Goal: Transaction & Acquisition: Book appointment/travel/reservation

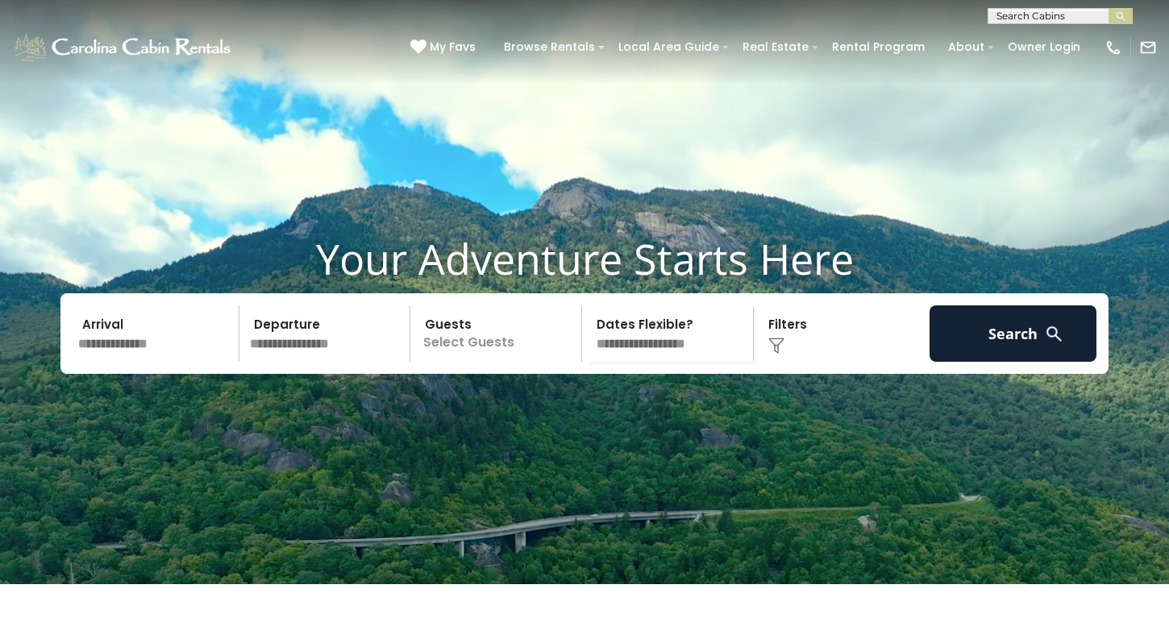
click at [158, 362] on input "text" at bounding box center [156, 334] width 167 height 56
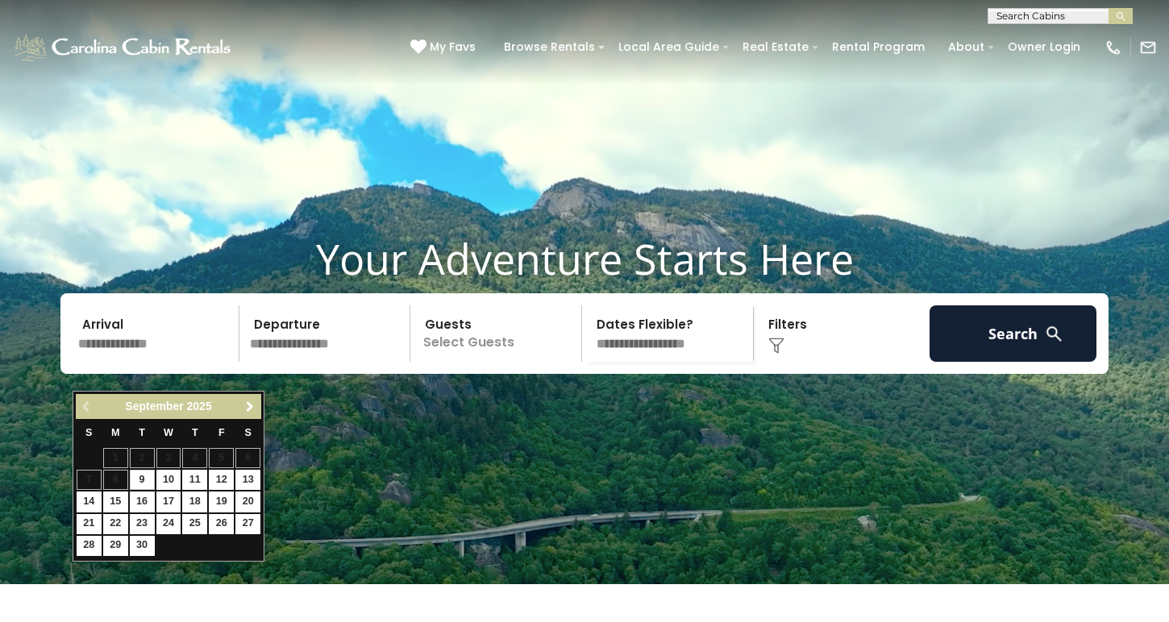
click at [248, 401] on span "Next" at bounding box center [249, 407] width 13 height 13
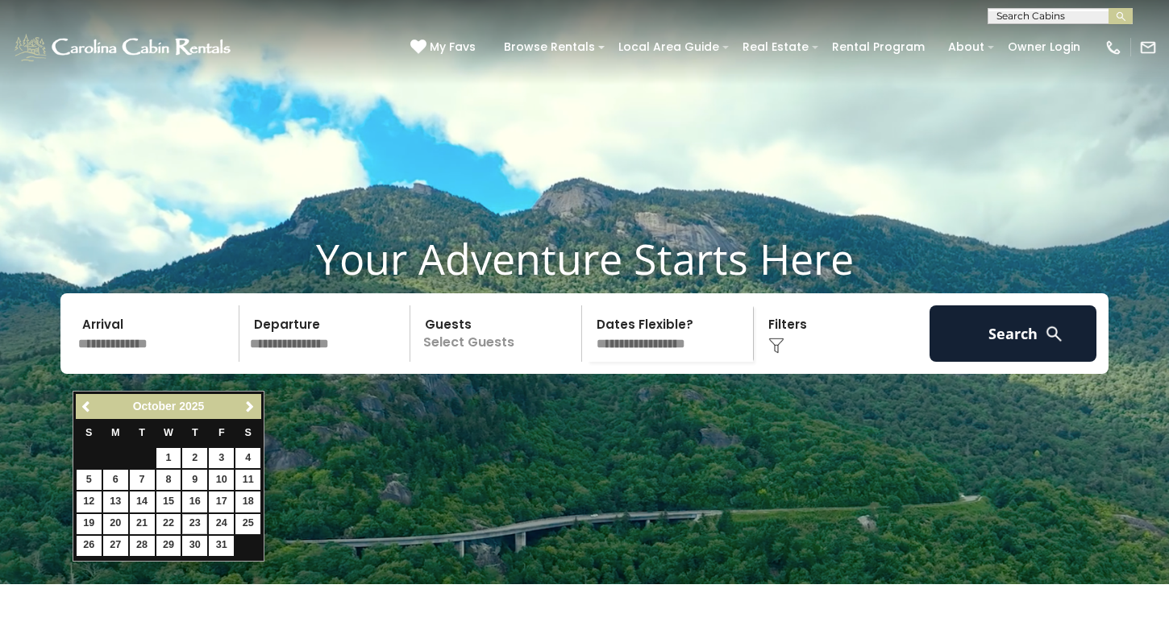
click at [195, 525] on link "23" at bounding box center [194, 524] width 25 height 20
type input "********"
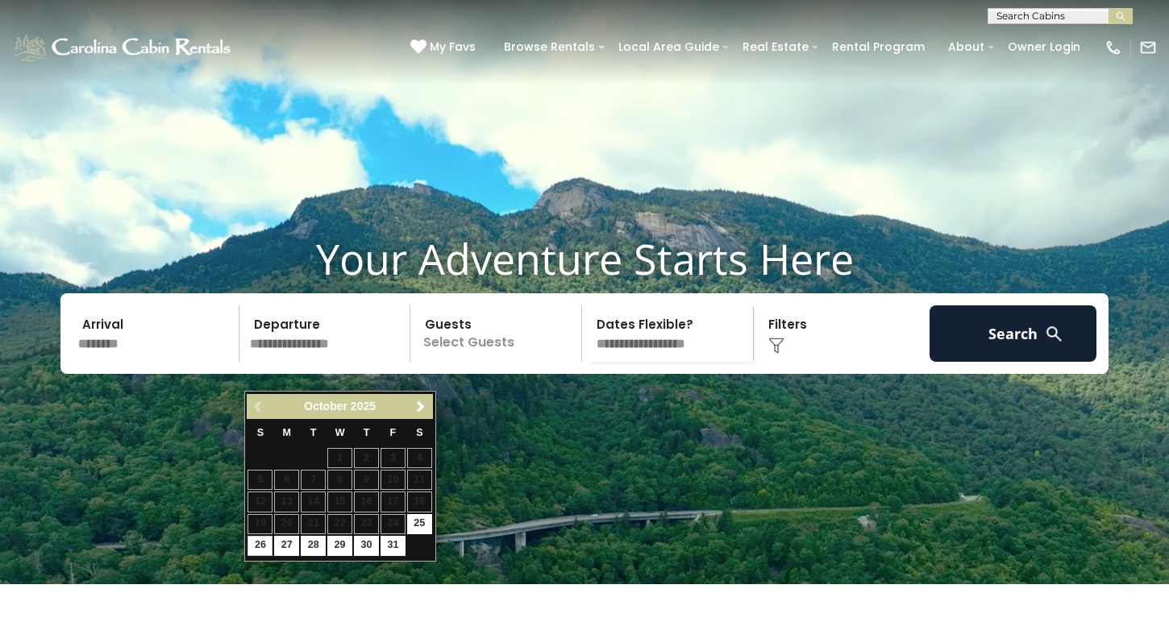
click at [264, 545] on link "26" at bounding box center [260, 546] width 25 height 20
type input "********"
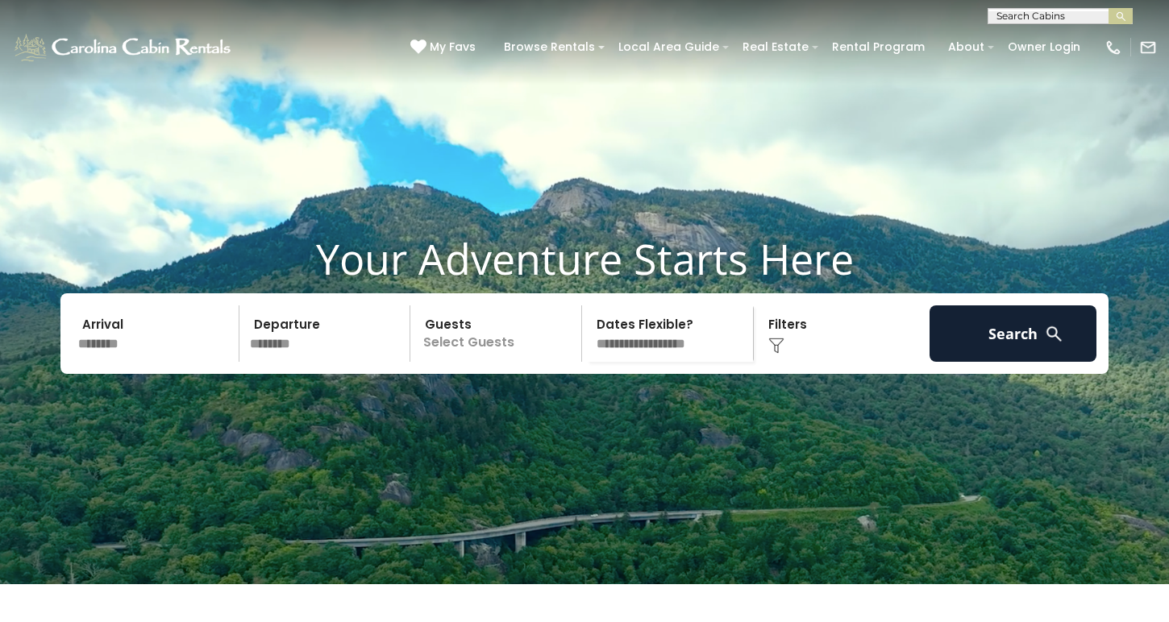
click at [491, 362] on p "Select Guests" at bounding box center [498, 334] width 166 height 56
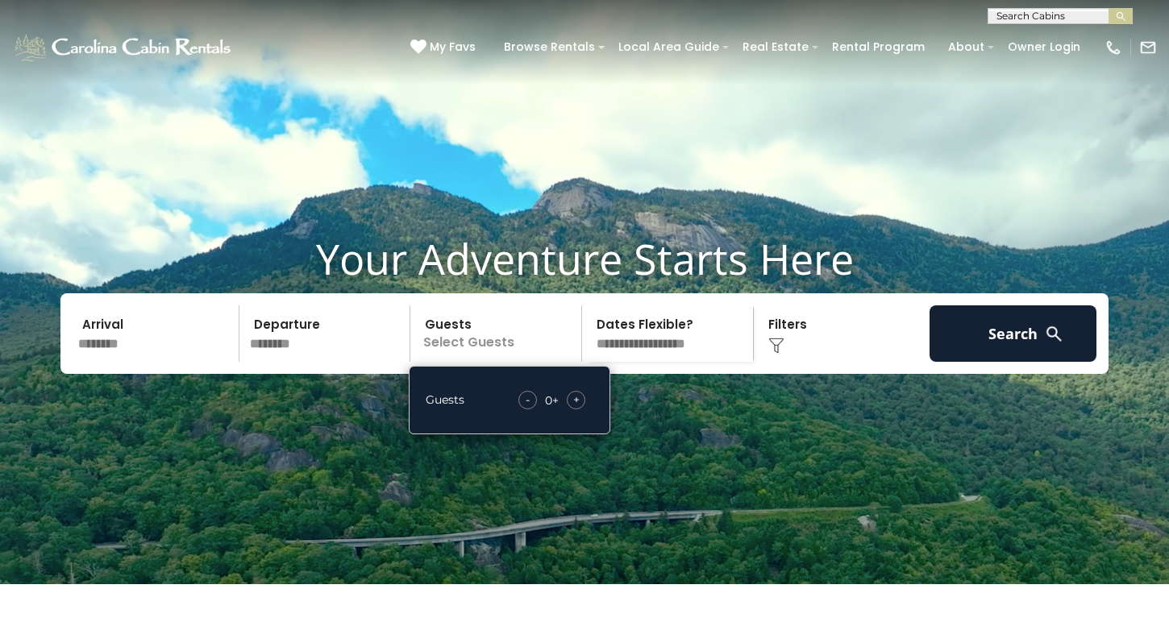
click at [582, 410] on div "+" at bounding box center [576, 400] width 19 height 19
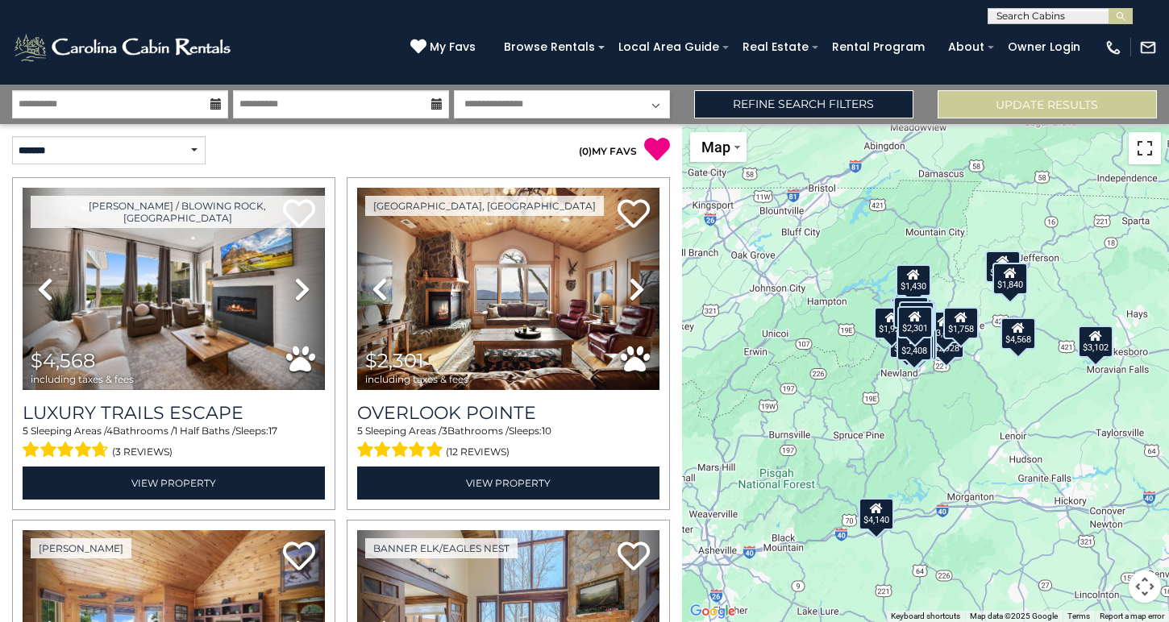
click at [1146, 148] on button "Toggle fullscreen view" at bounding box center [1145, 148] width 32 height 32
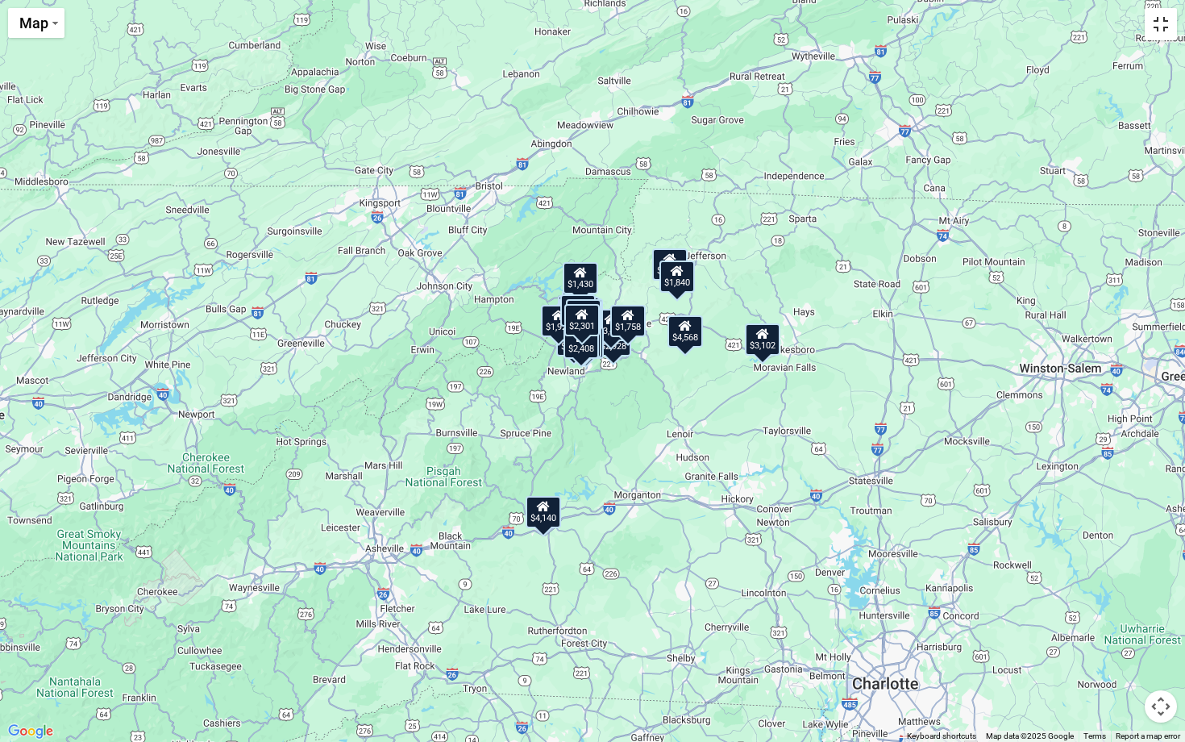
click at [1163, 23] on button "Toggle fullscreen view" at bounding box center [1161, 24] width 32 height 32
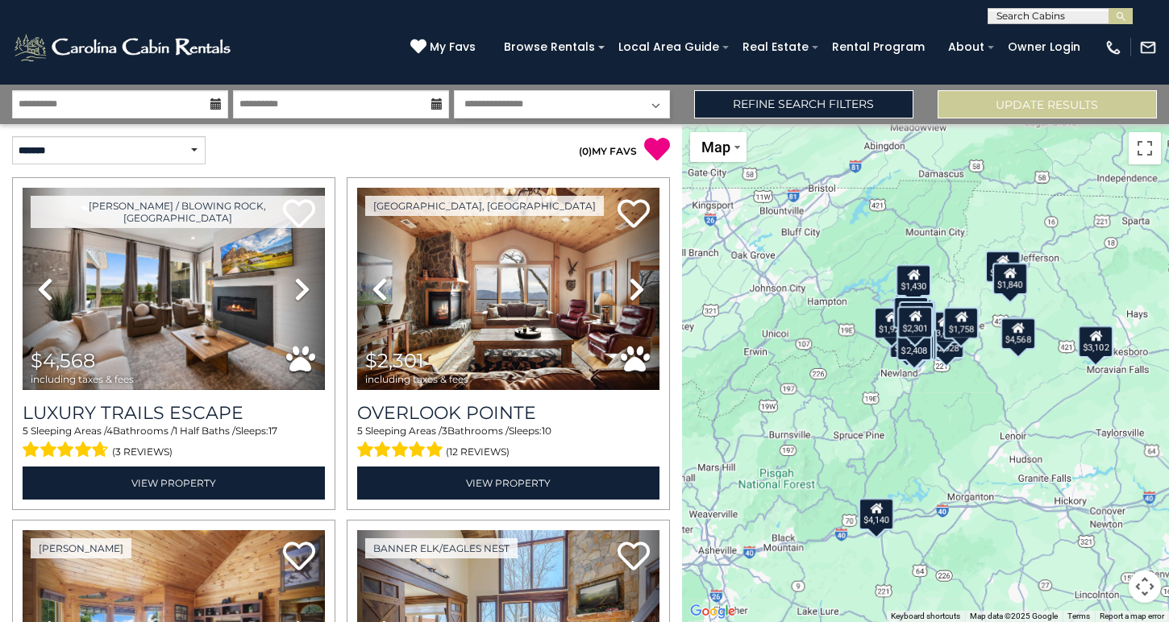
click at [1032, 465] on div "$4,568 $2,301 $4,140 $3,167 $2,168 $2,680 $2,254 $3,102 $1,538 $979 $1,263 $2,9…" at bounding box center [925, 373] width 487 height 498
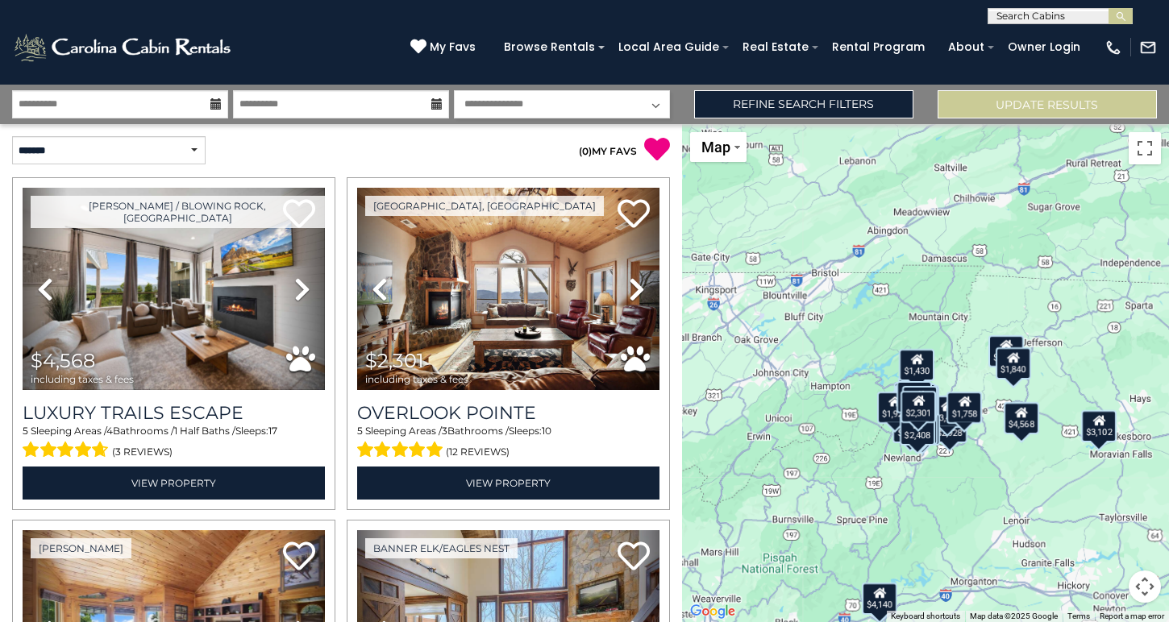
drag, startPoint x: 1020, startPoint y: 439, endPoint x: 1023, endPoint y: 526, distance: 86.3
click at [1023, 526] on div "$4,568 $2,301 $4,140 $3,167 $2,168 $2,680 $2,254 $3,102 $1,538 $979 $1,263 $2,9…" at bounding box center [925, 373] width 487 height 498
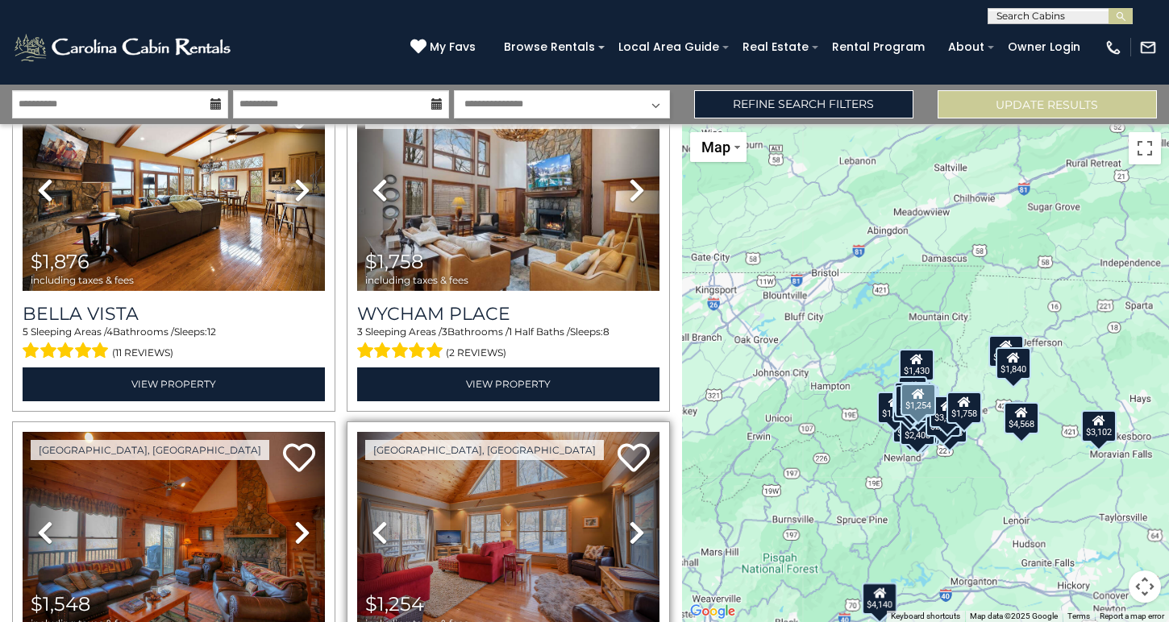
scroll to position [3195, 0]
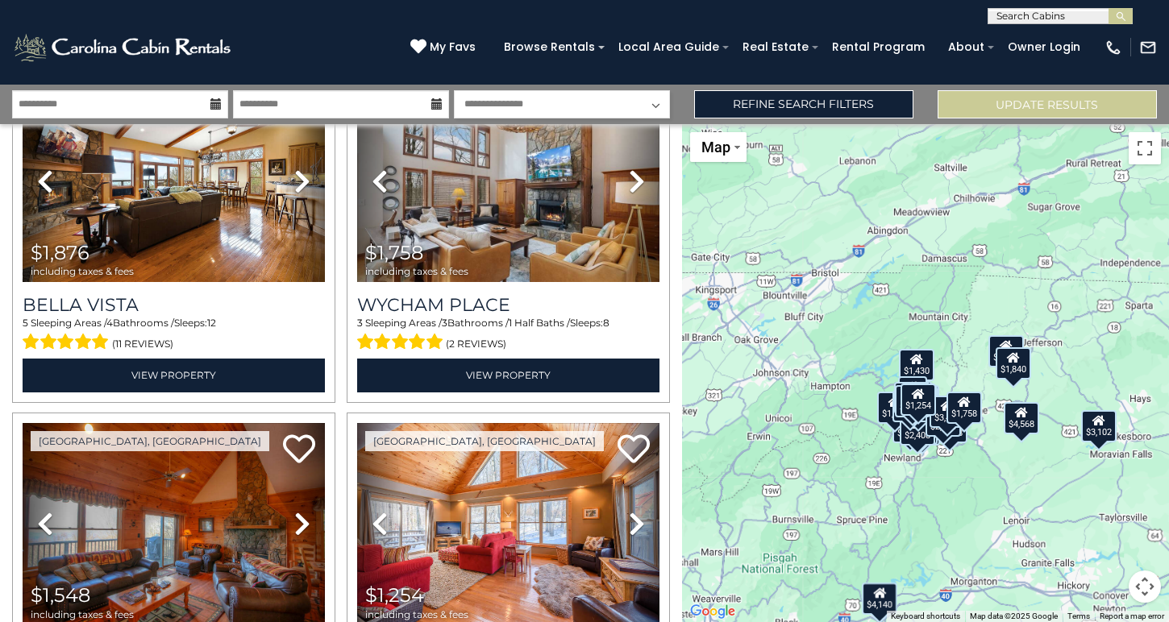
click at [1147, 597] on button "Map camera controls" at bounding box center [1145, 587] width 32 height 32
click at [1102, 510] on button "Zoom in" at bounding box center [1104, 506] width 32 height 32
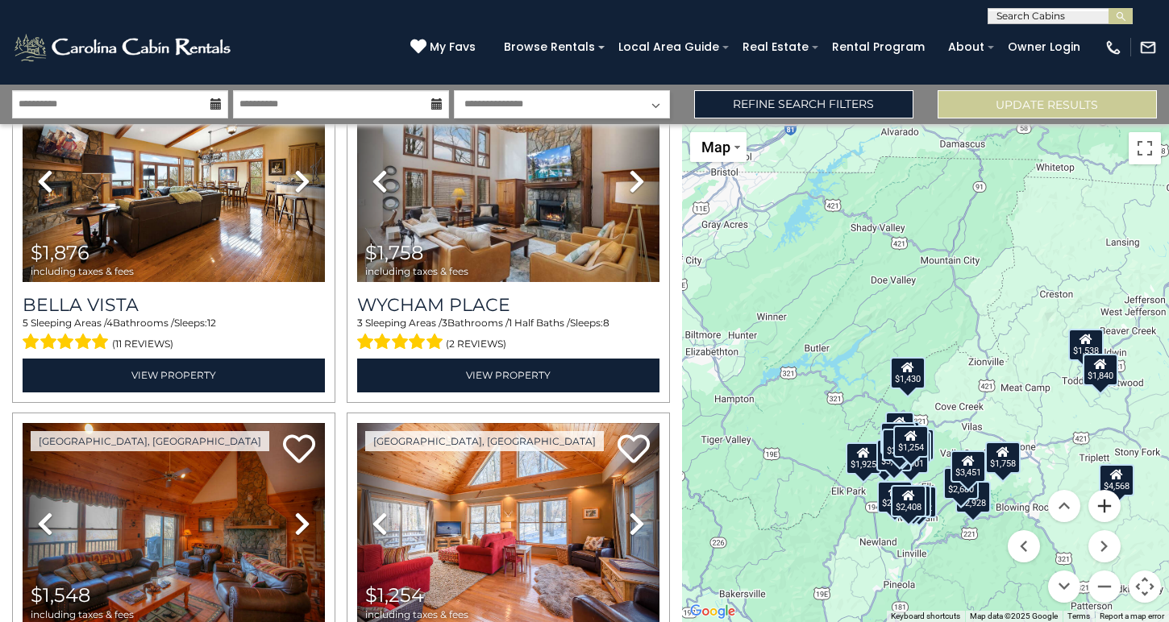
click at [1103, 510] on button "Zoom in" at bounding box center [1104, 506] width 32 height 32
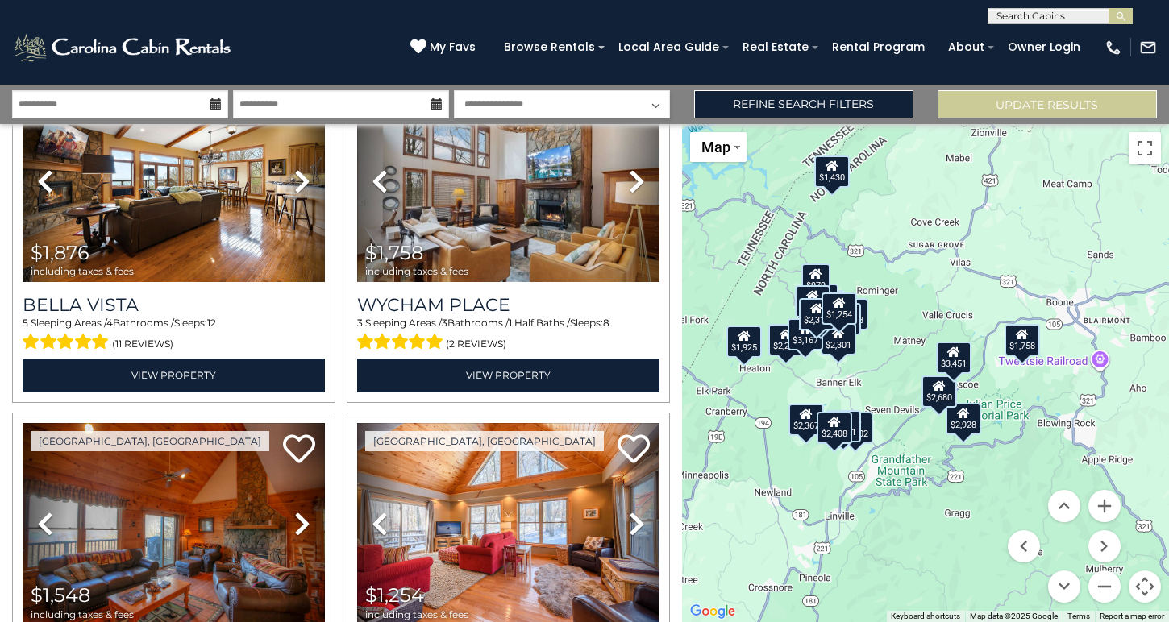
drag, startPoint x: 1025, startPoint y: 402, endPoint x: 957, endPoint y: 181, distance: 231.8
click at [957, 181] on div "$4,568 $2,301 $4,140 $3,167 $2,168 $2,680 $2,254 $3,102 $1,538 $979 $1,263 $2,9…" at bounding box center [925, 373] width 487 height 498
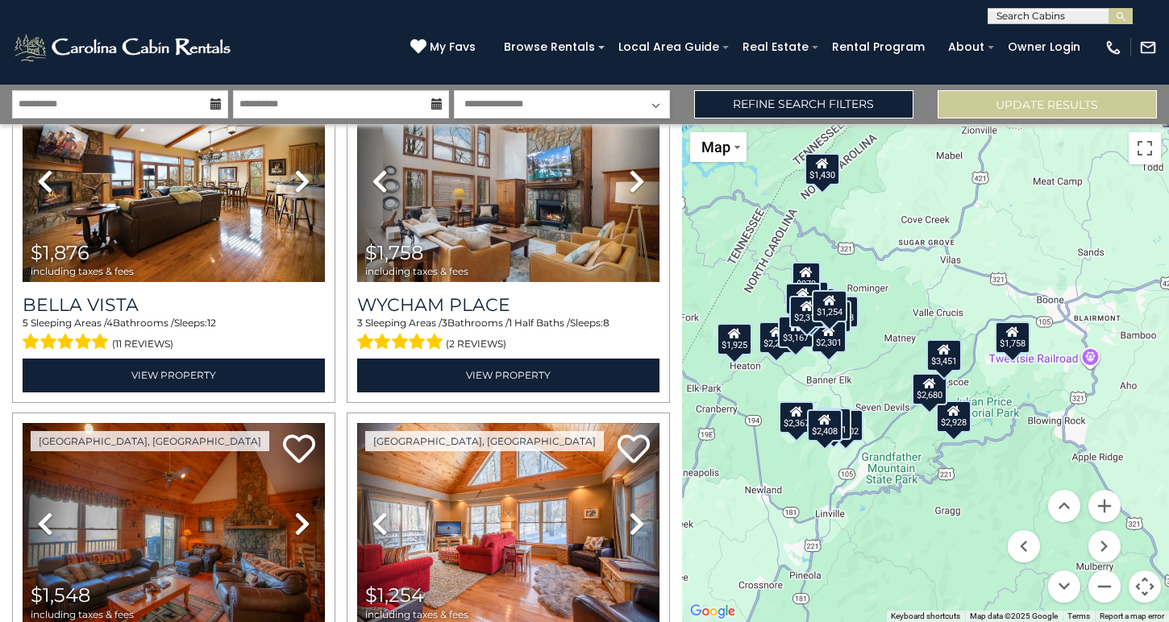
click at [1089, 434] on div "$4,568 $2,301 $4,140 $3,167 $2,168 $2,680 $2,254 $3,102 $1,538 $979 $1,263 $2,9…" at bounding box center [925, 373] width 487 height 498
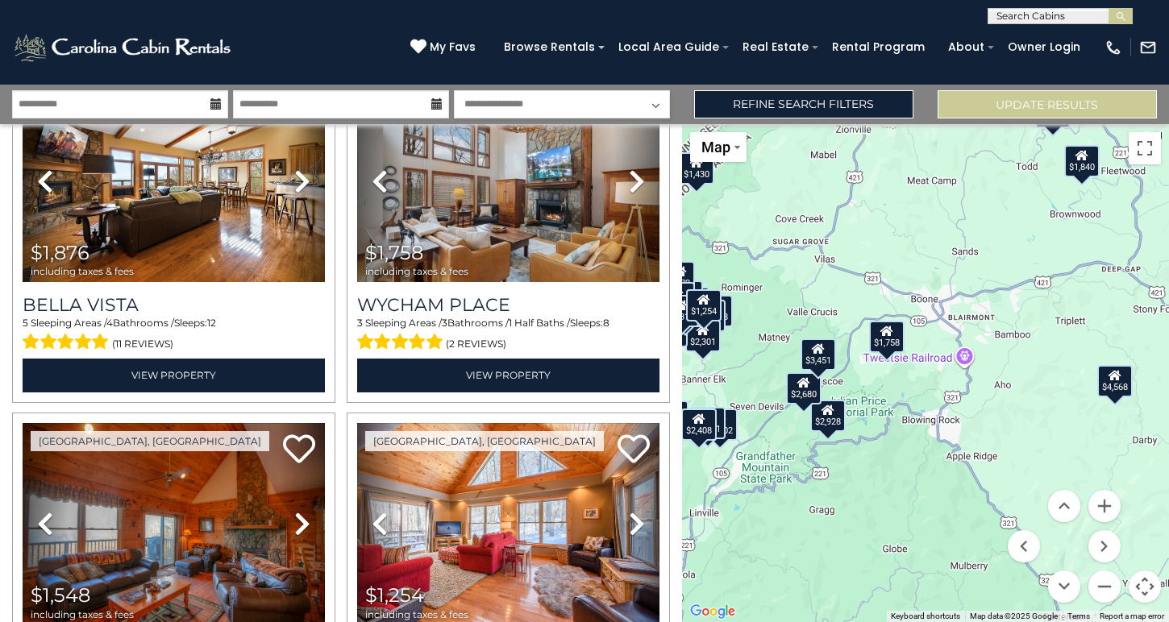
drag, startPoint x: 1089, startPoint y: 434, endPoint x: 960, endPoint y: 433, distance: 129.0
click at [960, 433] on div "$4,568 $2,301 $4,140 $3,167 $2,168 $2,680 $2,254 $3,102 $1,538 $979 $1,263 $2,9…" at bounding box center [925, 373] width 487 height 498
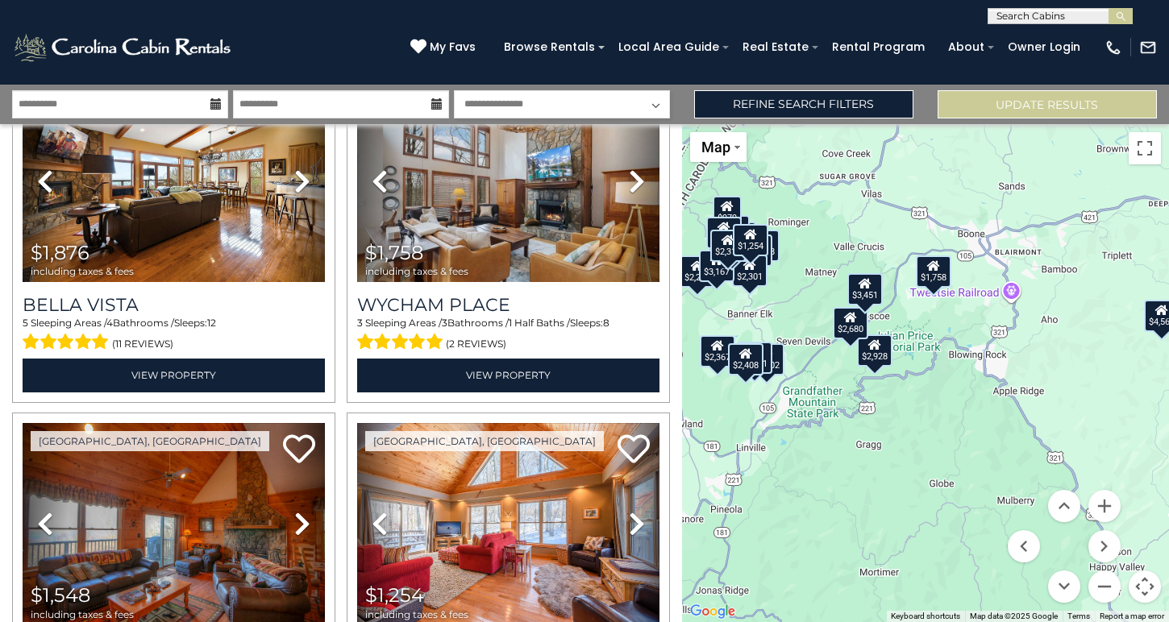
drag, startPoint x: 909, startPoint y: 407, endPoint x: 957, endPoint y: 339, distance: 83.2
click at [957, 339] on div "$4,568 $2,301 $4,140 $3,167 $2,168 $2,680 $2,254 $3,102 $1,538 $979 $1,263 $2,9…" at bounding box center [925, 373] width 487 height 498
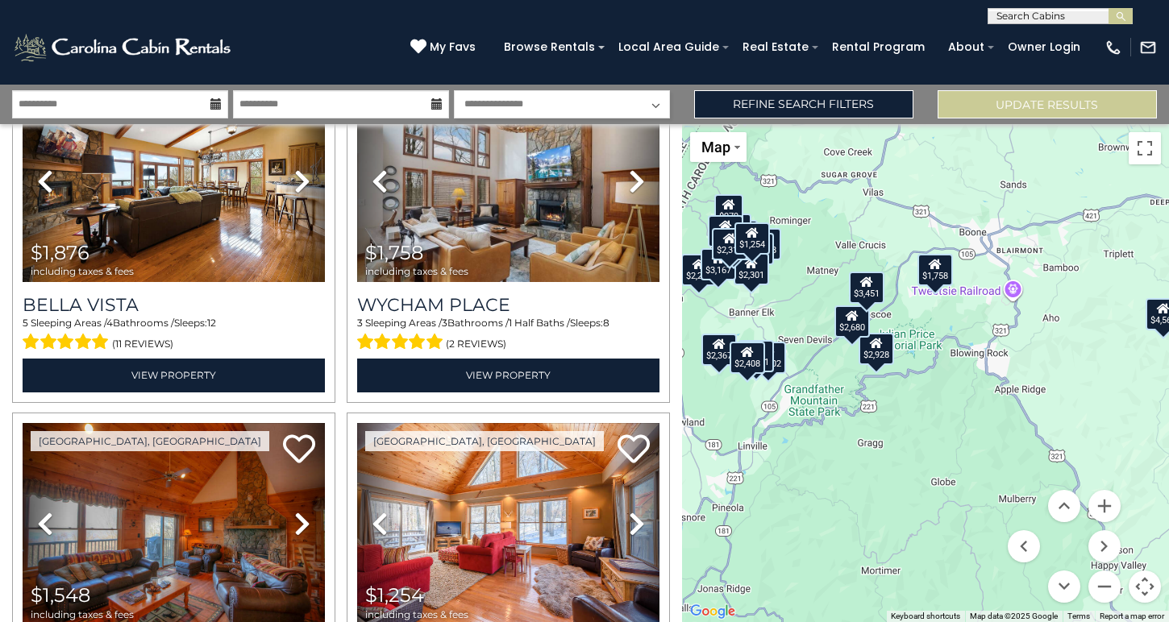
click at [938, 273] on div "$1,758" at bounding box center [935, 270] width 35 height 32
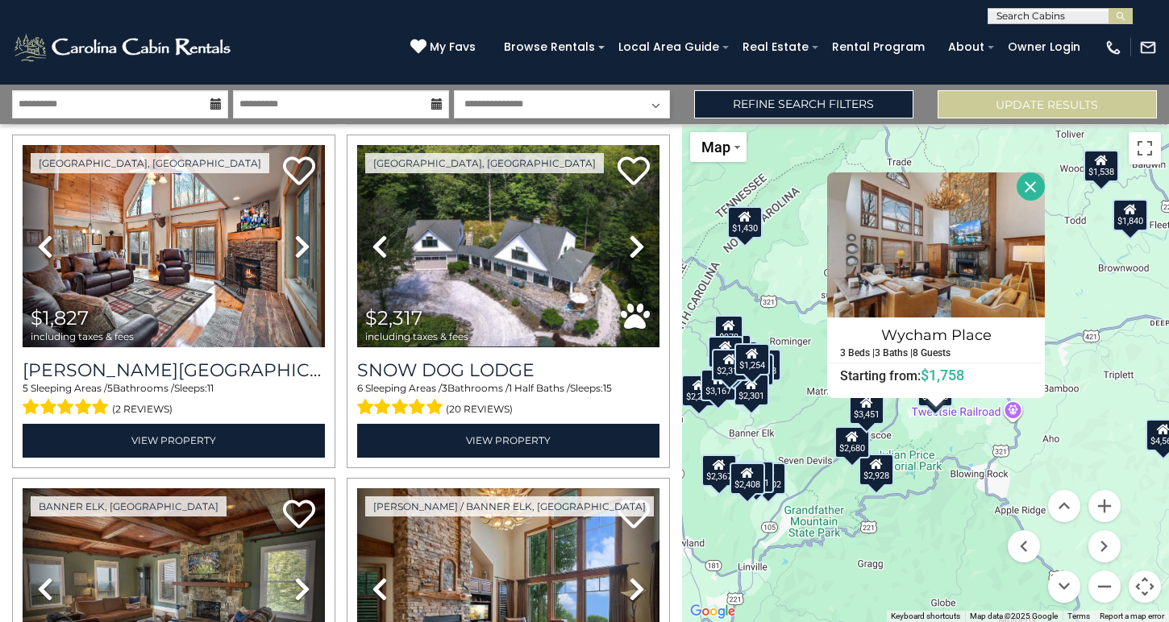
scroll to position [2439, 0]
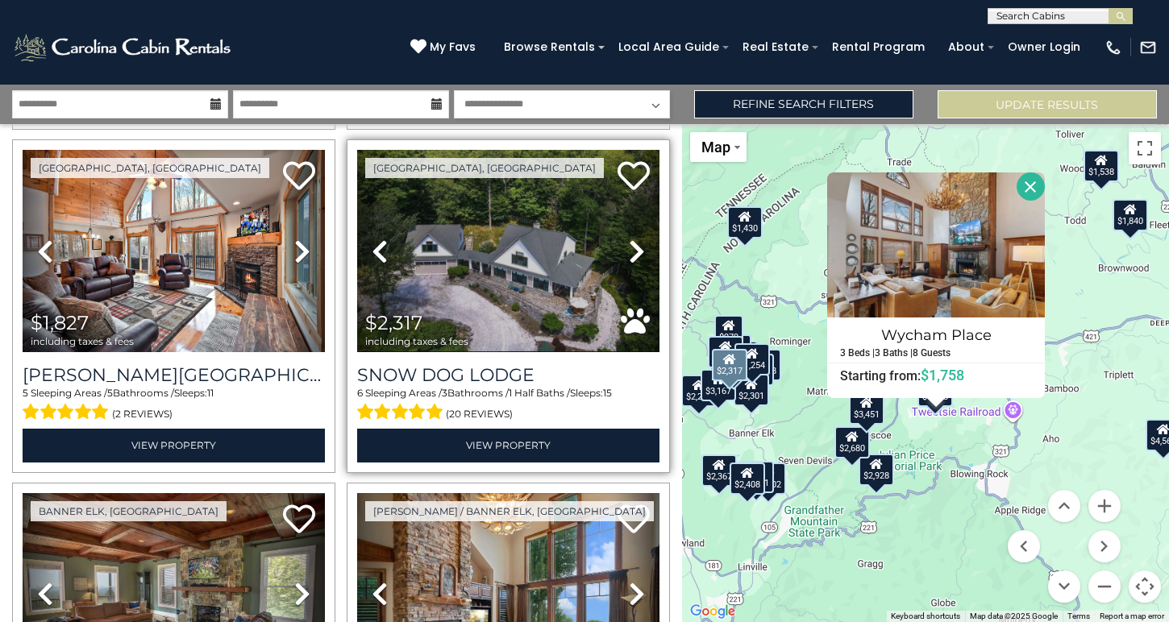
click at [528, 274] on img at bounding box center [508, 251] width 302 height 202
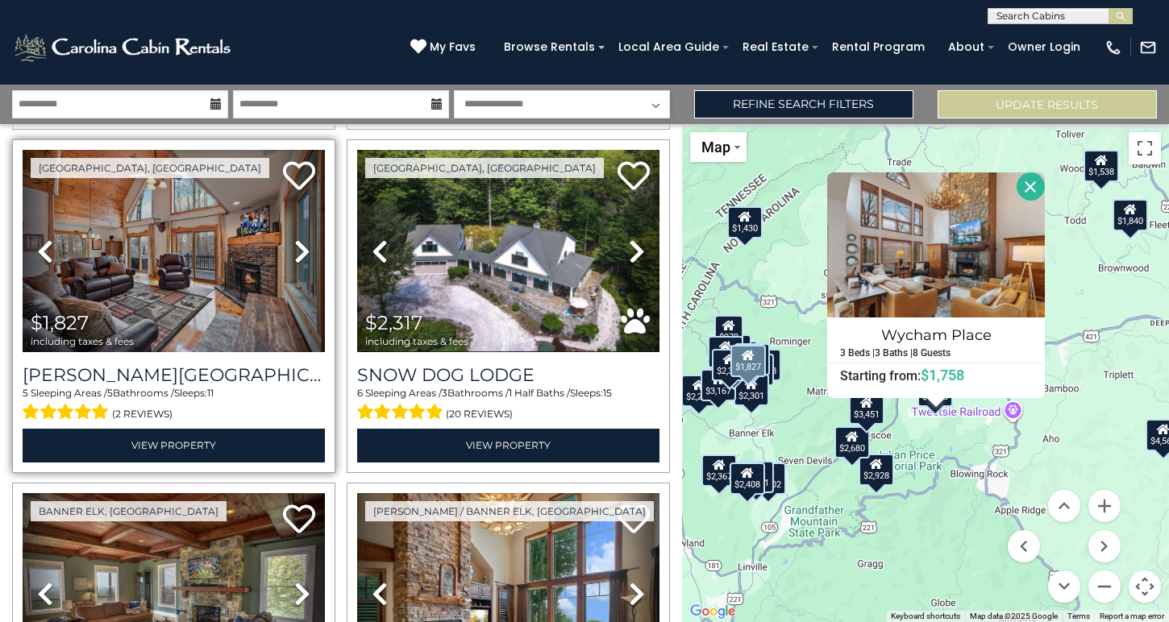
click at [276, 297] on img at bounding box center [174, 251] width 302 height 202
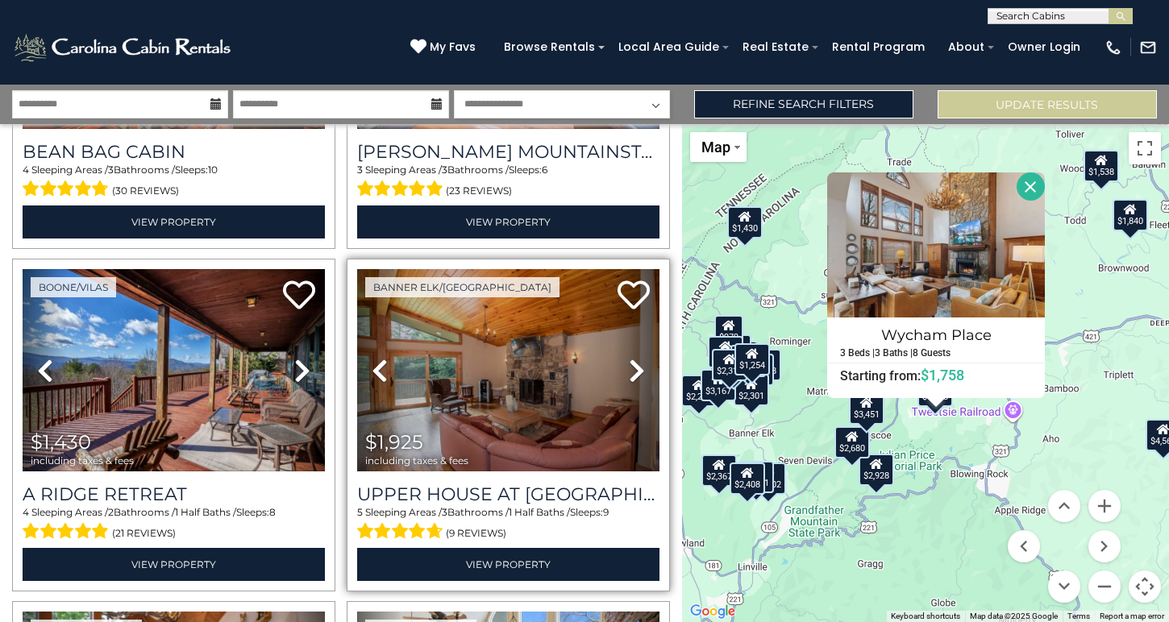
scroll to position [3695, 0]
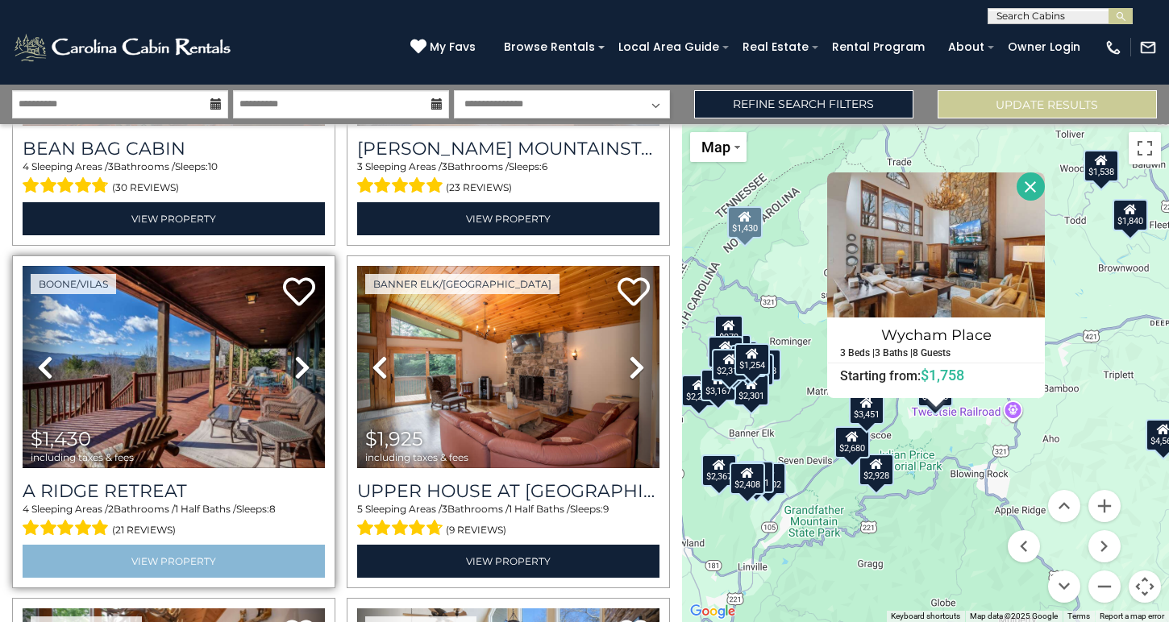
click at [206, 545] on link "View Property" at bounding box center [174, 561] width 302 height 33
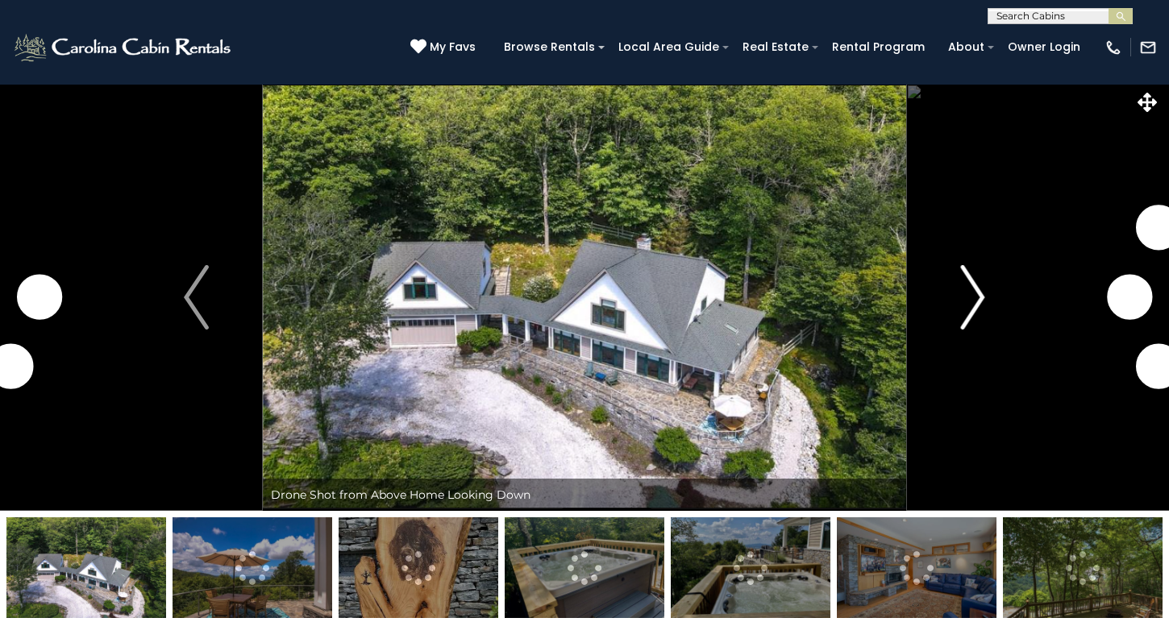
click at [976, 298] on img "Next" at bounding box center [972, 297] width 24 height 65
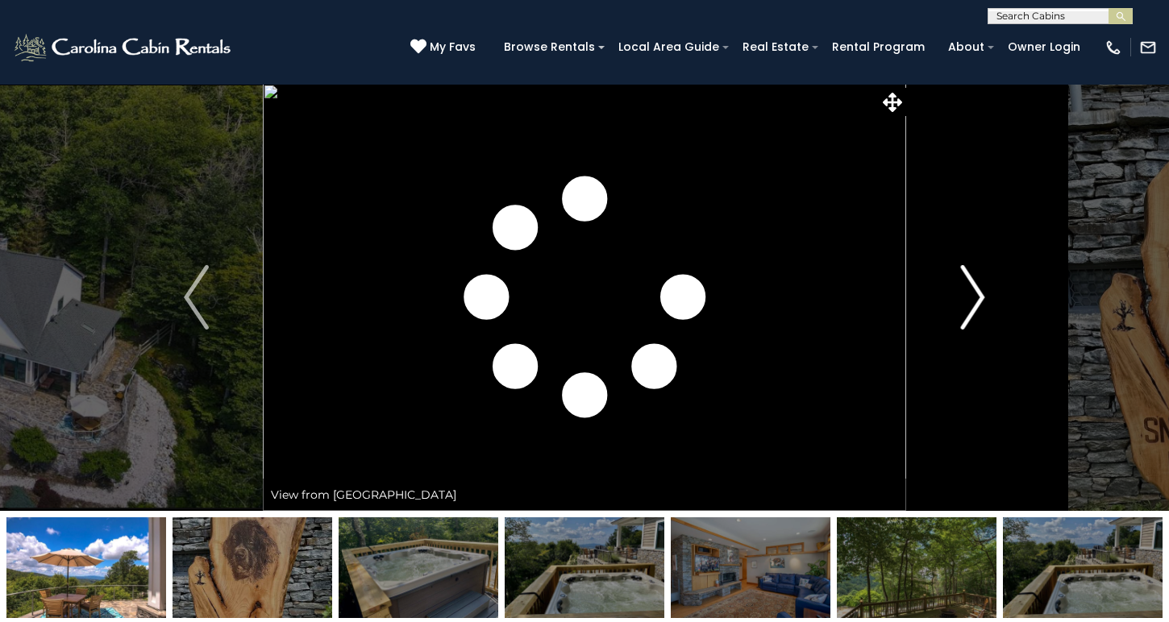
click at [976, 299] on img "Next" at bounding box center [972, 297] width 24 height 65
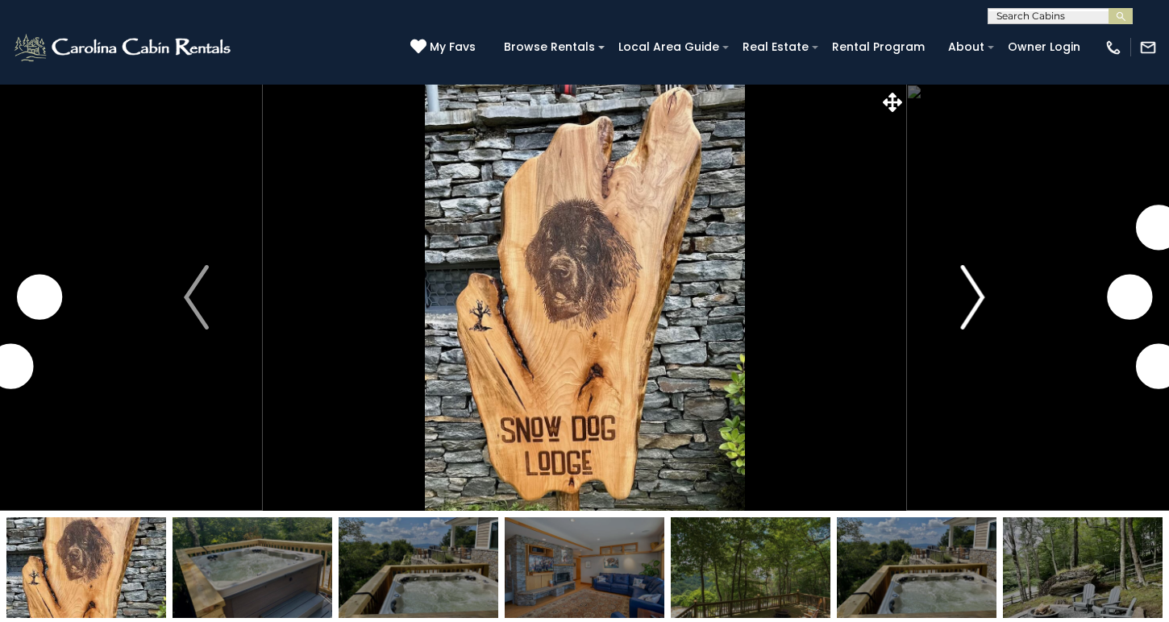
click at [976, 299] on img "Next" at bounding box center [972, 297] width 24 height 65
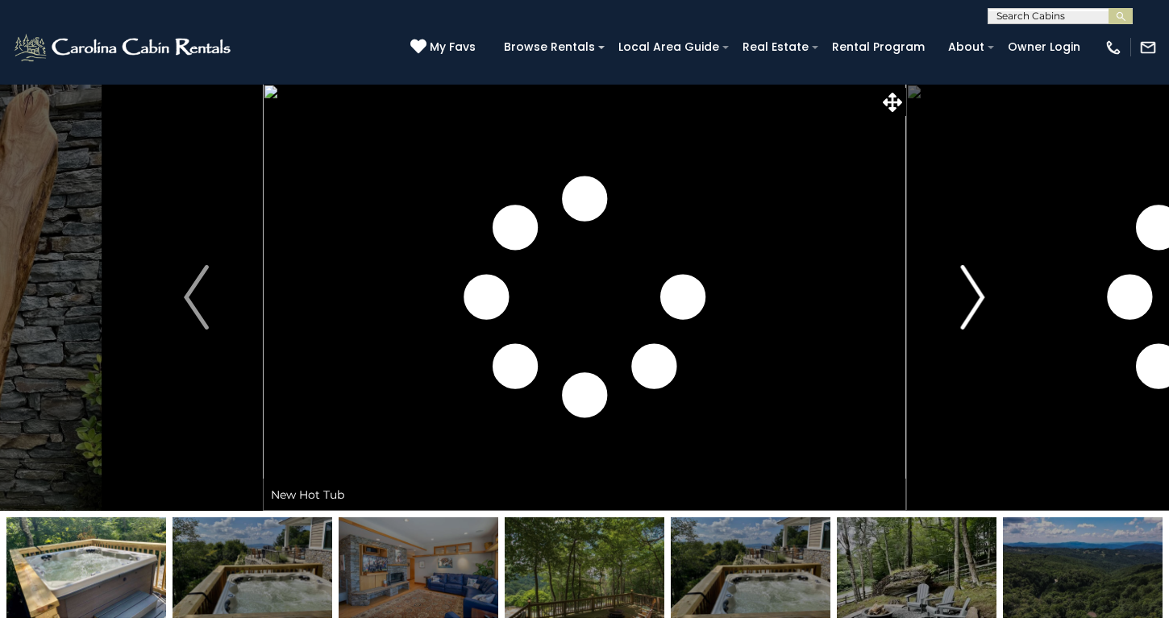
click at [976, 299] on img "Next" at bounding box center [972, 297] width 24 height 65
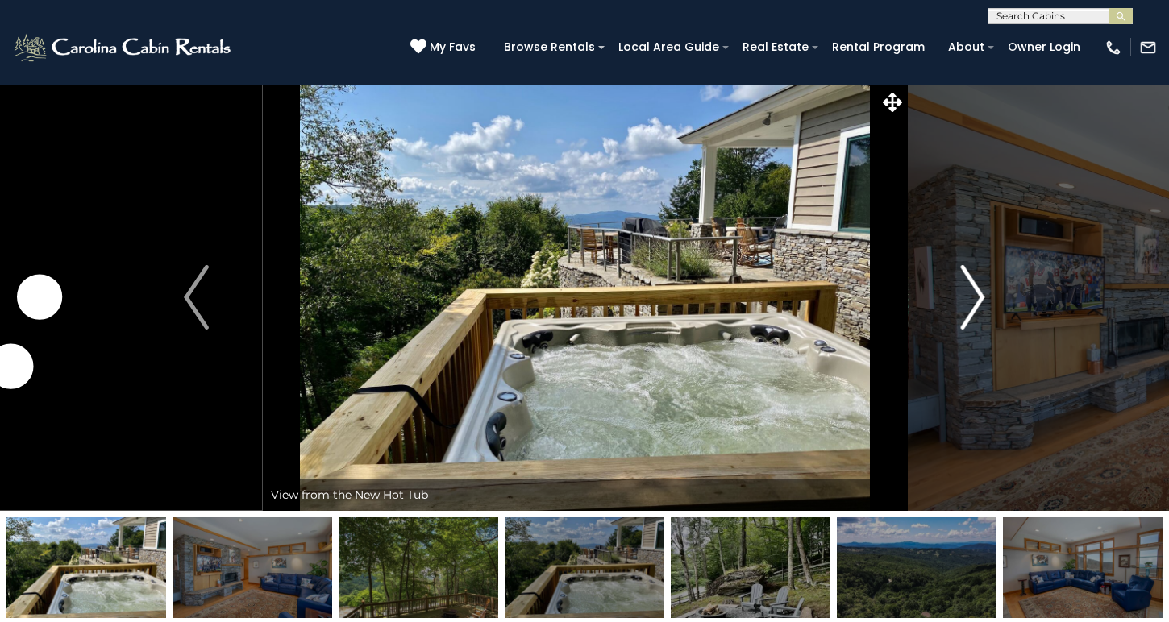
click at [976, 300] on img "Next" at bounding box center [972, 297] width 24 height 65
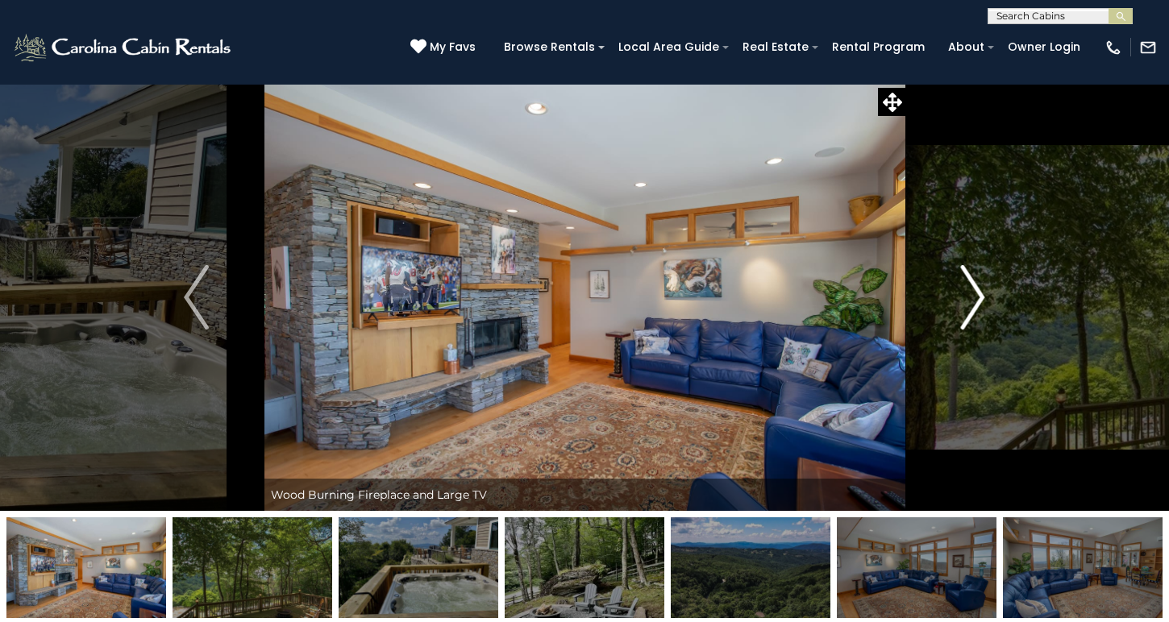
click at [976, 300] on img "Next" at bounding box center [972, 297] width 24 height 65
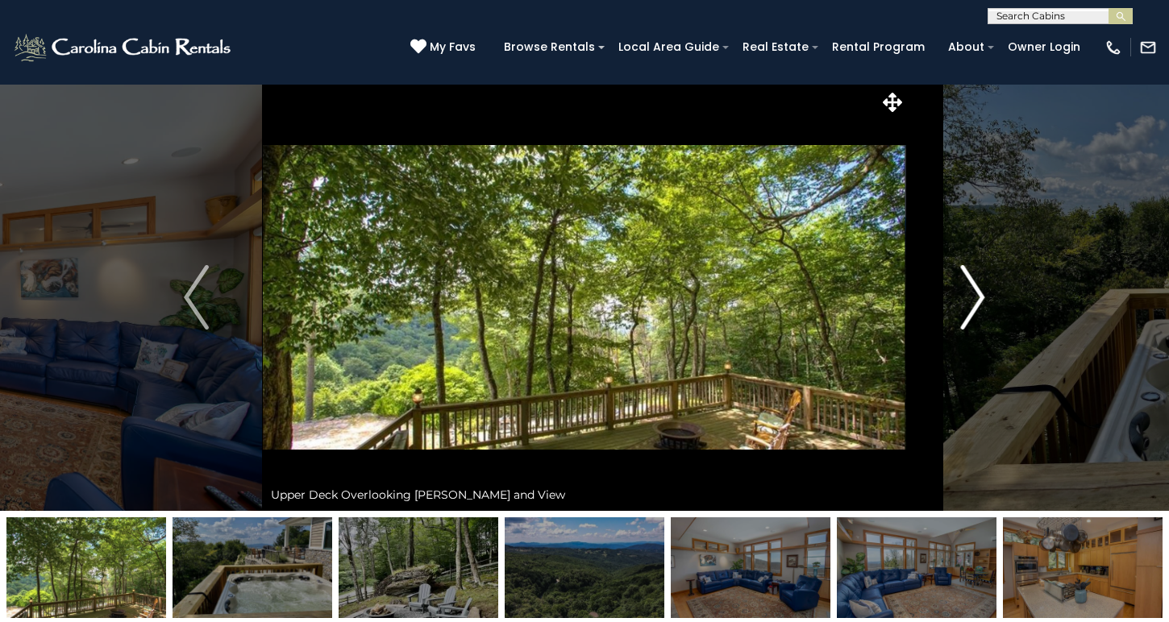
click at [976, 300] on img "Next" at bounding box center [972, 297] width 24 height 65
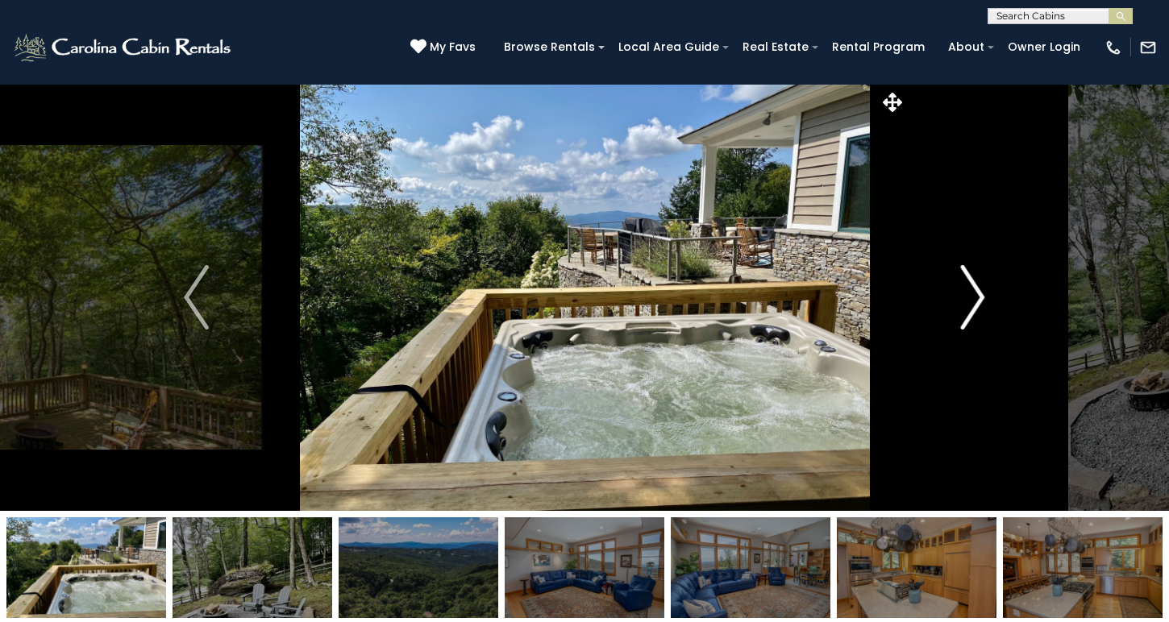
click at [976, 300] on img "Next" at bounding box center [972, 297] width 24 height 65
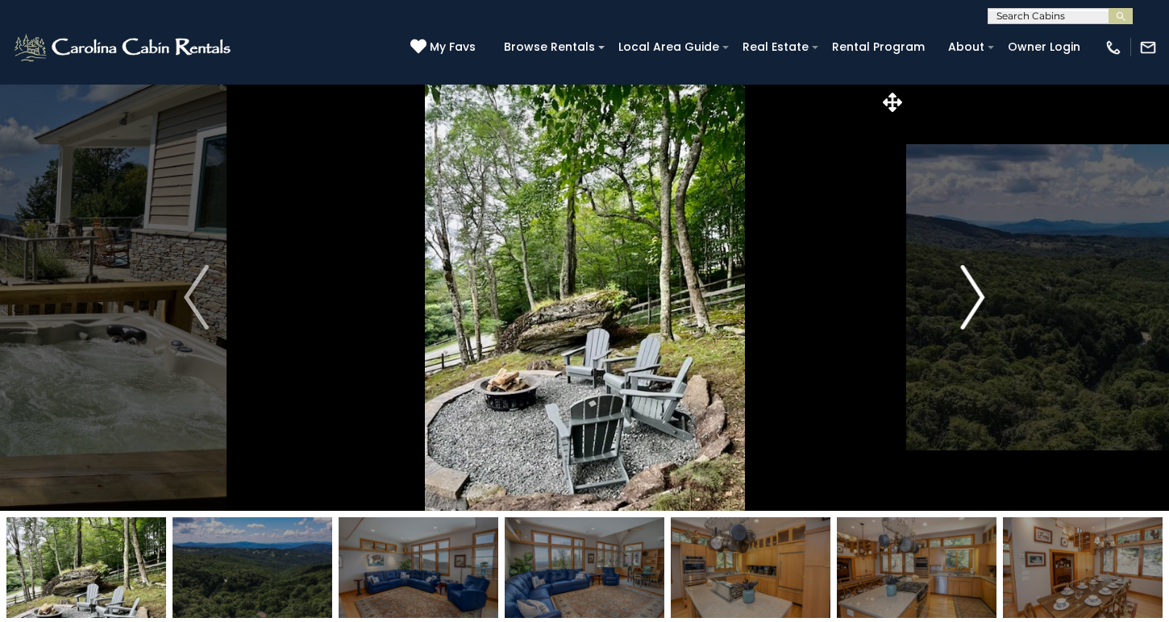
click at [976, 300] on img "Next" at bounding box center [972, 297] width 24 height 65
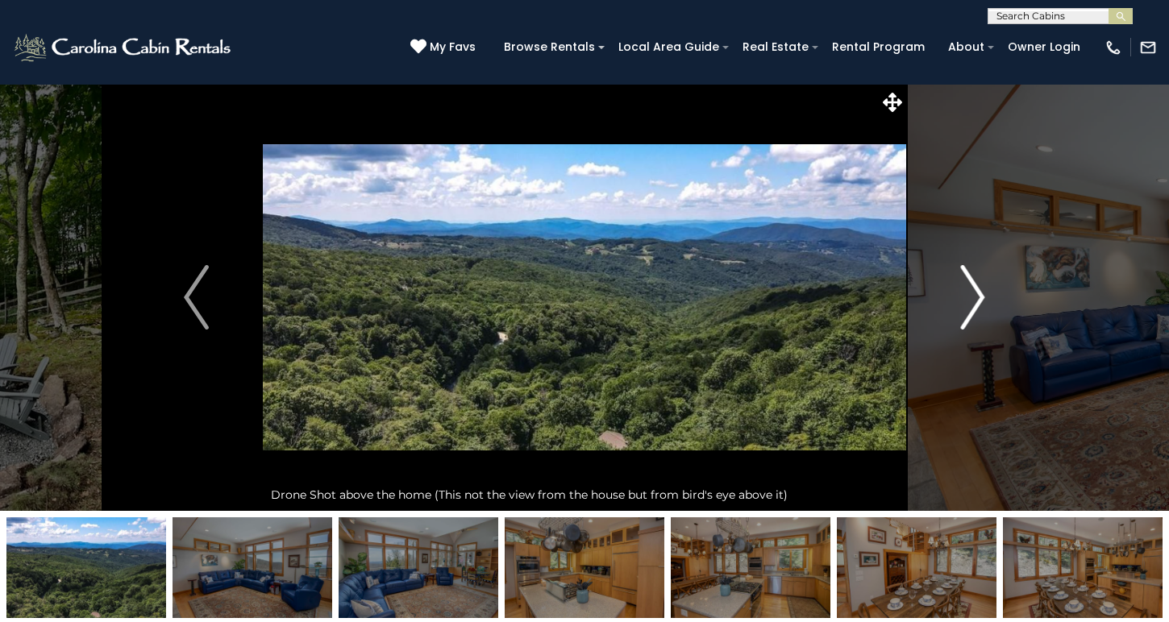
click at [976, 300] on img "Next" at bounding box center [972, 297] width 24 height 65
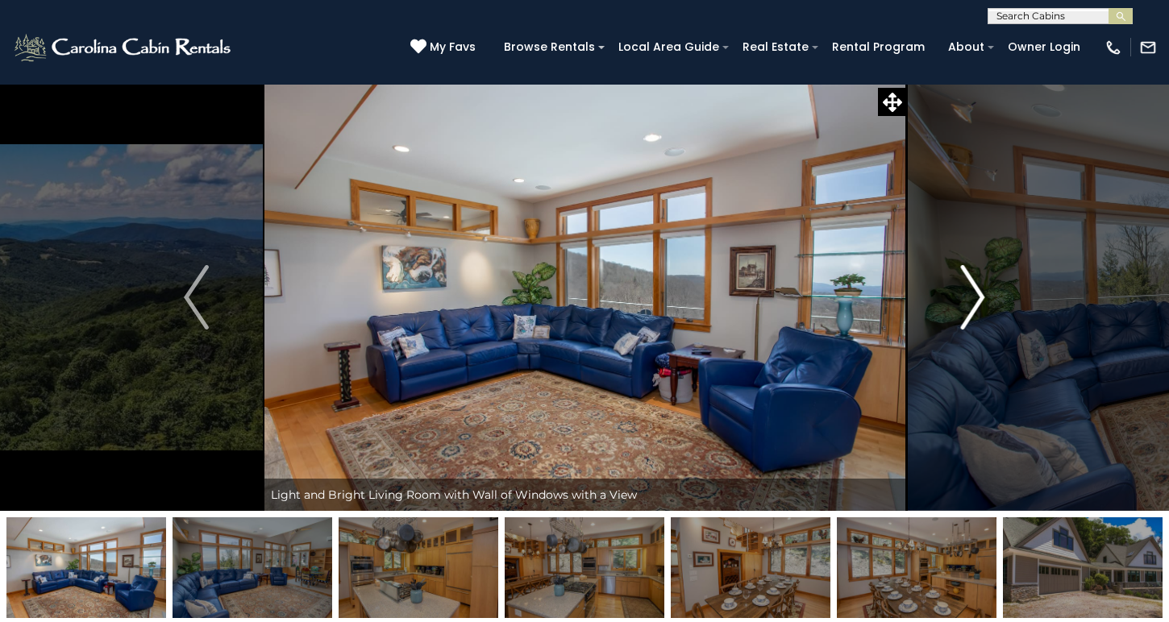
click at [976, 300] on img "Next" at bounding box center [972, 297] width 24 height 65
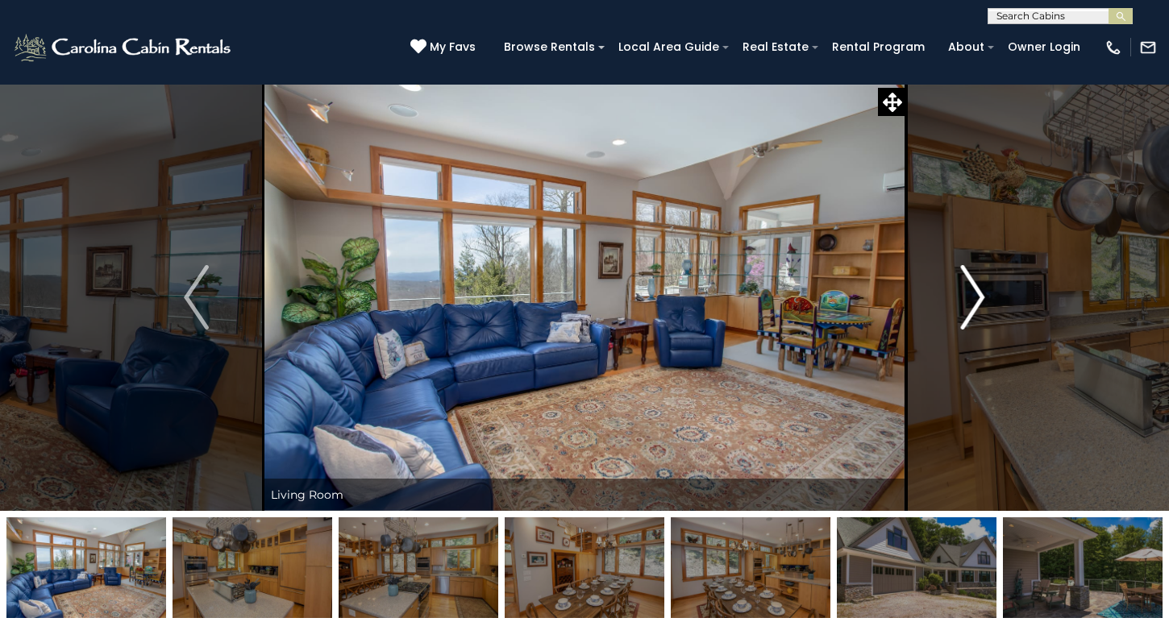
click at [976, 300] on img "Next" at bounding box center [972, 297] width 24 height 65
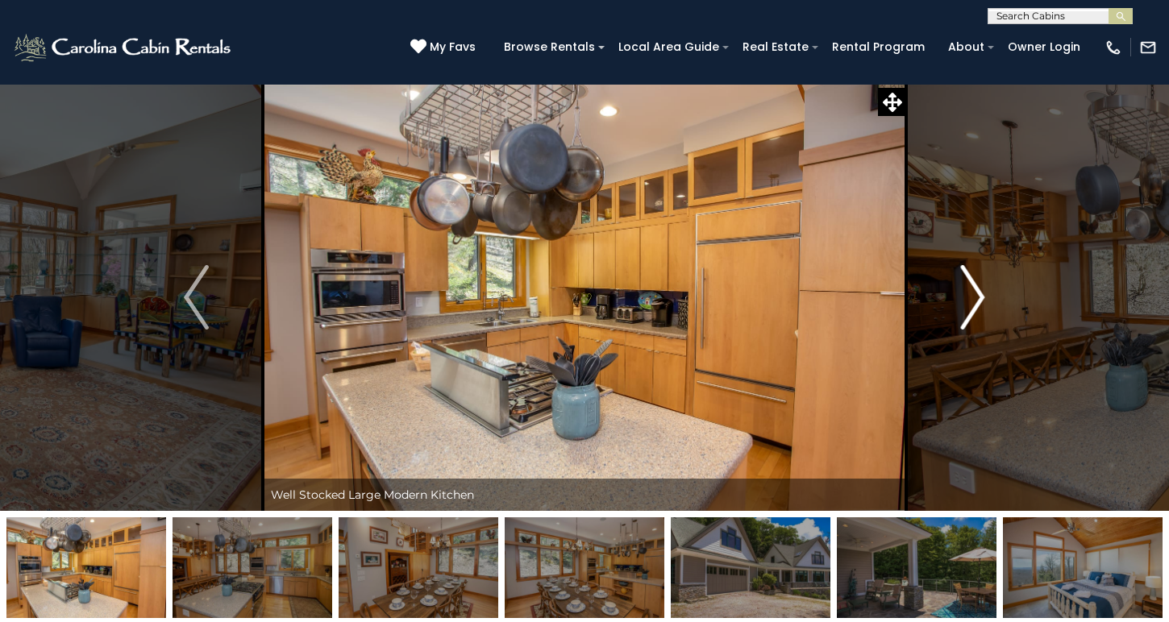
click at [976, 300] on img "Next" at bounding box center [972, 297] width 24 height 65
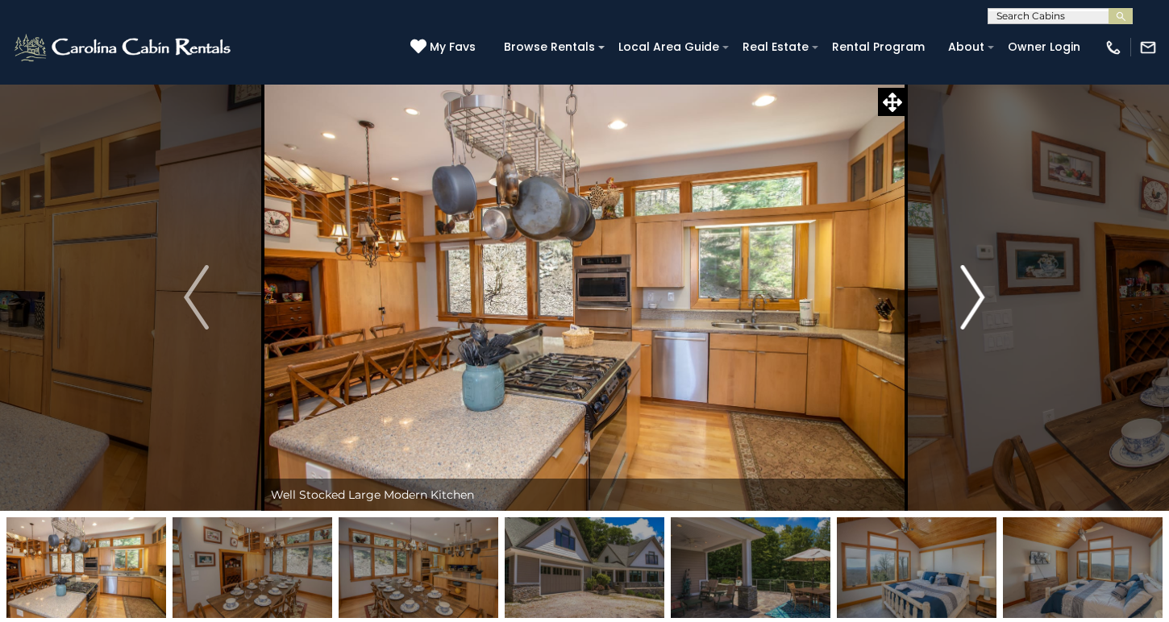
click at [976, 300] on img "Next" at bounding box center [972, 297] width 24 height 65
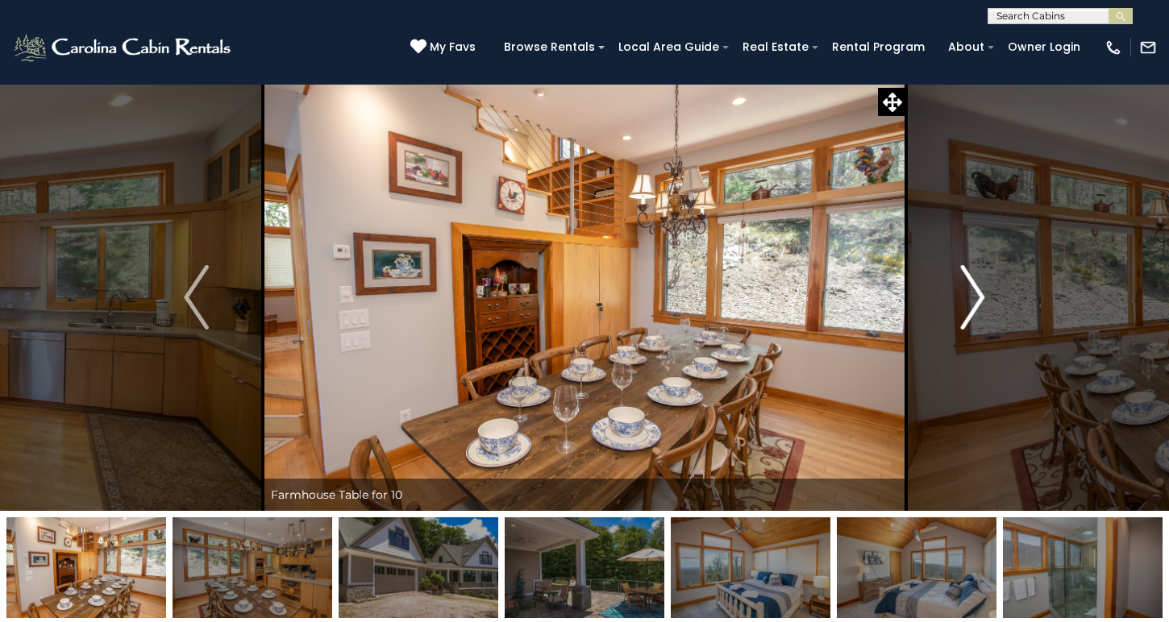
click at [976, 300] on img "Next" at bounding box center [972, 297] width 24 height 65
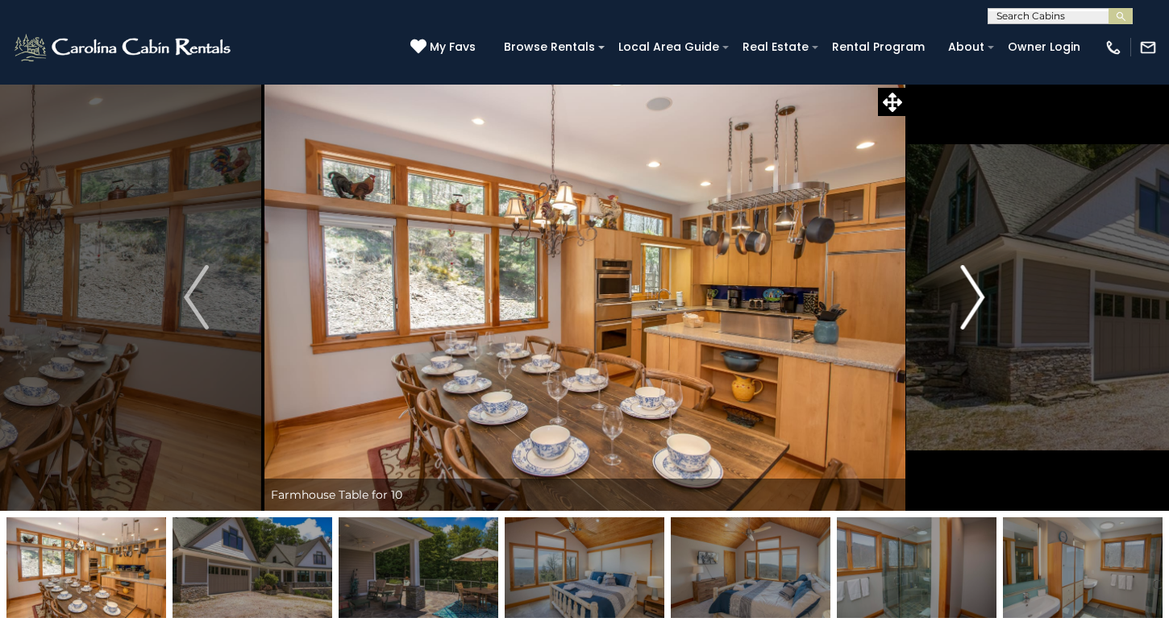
click at [976, 300] on img "Next" at bounding box center [972, 297] width 24 height 65
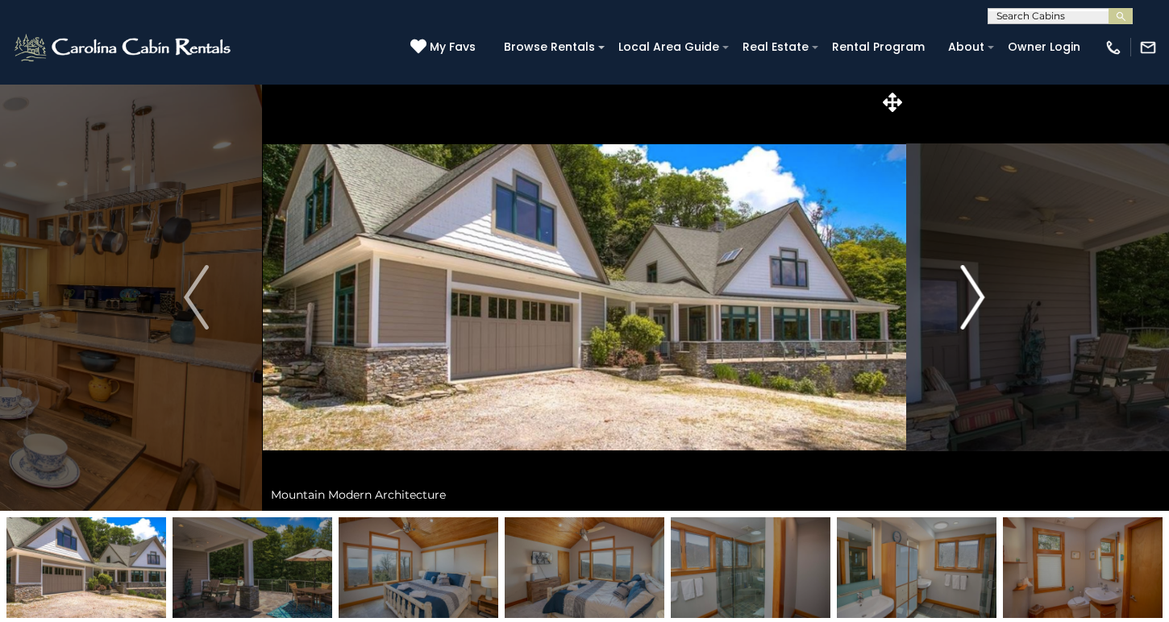
click at [976, 300] on img "Next" at bounding box center [972, 297] width 24 height 65
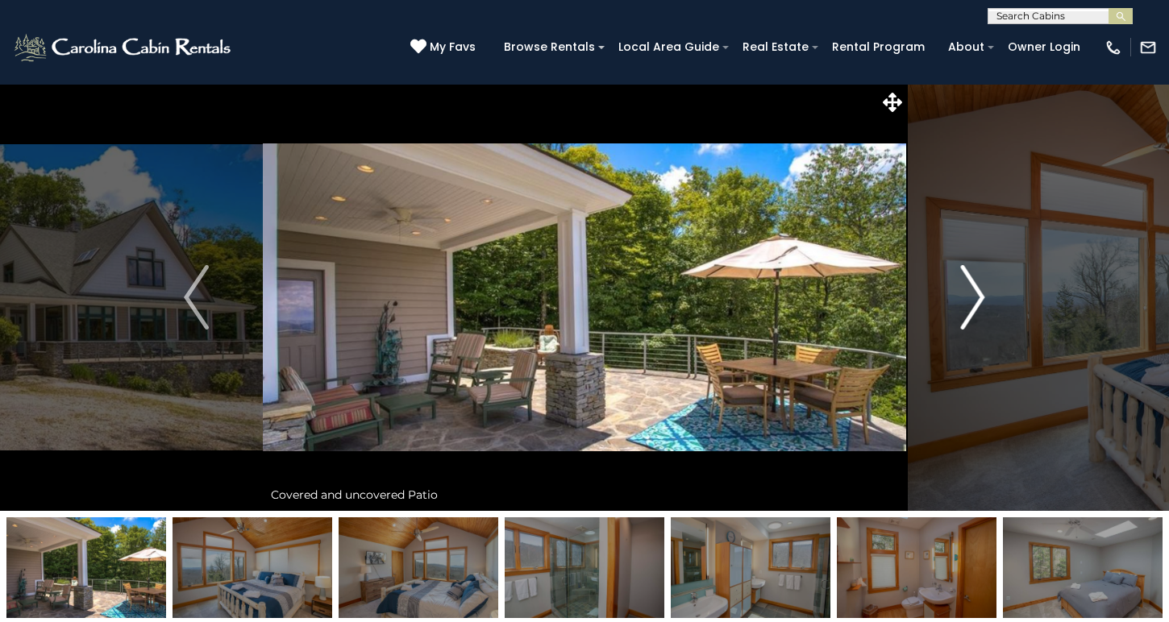
click at [976, 300] on img "Next" at bounding box center [972, 297] width 24 height 65
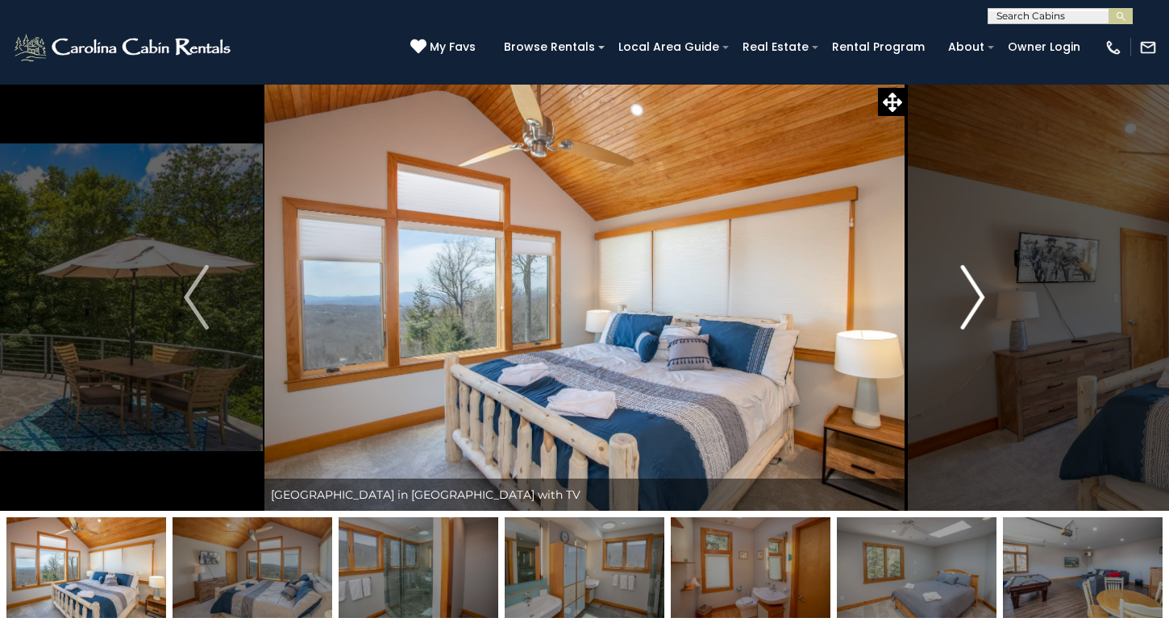
click at [976, 300] on img "Next" at bounding box center [972, 297] width 24 height 65
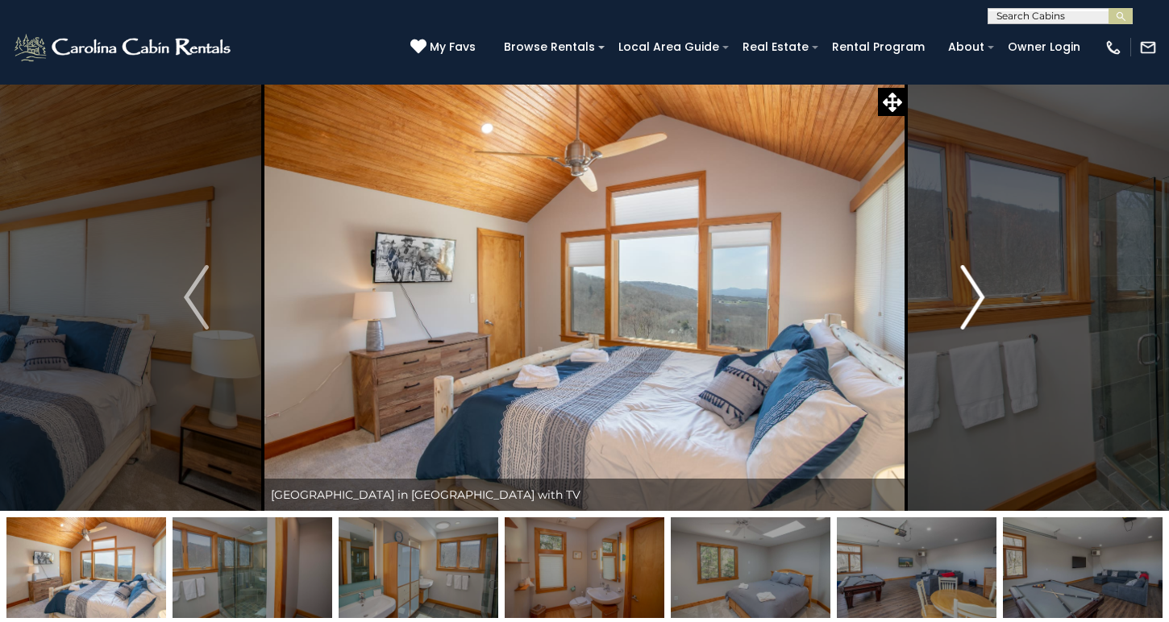
click at [976, 300] on img "Next" at bounding box center [972, 297] width 24 height 65
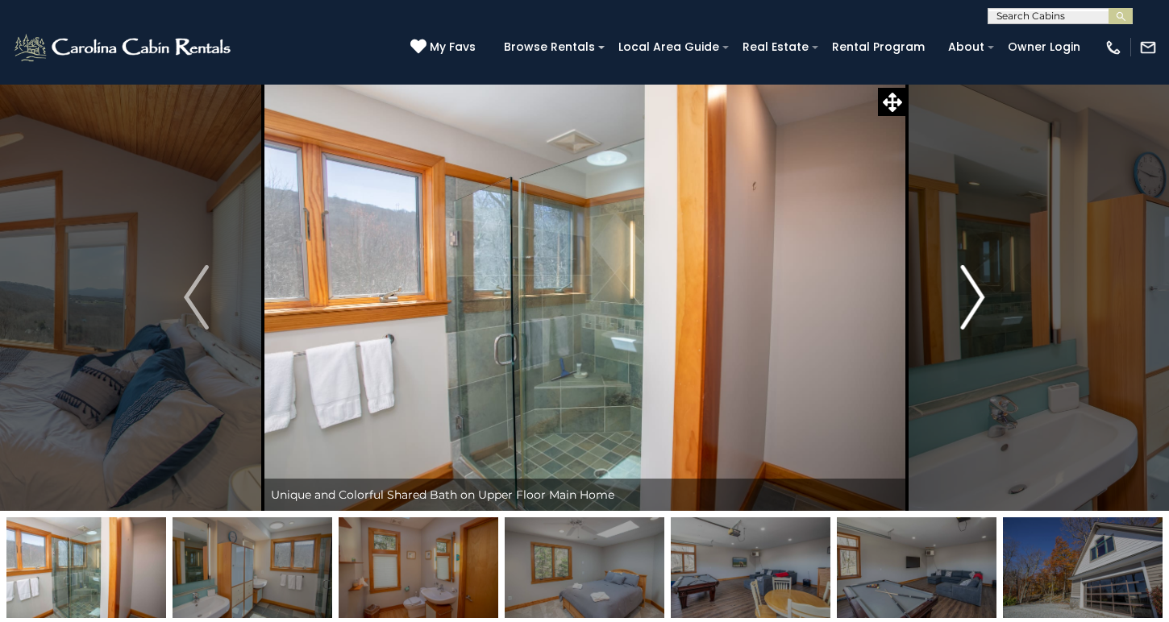
click at [976, 300] on img "Next" at bounding box center [972, 297] width 24 height 65
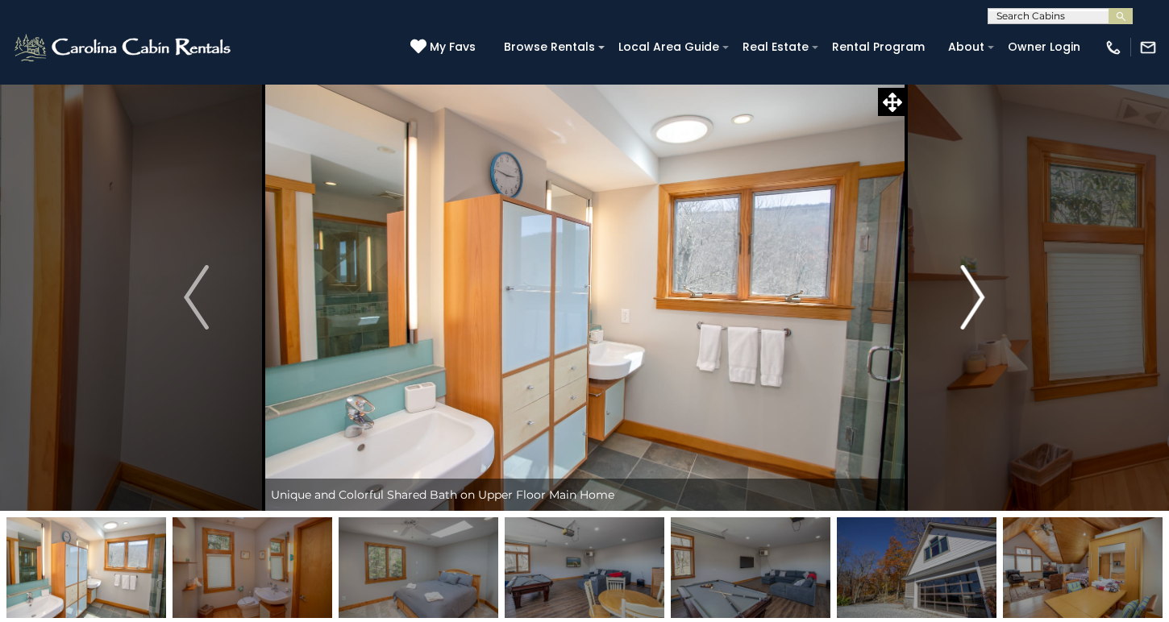
click at [976, 300] on img "Next" at bounding box center [972, 297] width 24 height 65
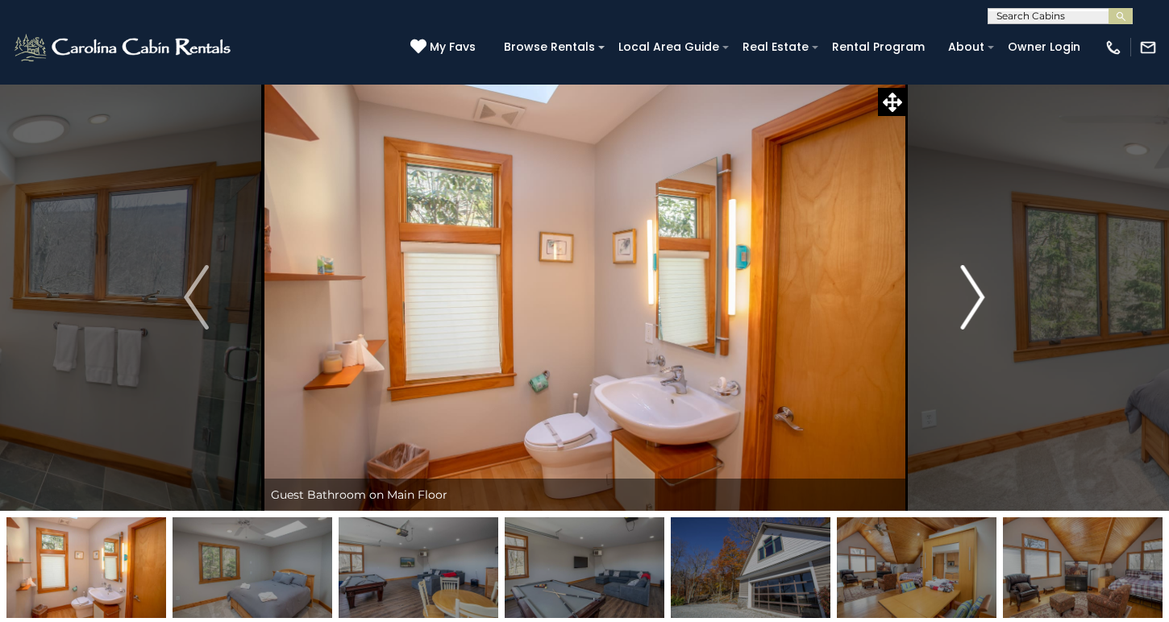
click at [976, 300] on img "Next" at bounding box center [972, 297] width 24 height 65
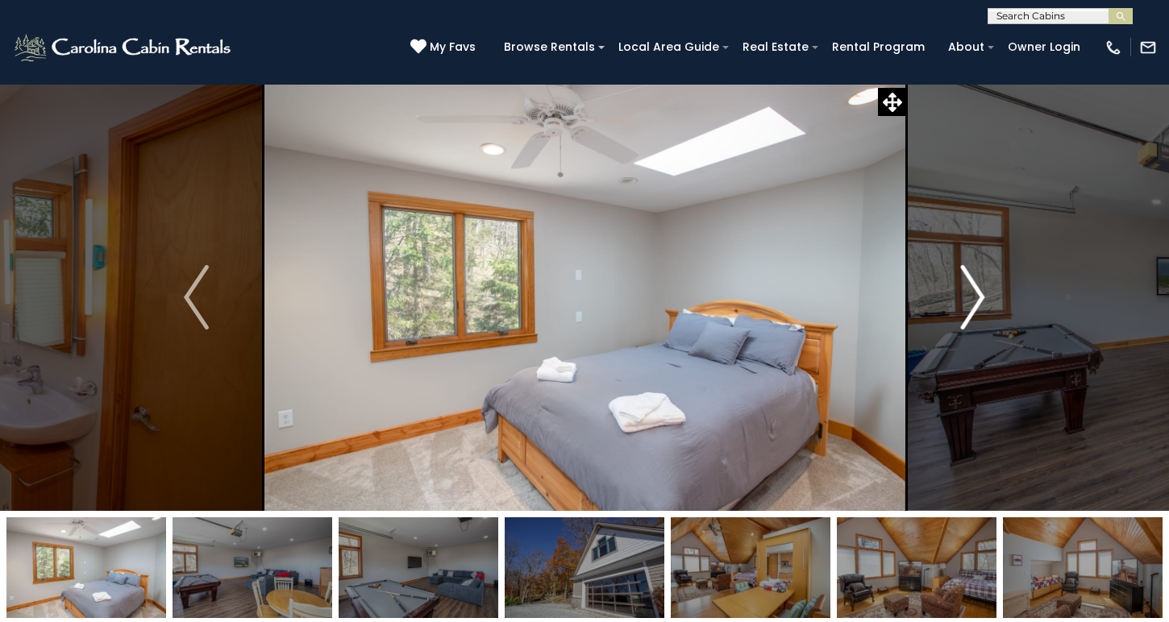
click at [976, 300] on img "Next" at bounding box center [972, 297] width 24 height 65
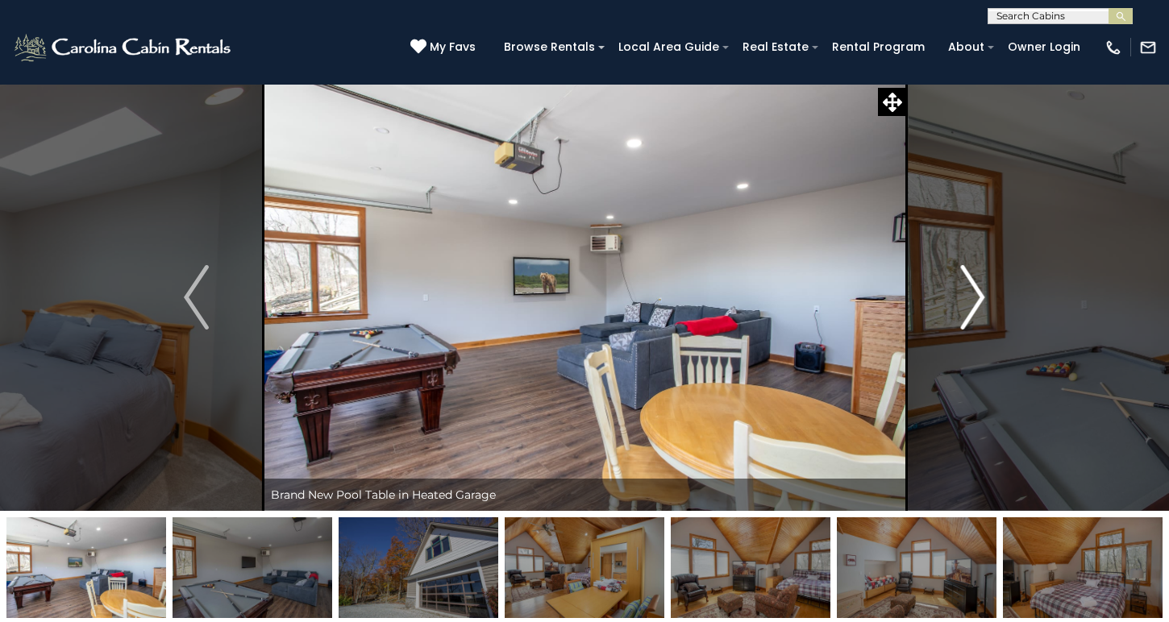
click at [976, 300] on img "Next" at bounding box center [972, 297] width 24 height 65
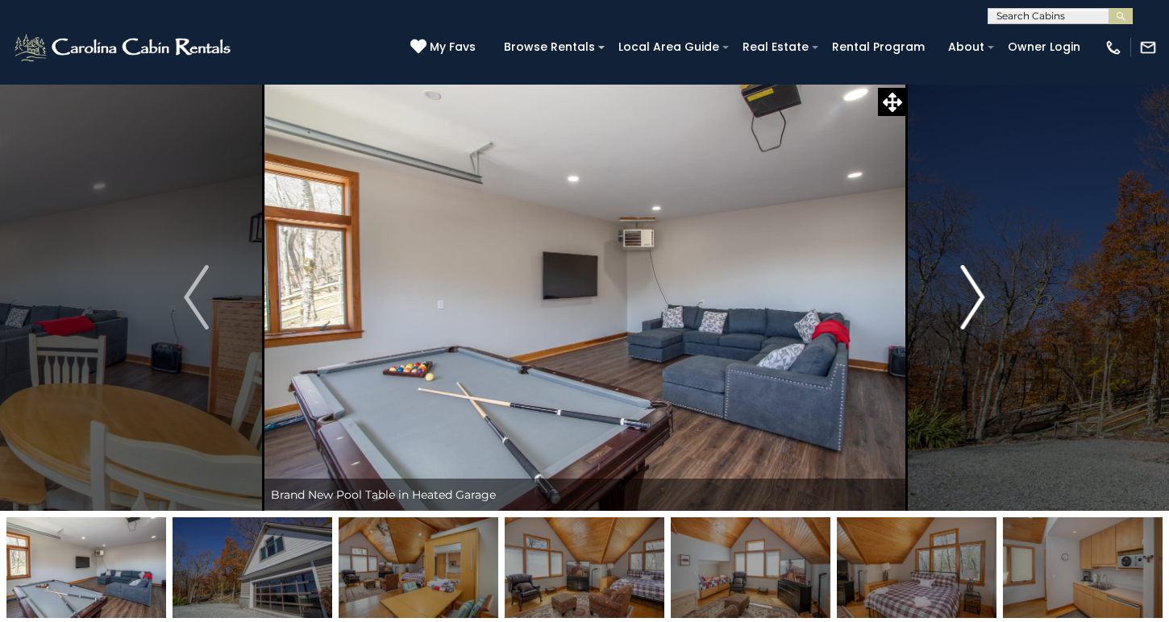
click at [976, 300] on img "Next" at bounding box center [972, 297] width 24 height 65
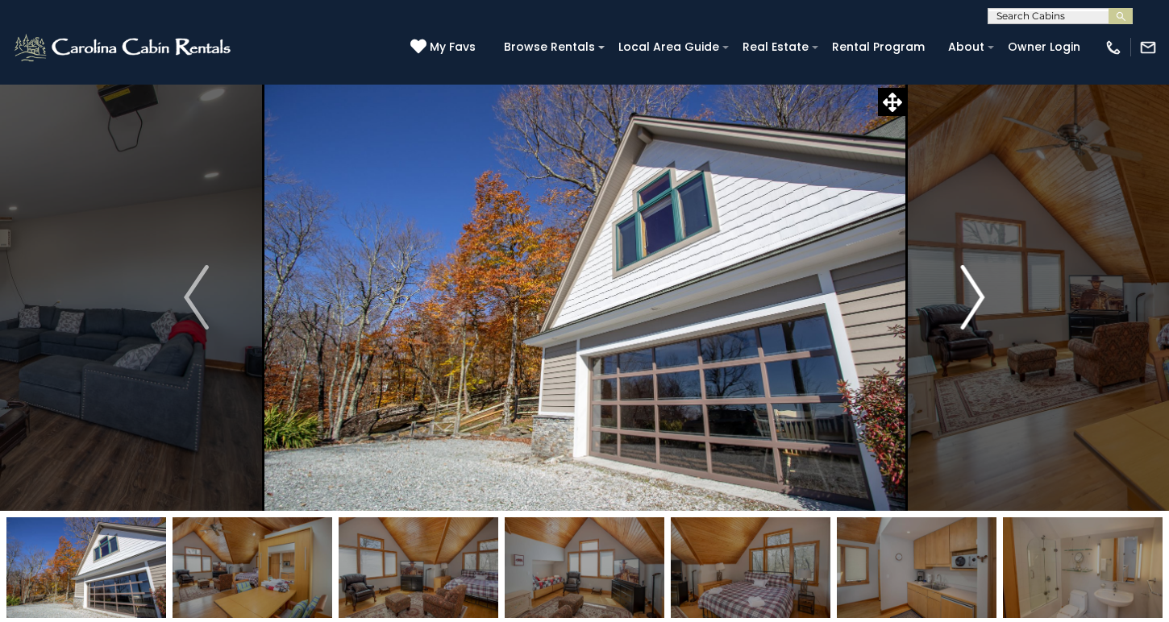
click at [976, 300] on img "Next" at bounding box center [972, 297] width 24 height 65
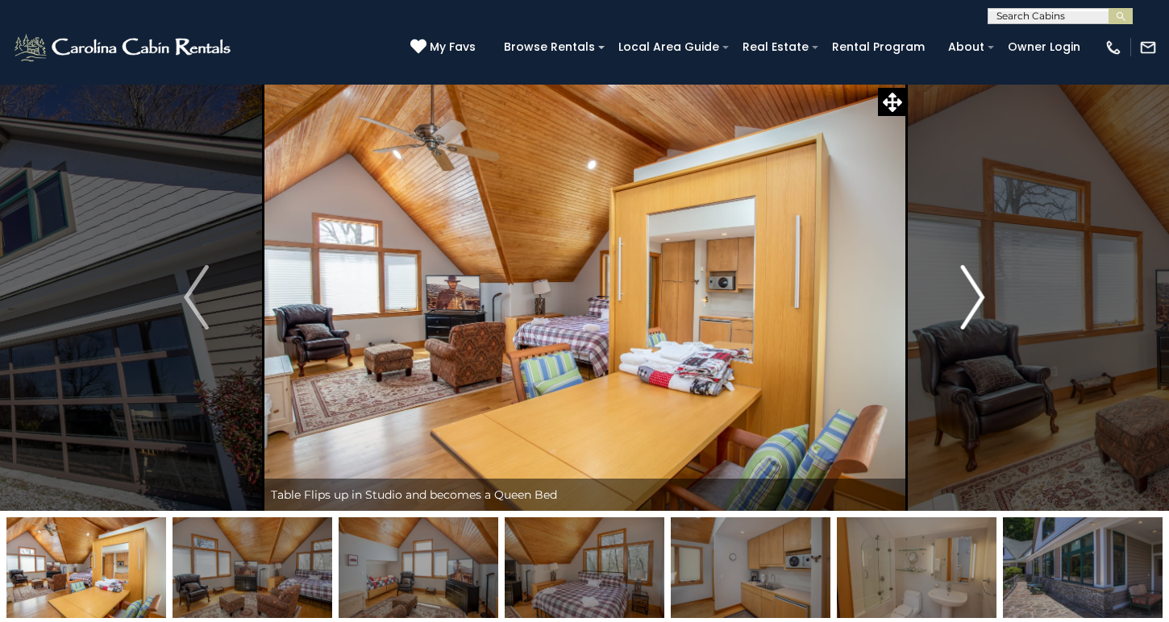
click at [976, 300] on img "Next" at bounding box center [972, 297] width 24 height 65
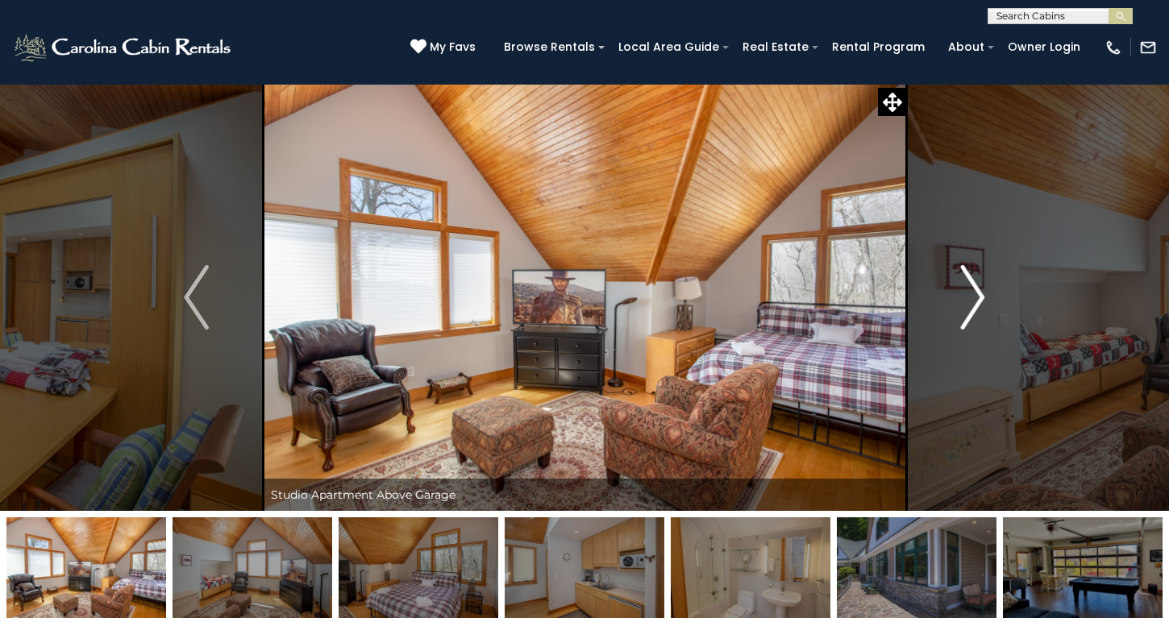
click at [976, 300] on img "Next" at bounding box center [972, 297] width 24 height 65
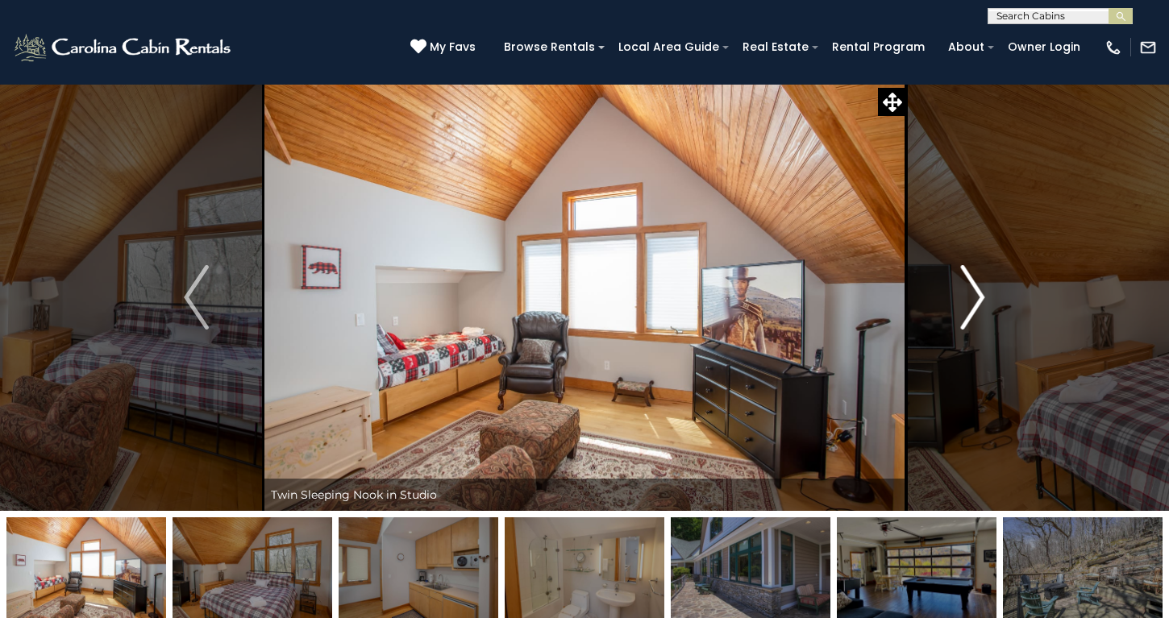
click at [976, 300] on img "Next" at bounding box center [972, 297] width 24 height 65
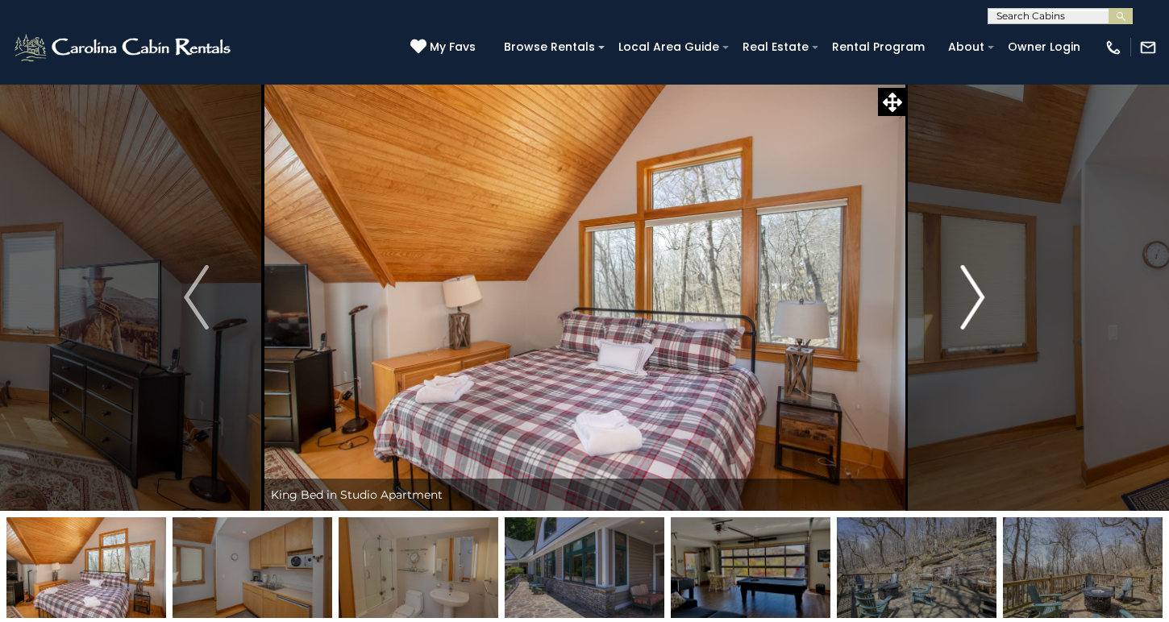
click at [976, 300] on img "Next" at bounding box center [972, 297] width 24 height 65
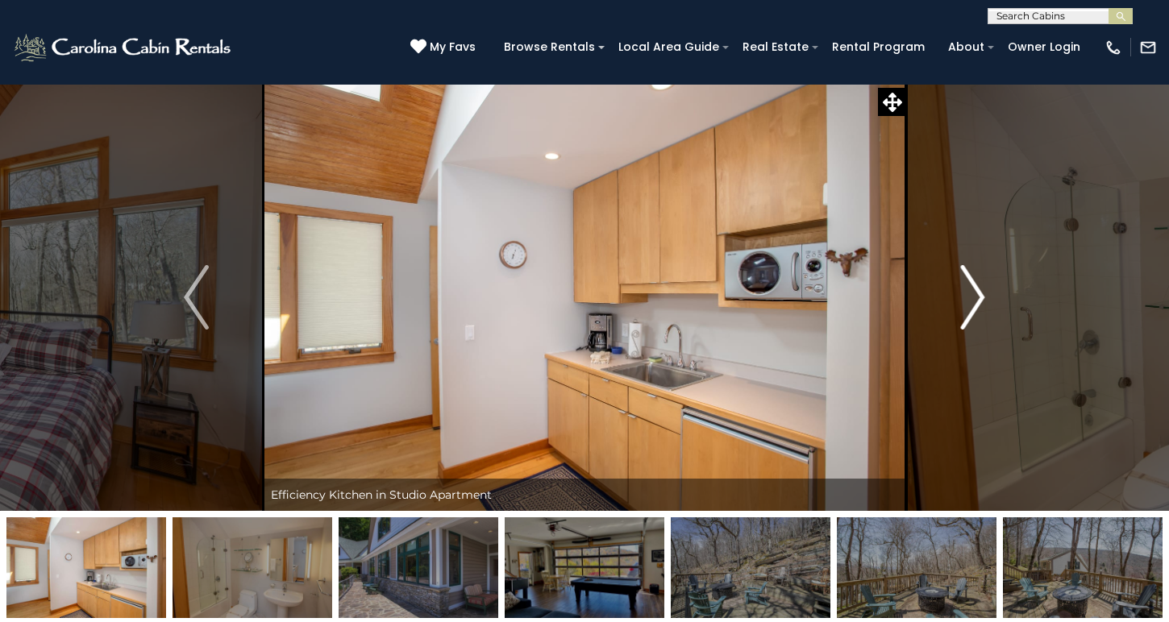
click at [976, 300] on img "Next" at bounding box center [972, 297] width 24 height 65
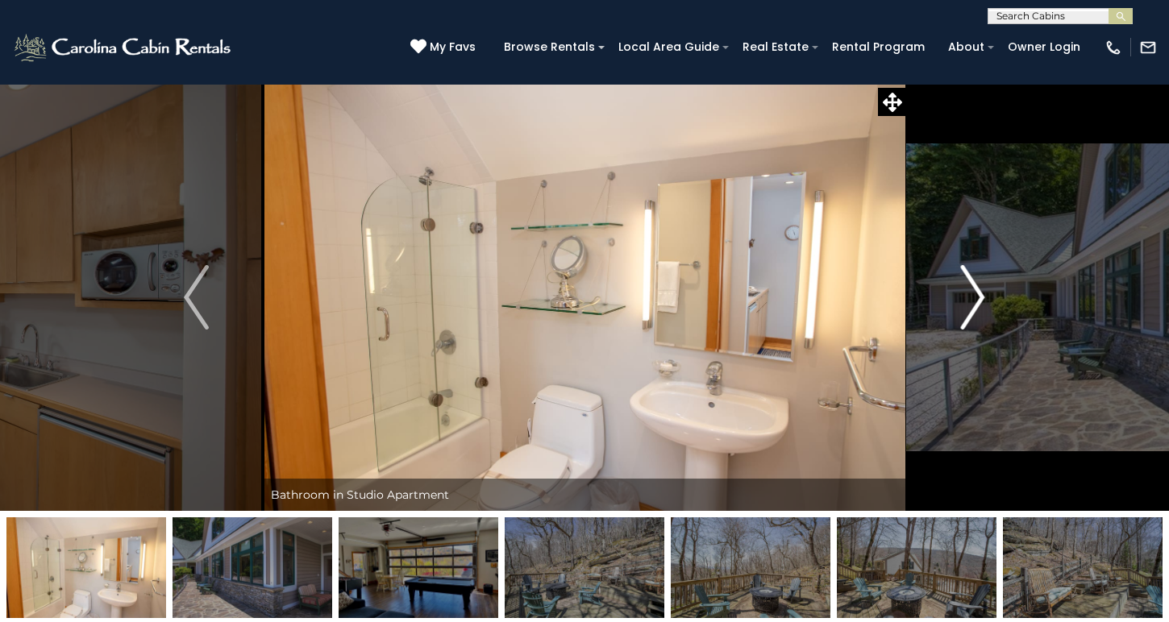
click at [976, 300] on img "Next" at bounding box center [972, 297] width 24 height 65
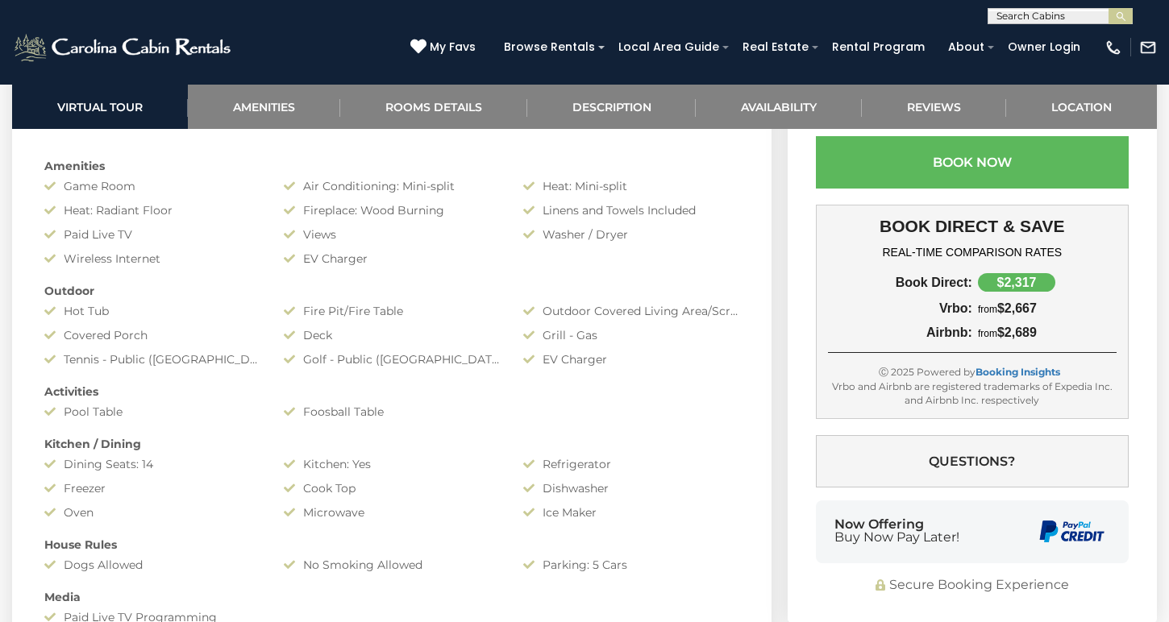
scroll to position [1198, 0]
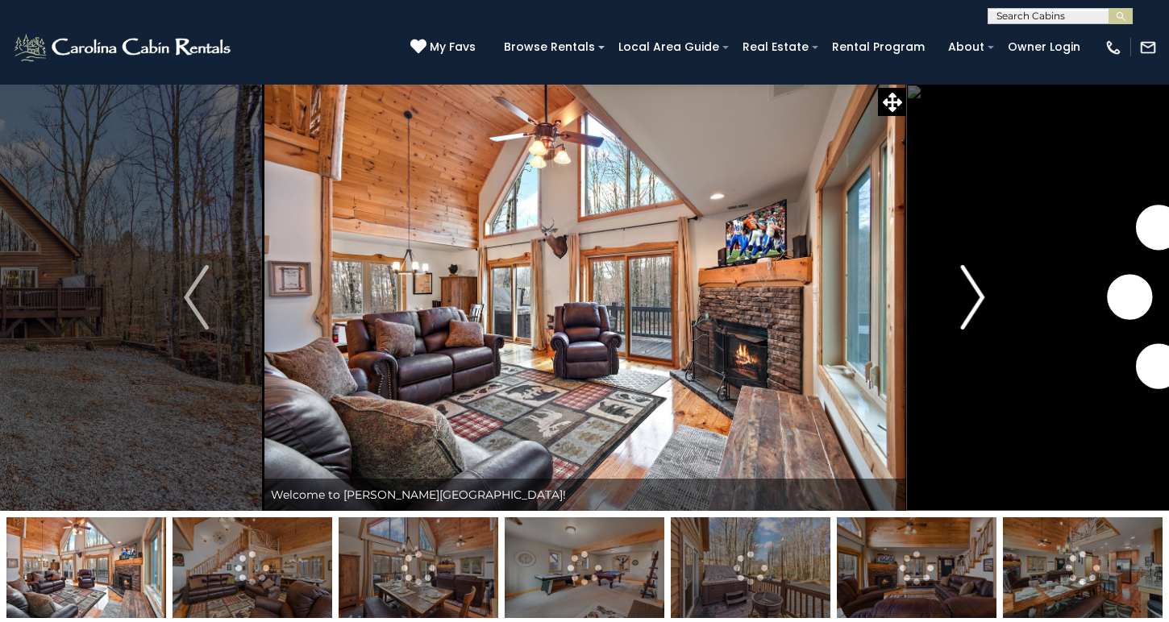
click at [971, 302] on img "Next" at bounding box center [972, 297] width 24 height 65
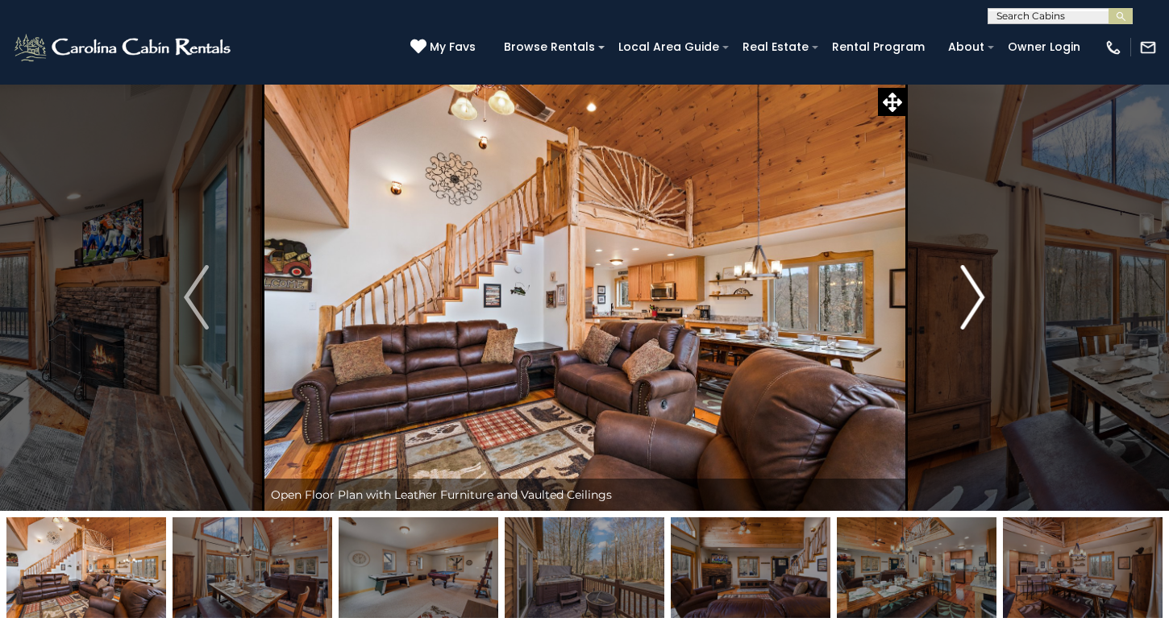
click at [972, 303] on img "Next" at bounding box center [972, 297] width 24 height 65
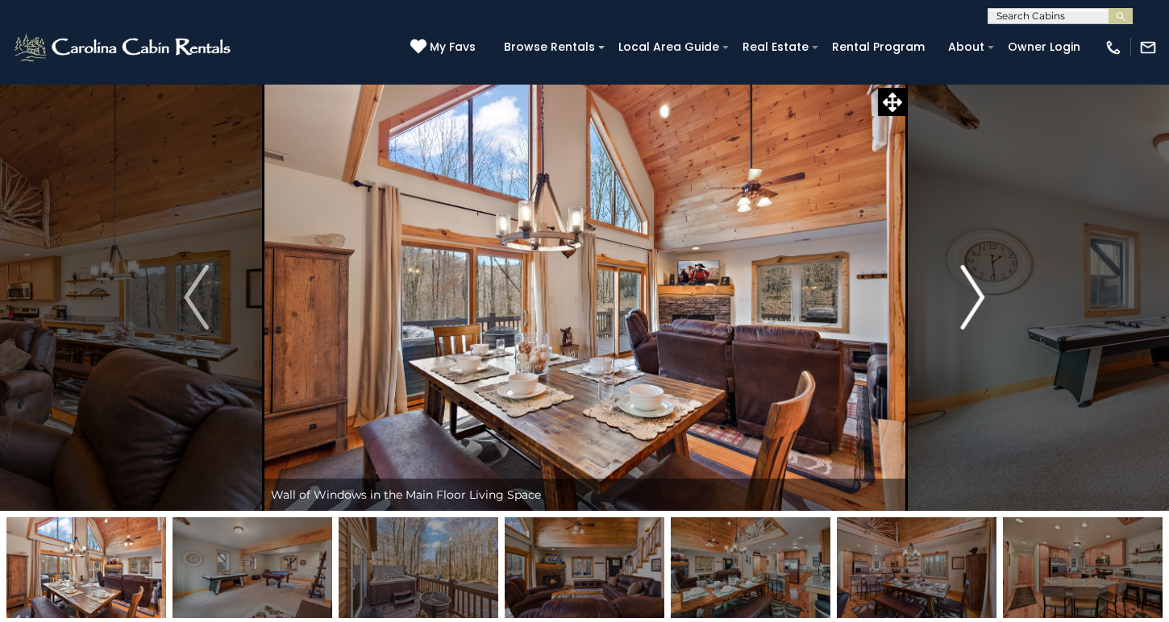
click at [972, 303] on img "Next" at bounding box center [972, 297] width 24 height 65
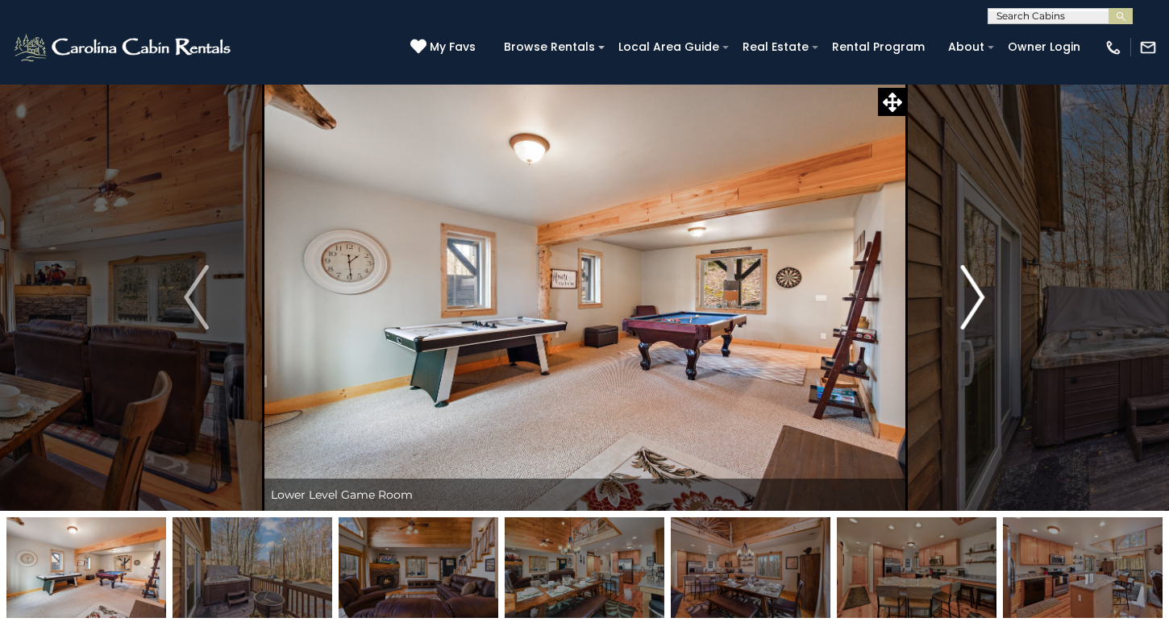
click at [972, 304] on img "Next" at bounding box center [972, 297] width 24 height 65
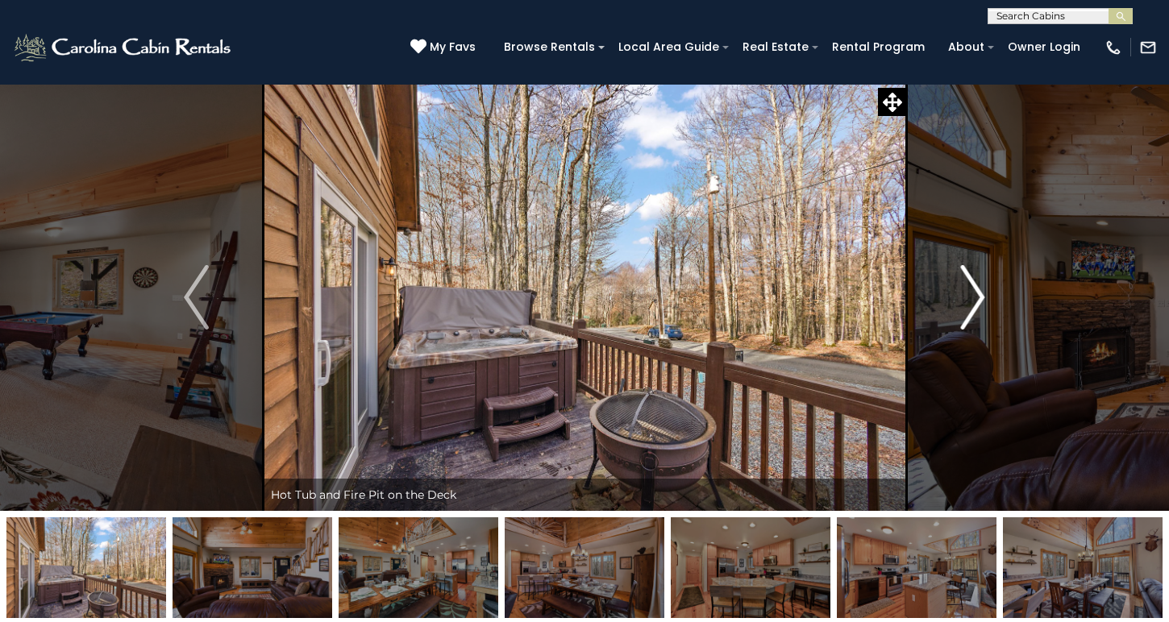
click at [972, 304] on img "Next" at bounding box center [972, 297] width 24 height 65
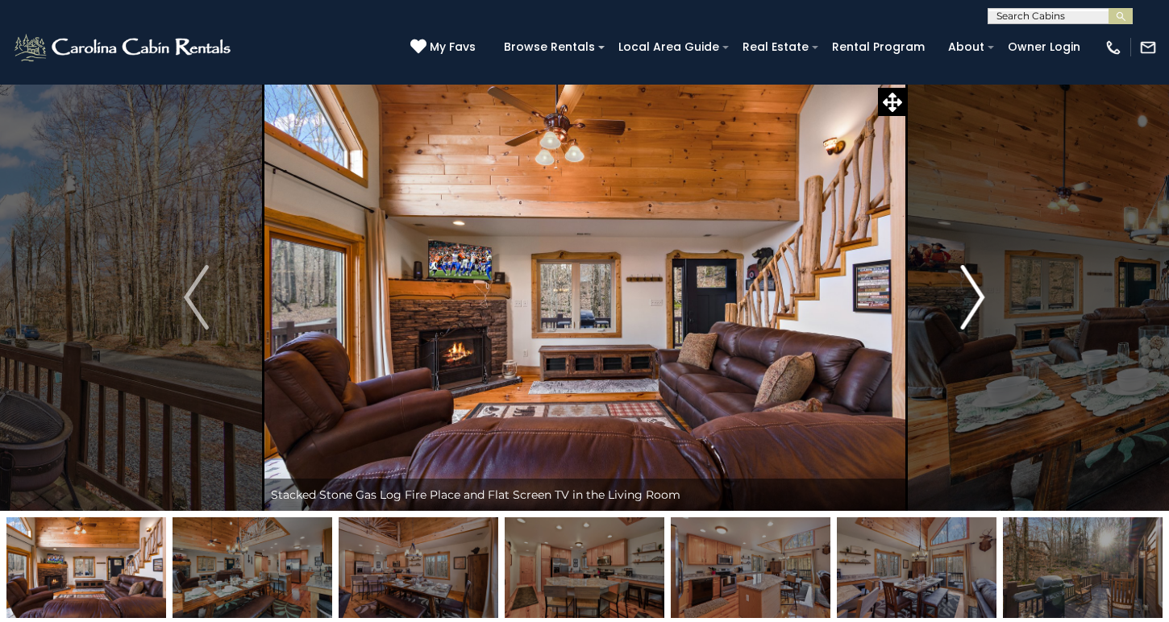
click at [972, 304] on img "Next" at bounding box center [972, 297] width 24 height 65
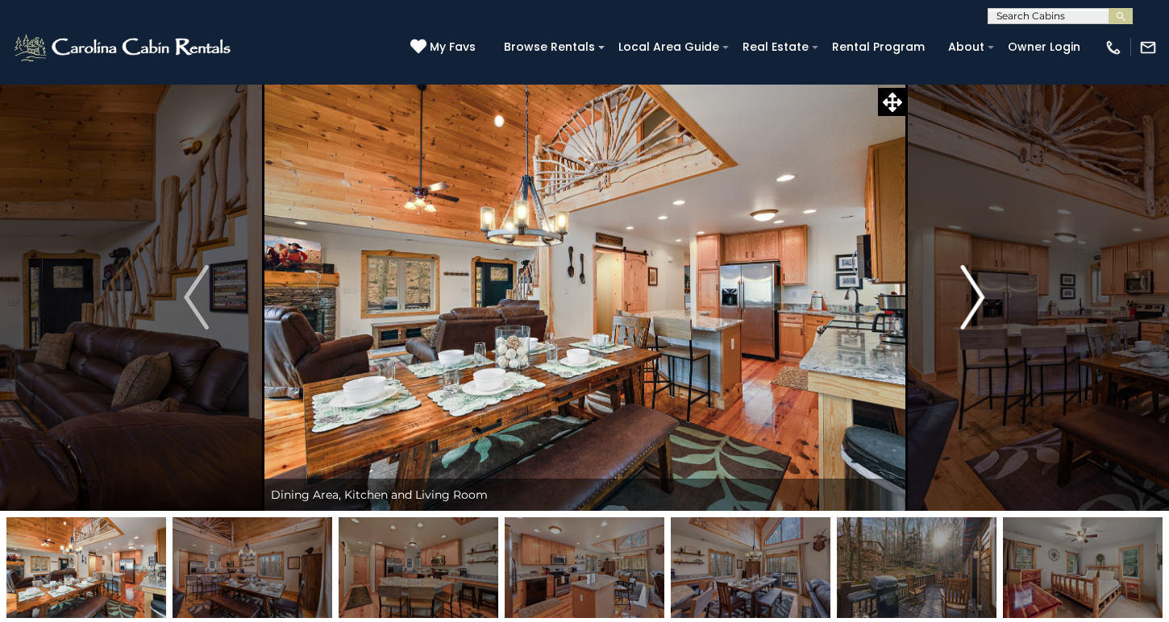
click at [972, 304] on img "Next" at bounding box center [972, 297] width 24 height 65
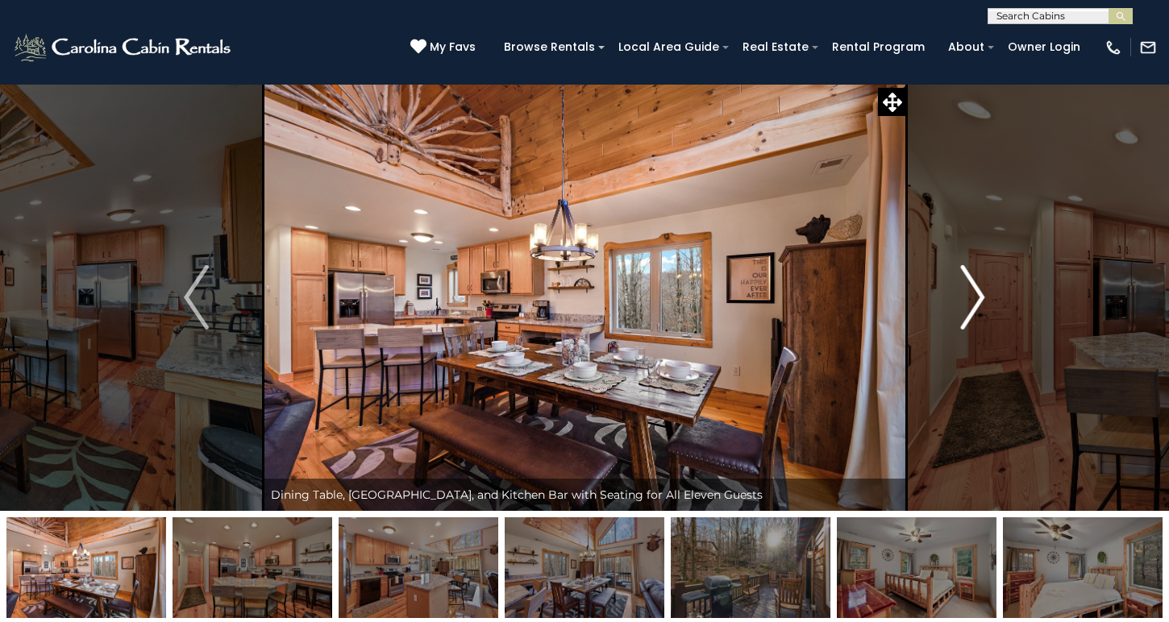
click at [972, 304] on img "Next" at bounding box center [972, 297] width 24 height 65
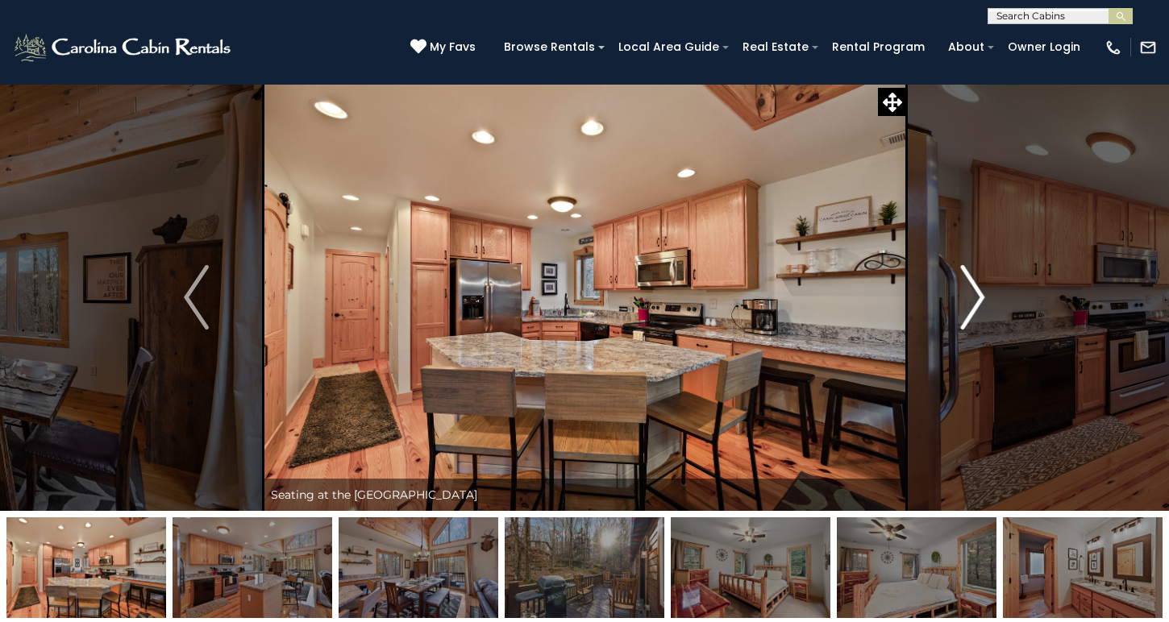
click at [972, 304] on img "Next" at bounding box center [972, 297] width 24 height 65
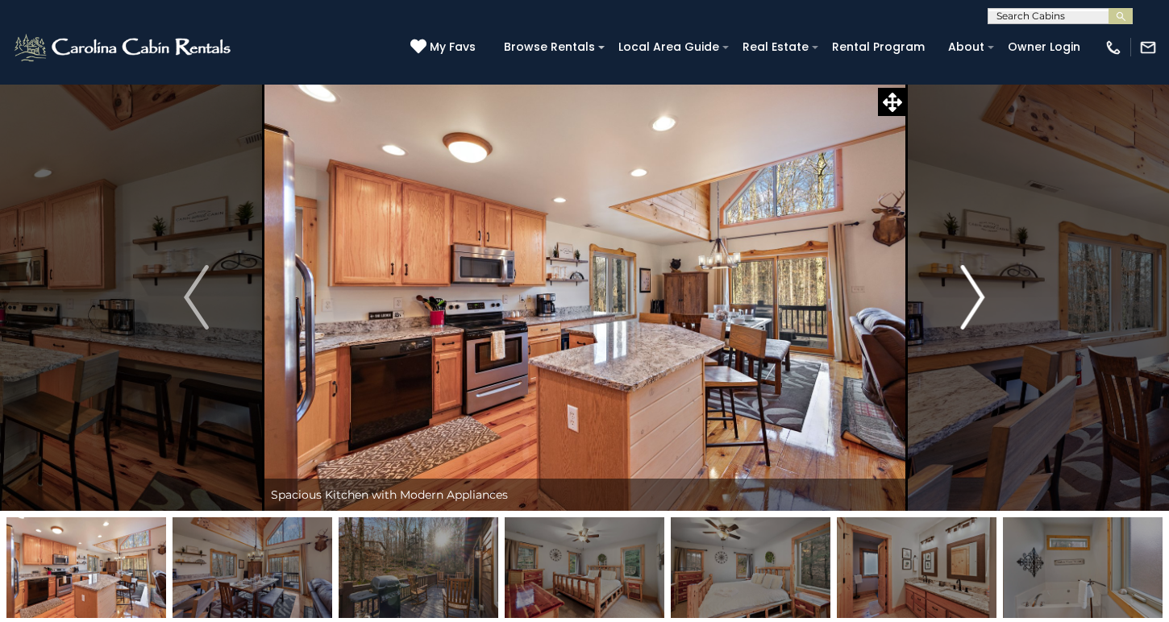
click at [972, 304] on img "Next" at bounding box center [972, 297] width 24 height 65
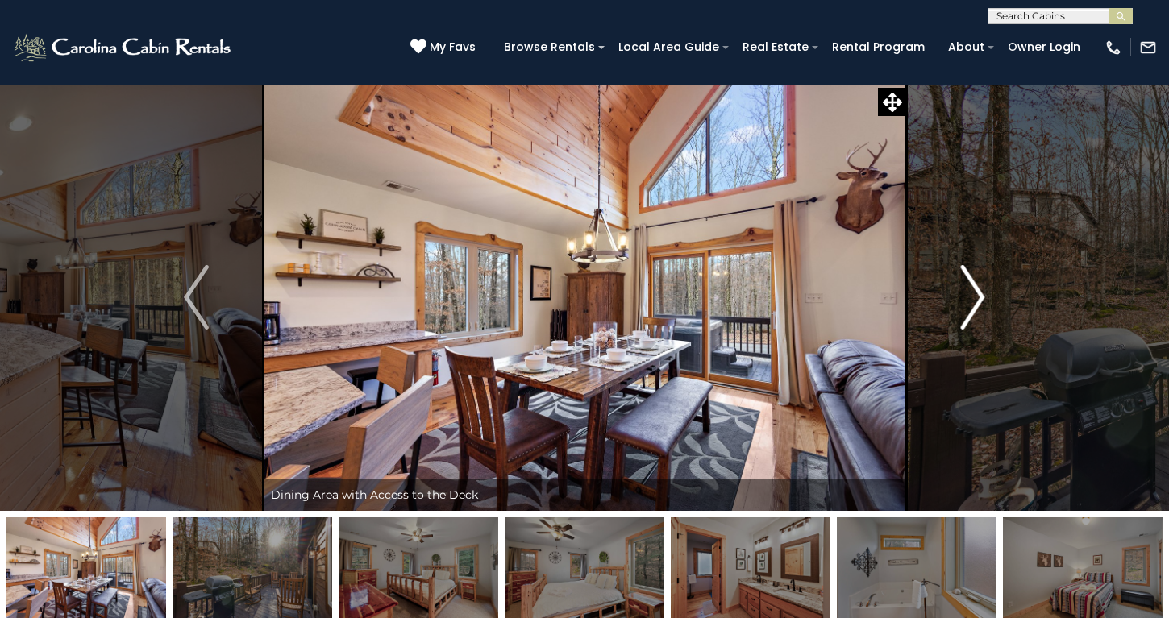
click at [972, 304] on img "Next" at bounding box center [972, 297] width 24 height 65
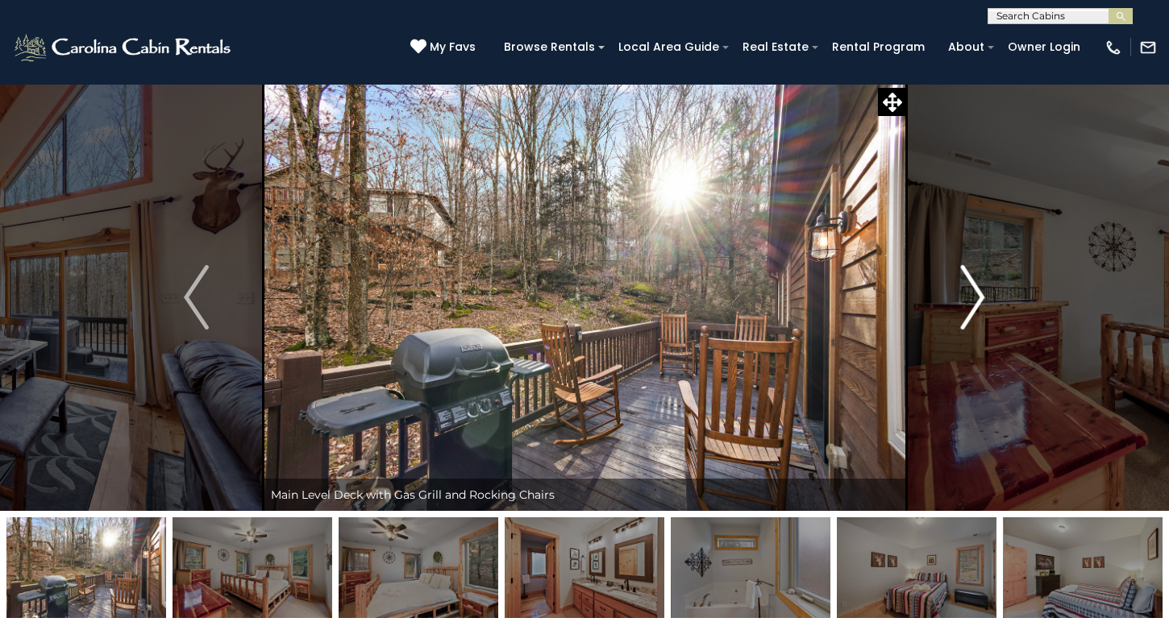
click at [972, 304] on img "Next" at bounding box center [972, 297] width 24 height 65
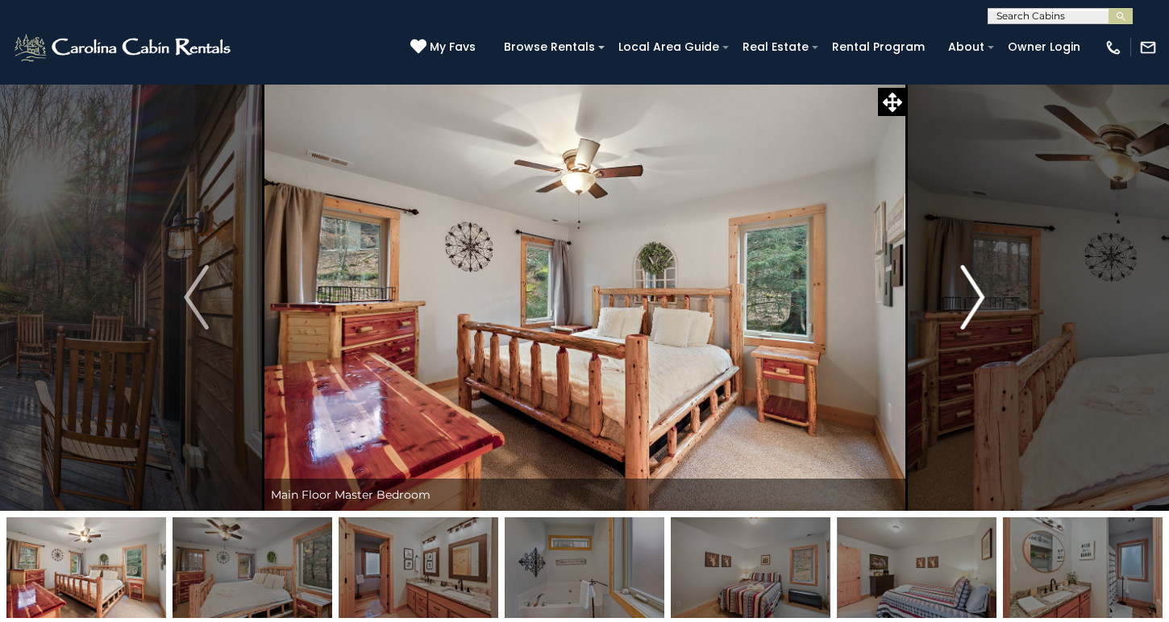
click at [972, 304] on img "Next" at bounding box center [972, 297] width 24 height 65
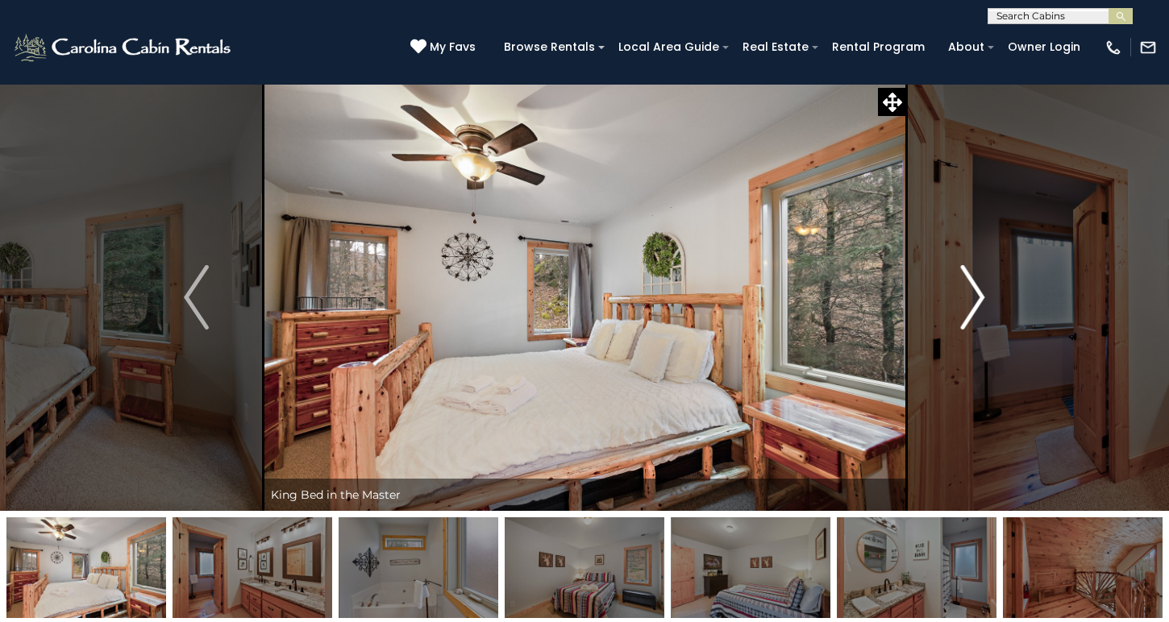
click at [972, 304] on img "Next" at bounding box center [972, 297] width 24 height 65
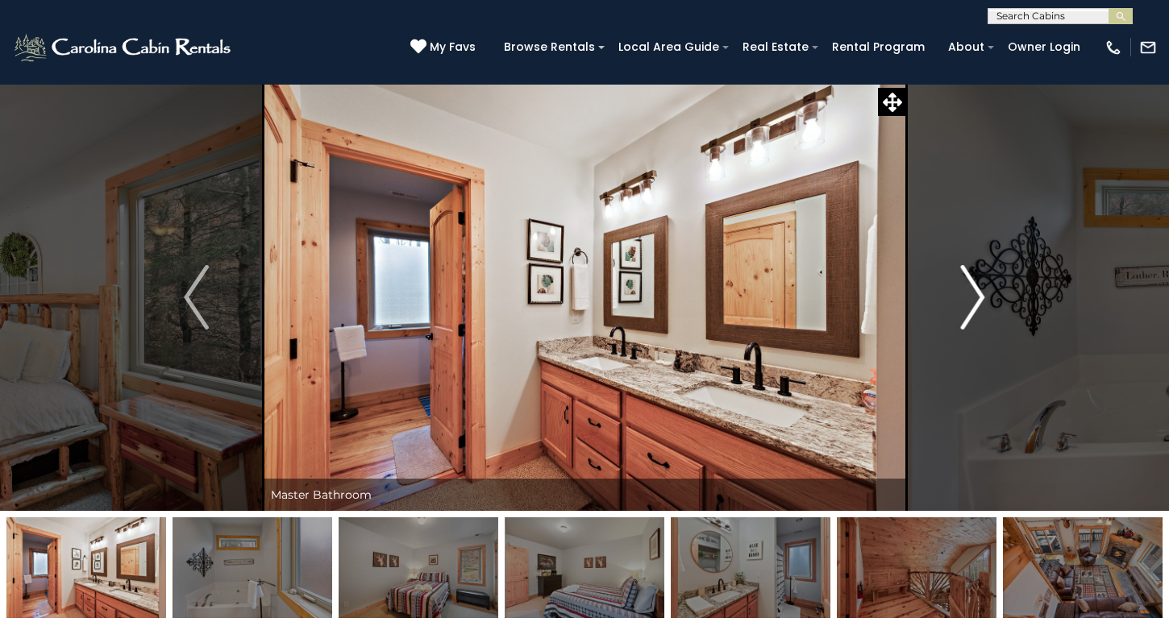
click at [972, 304] on img "Next" at bounding box center [972, 297] width 24 height 65
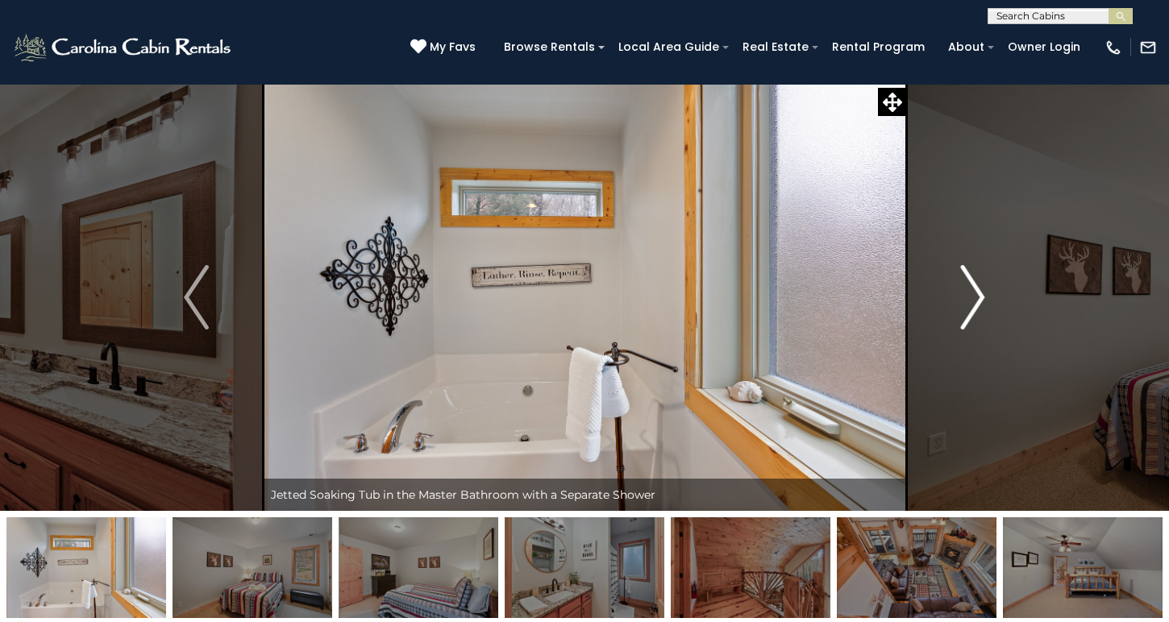
click at [972, 304] on img "Next" at bounding box center [972, 297] width 24 height 65
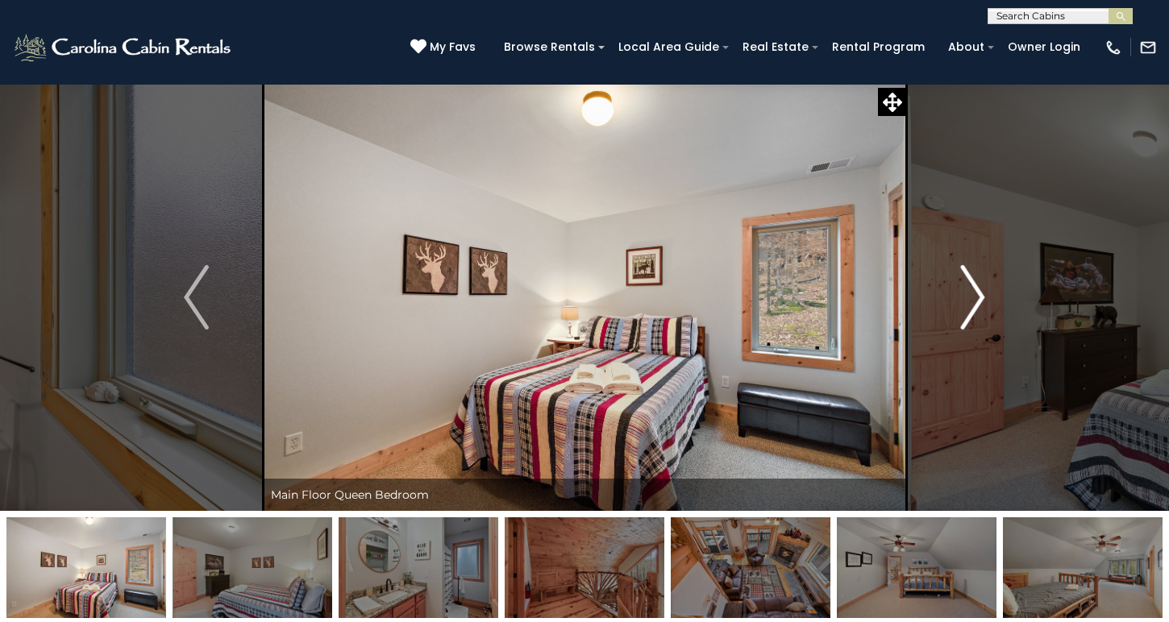
click at [972, 304] on img "Next" at bounding box center [972, 297] width 24 height 65
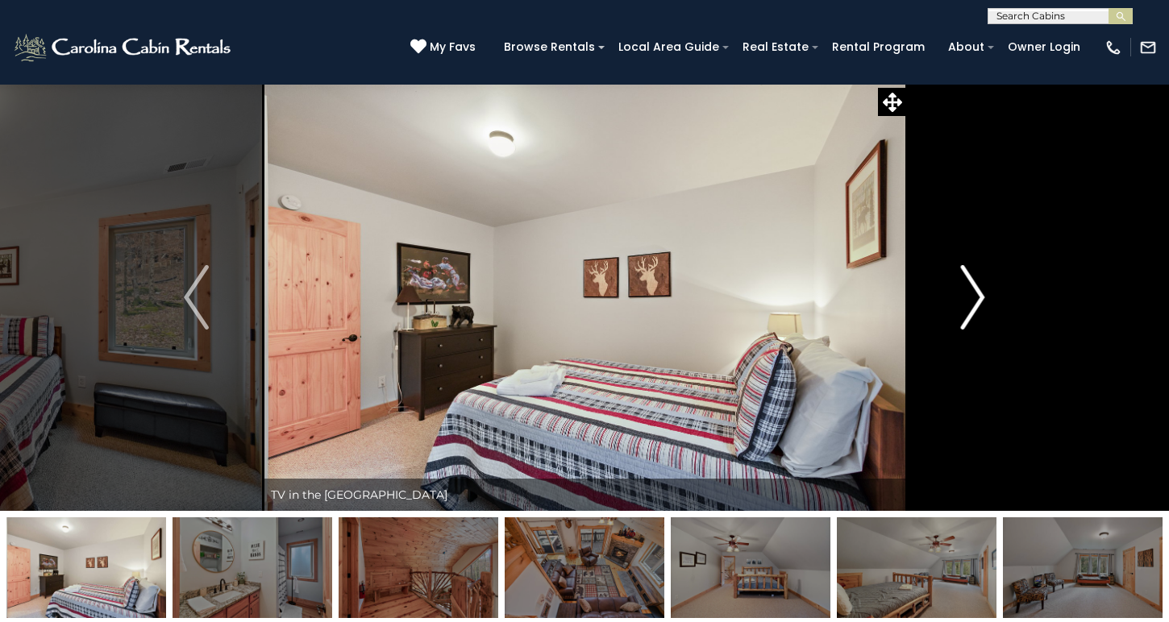
click at [972, 304] on img "Next" at bounding box center [972, 297] width 24 height 65
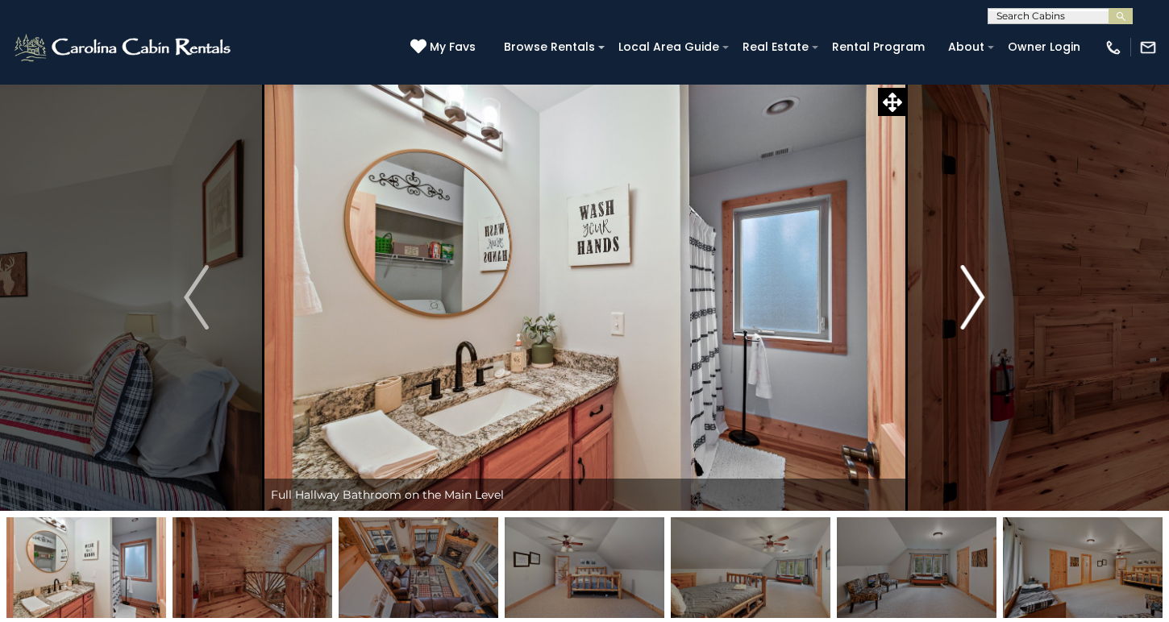
click at [972, 304] on img "Next" at bounding box center [972, 297] width 24 height 65
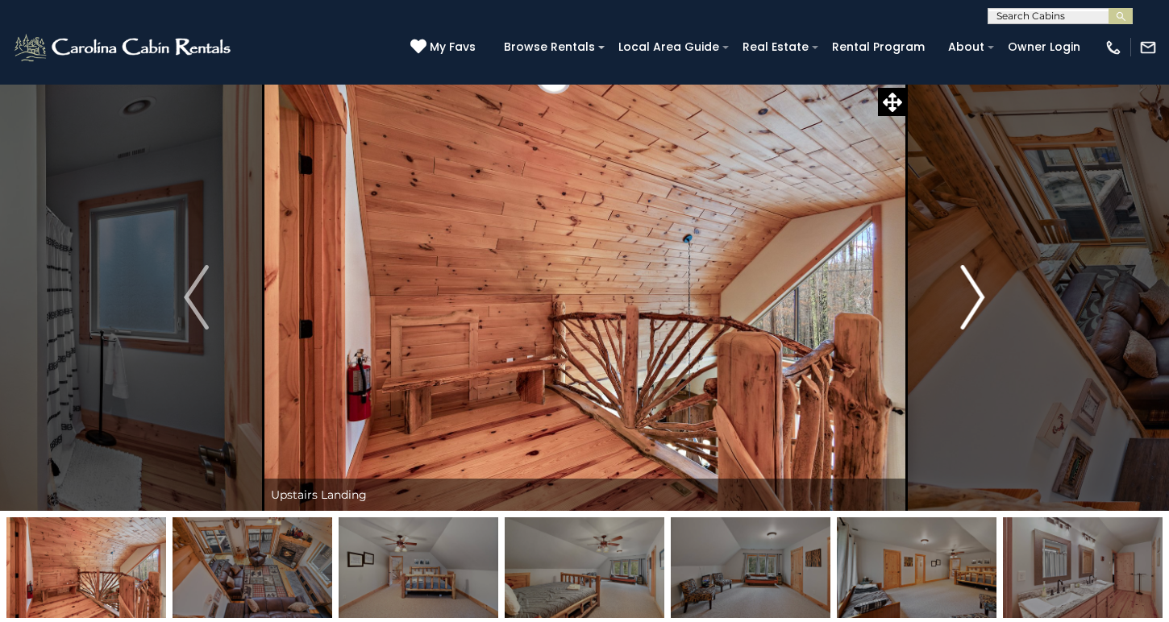
click at [972, 304] on img "Next" at bounding box center [972, 297] width 24 height 65
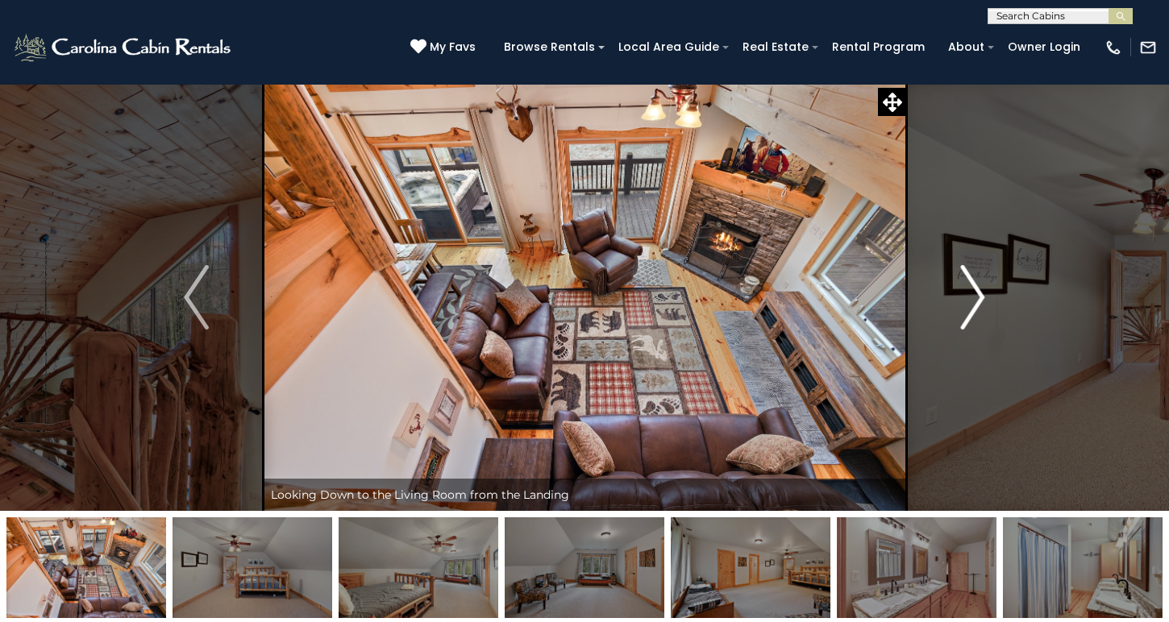
click at [972, 304] on img "Next" at bounding box center [972, 297] width 24 height 65
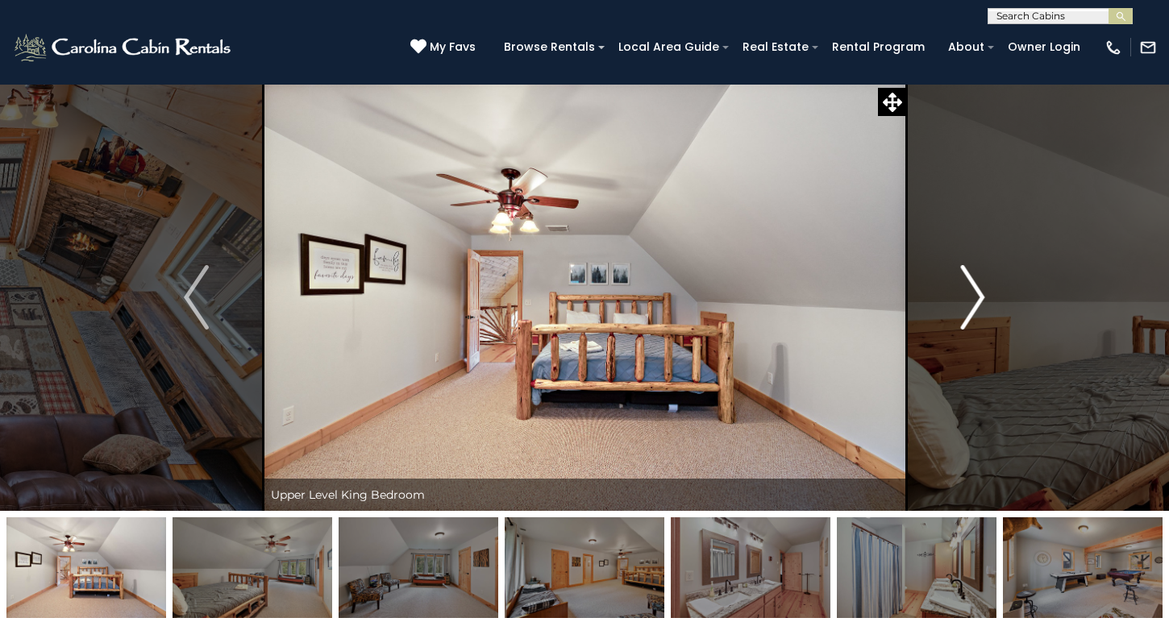
click at [972, 304] on img "Next" at bounding box center [972, 297] width 24 height 65
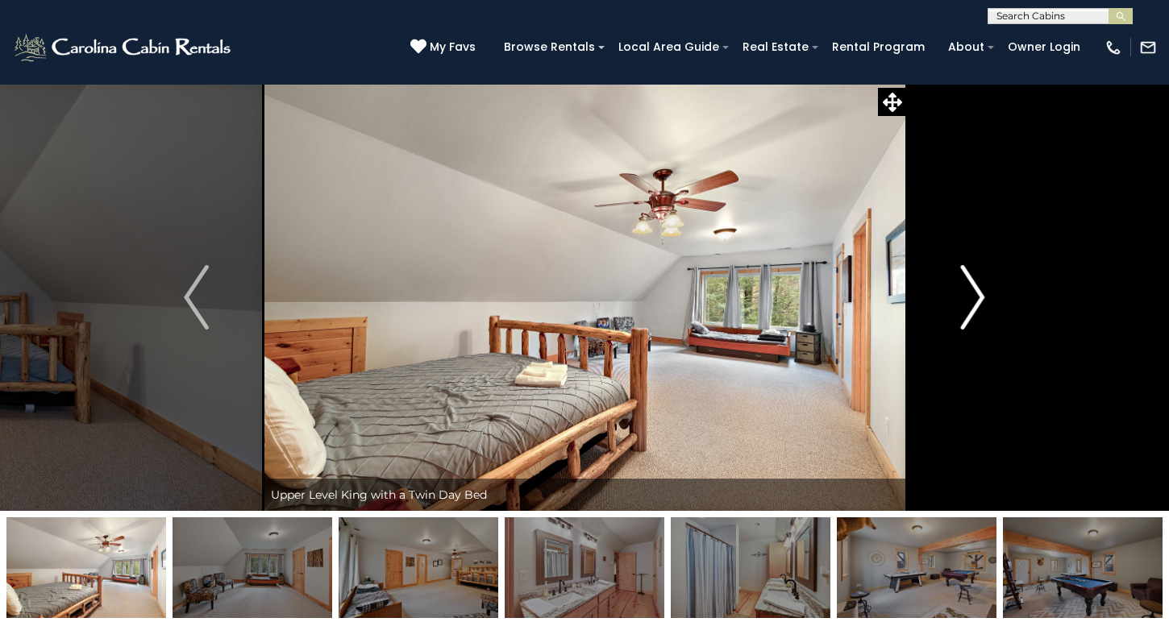
click at [972, 304] on img "Next" at bounding box center [972, 297] width 24 height 65
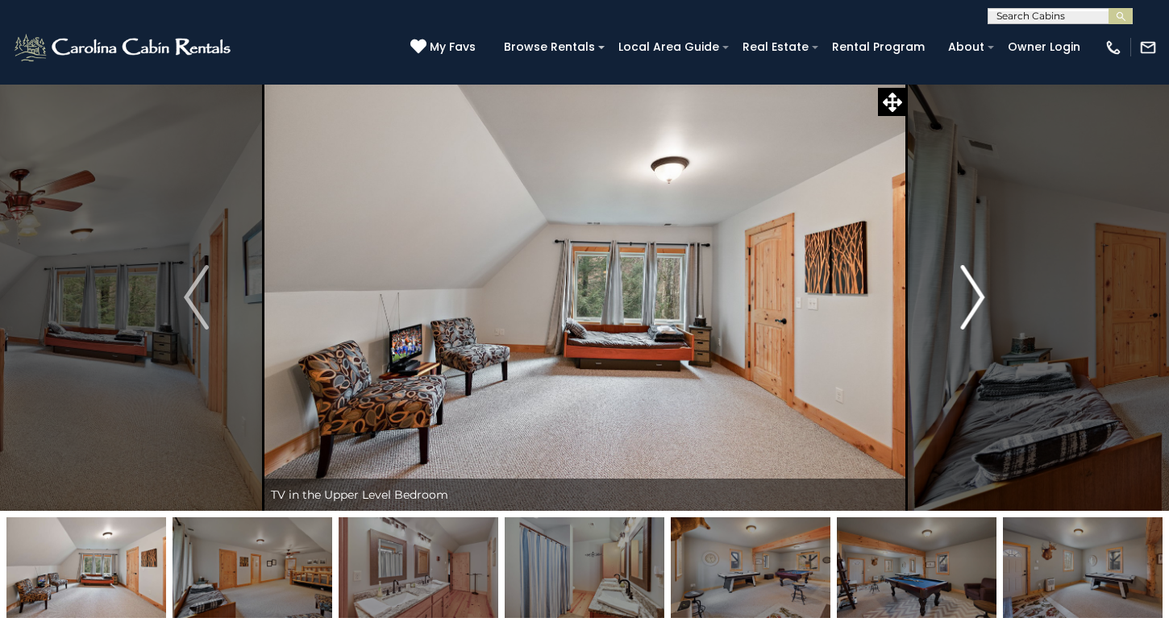
click at [972, 304] on img "Next" at bounding box center [972, 297] width 24 height 65
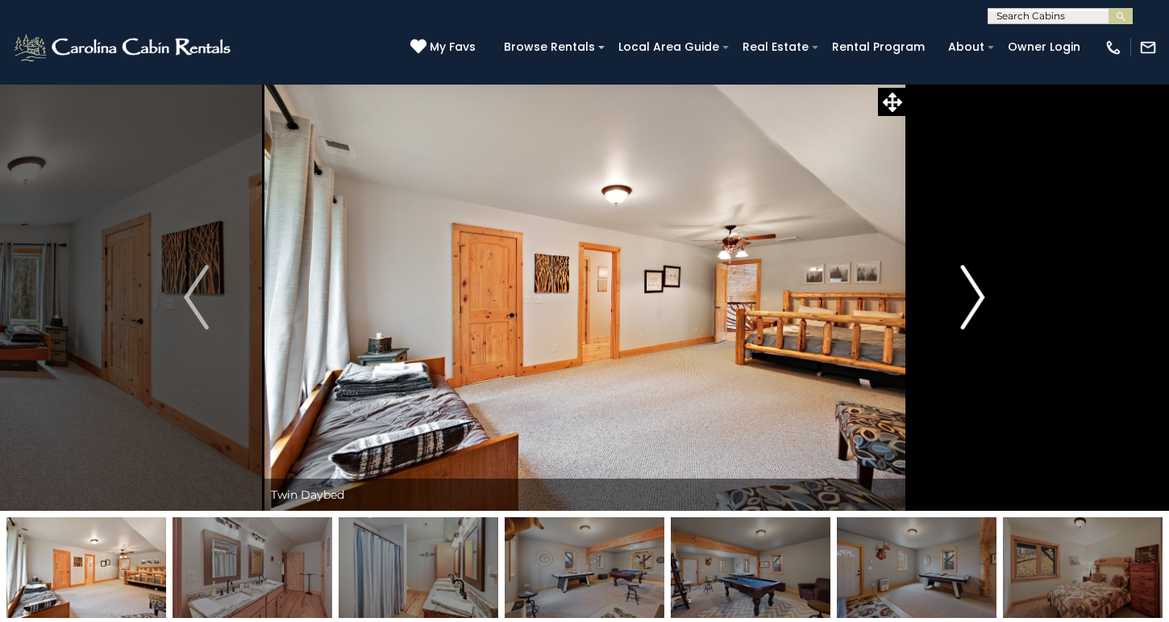
click at [974, 305] on img "Next" at bounding box center [972, 297] width 24 height 65
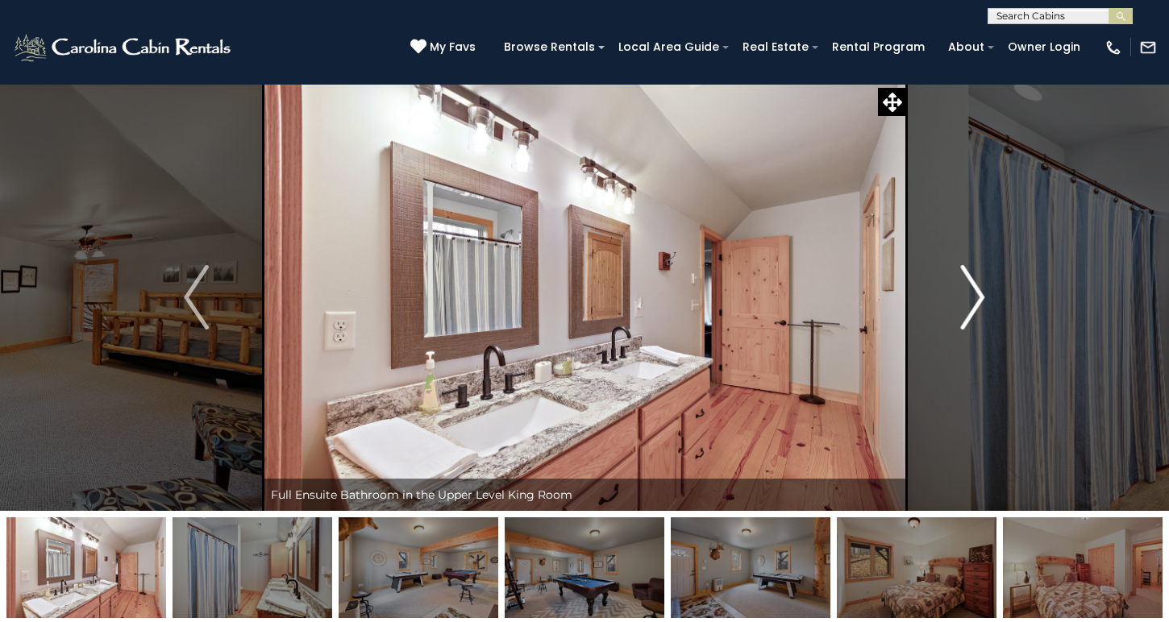
click at [974, 305] on img "Next" at bounding box center [972, 297] width 24 height 65
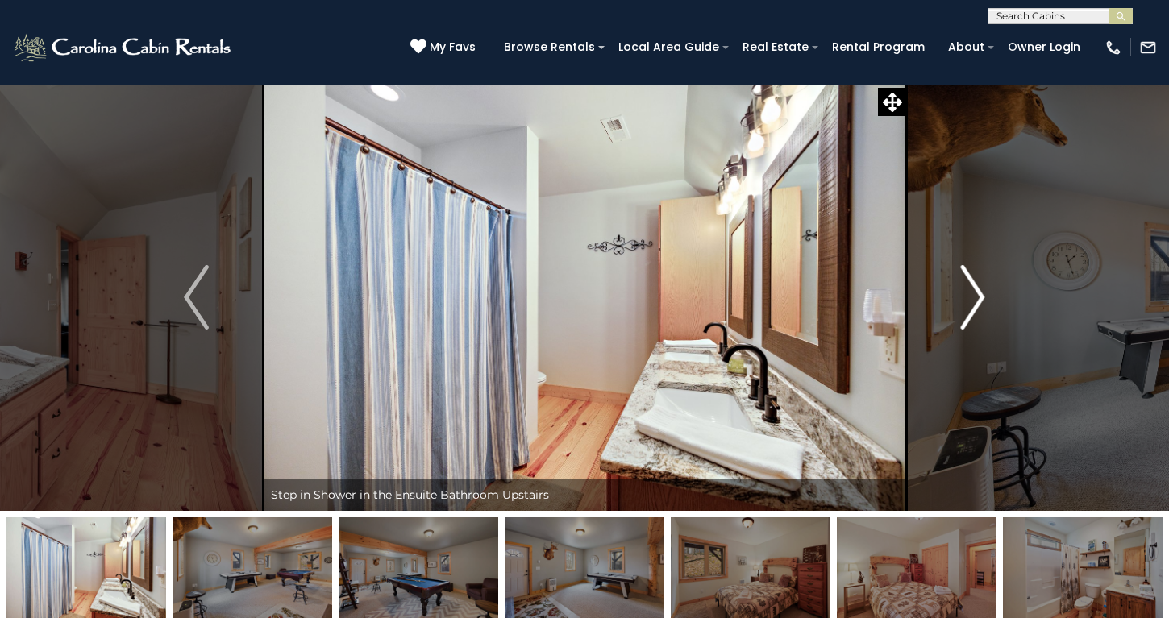
click at [974, 305] on img "Next" at bounding box center [972, 297] width 24 height 65
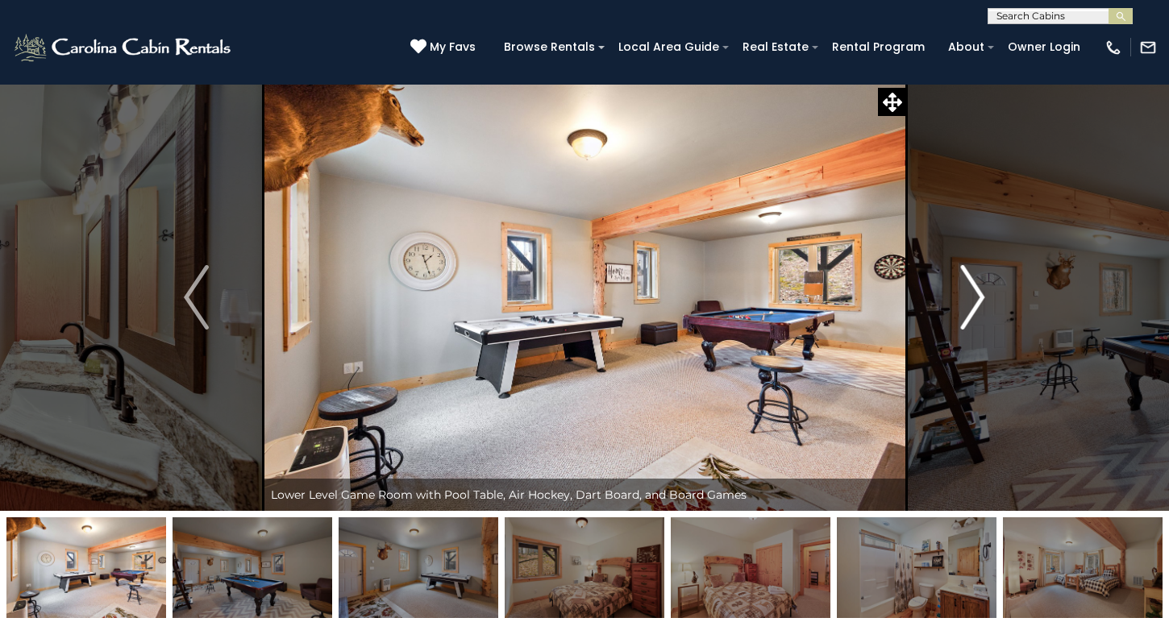
click at [974, 305] on img "Next" at bounding box center [972, 297] width 24 height 65
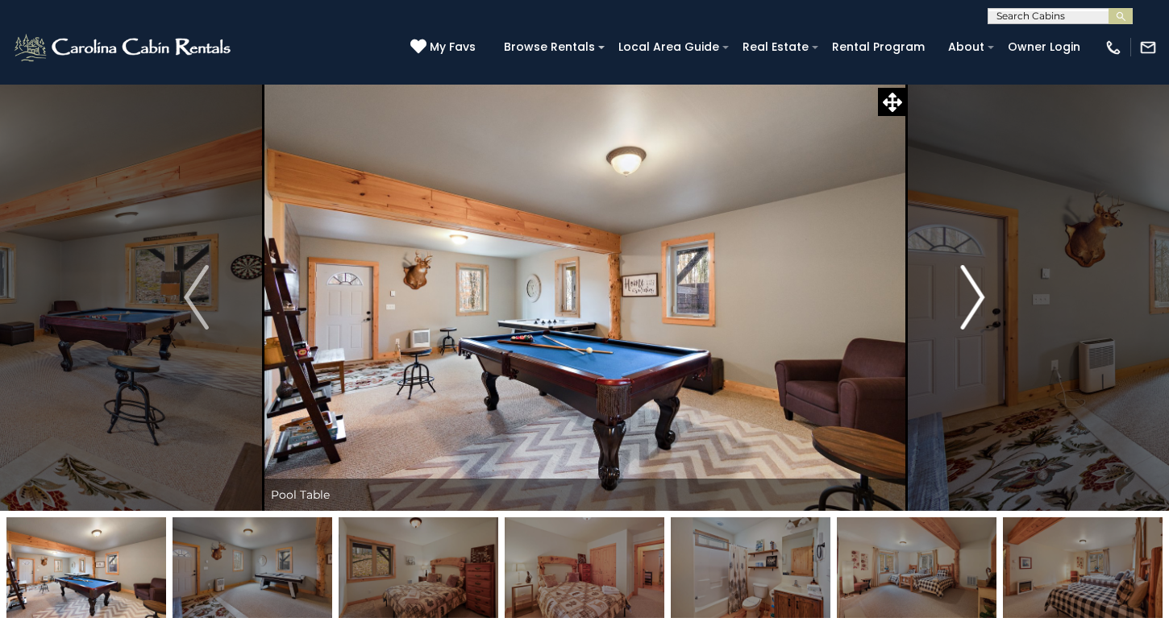
click at [974, 305] on img "Next" at bounding box center [972, 297] width 24 height 65
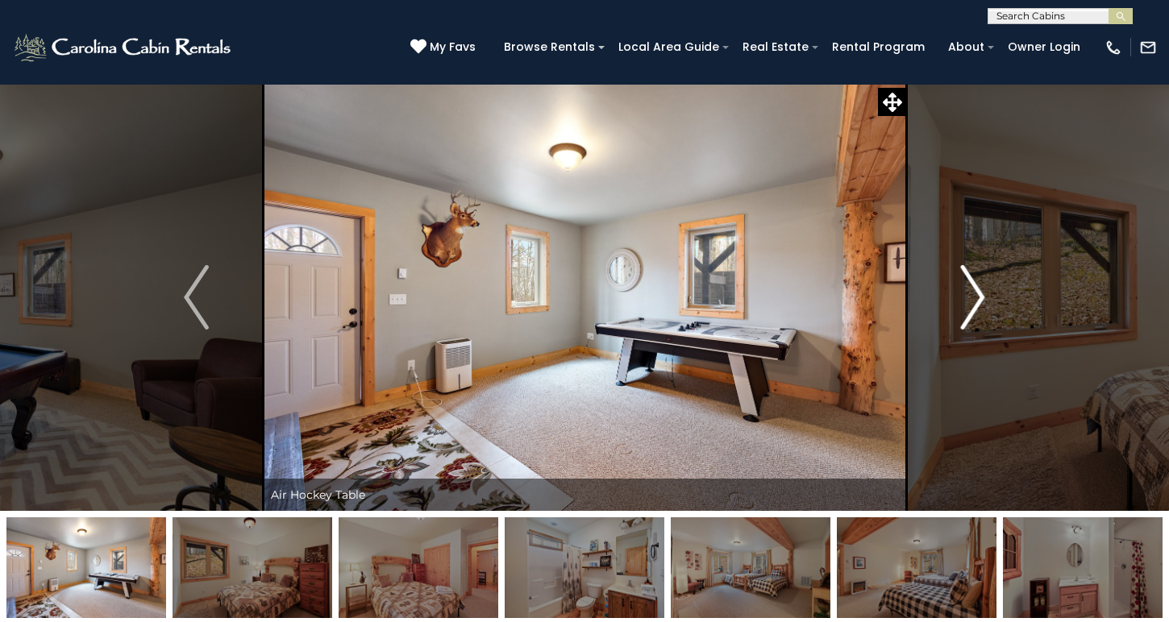
click at [974, 305] on img "Next" at bounding box center [972, 297] width 24 height 65
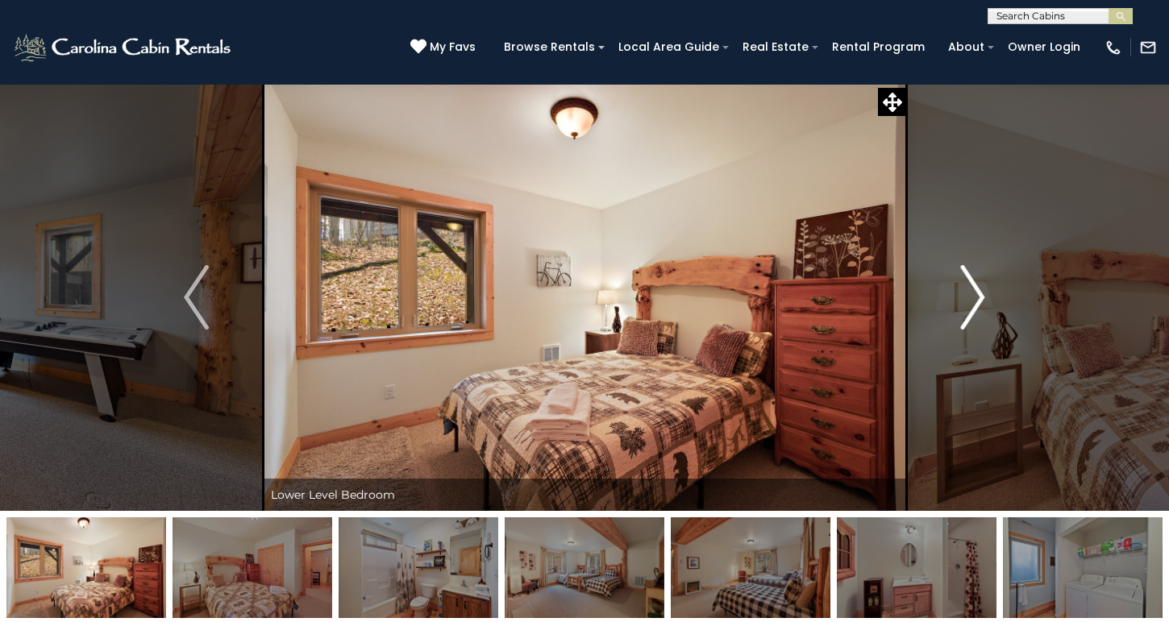
click at [974, 305] on img "Next" at bounding box center [972, 297] width 24 height 65
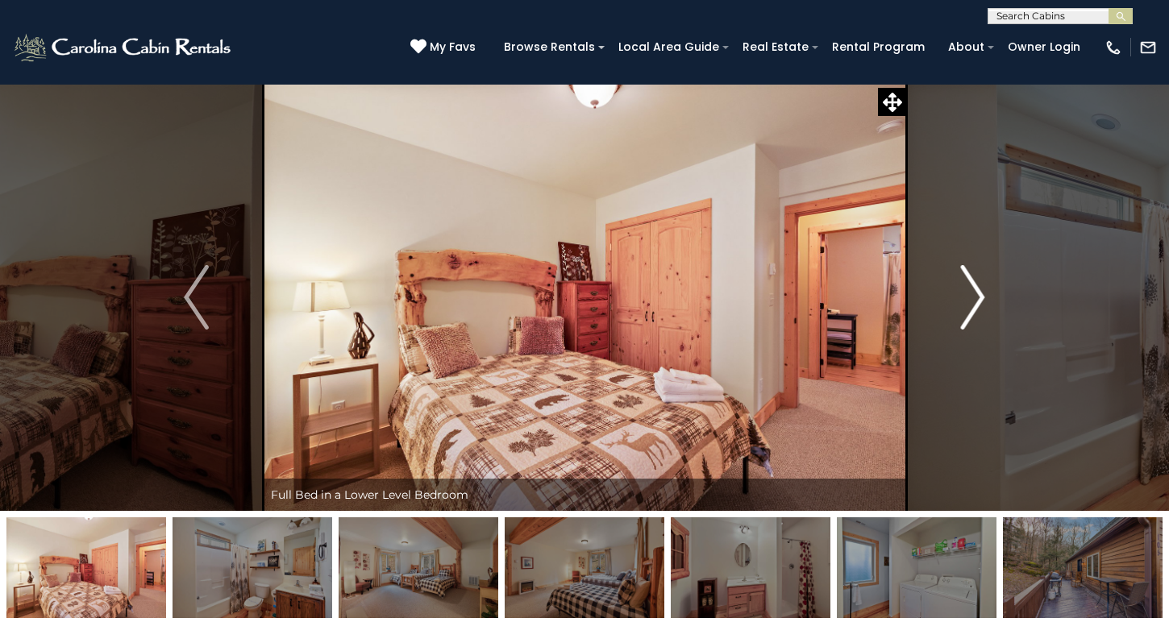
click at [974, 305] on img "Next" at bounding box center [972, 297] width 24 height 65
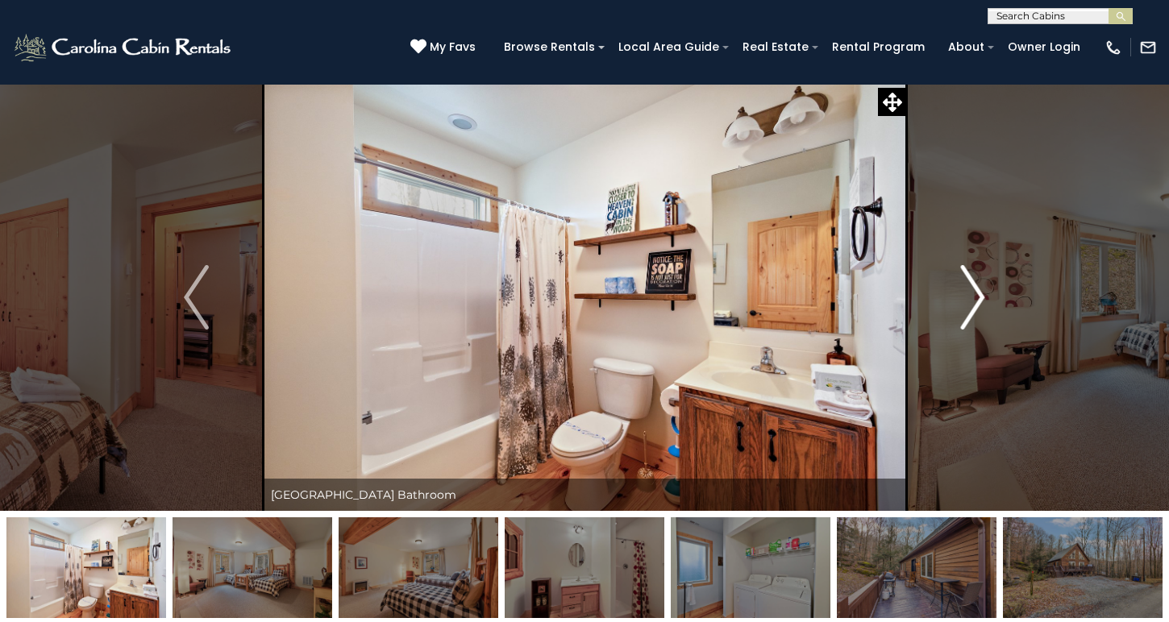
click at [974, 305] on img "Next" at bounding box center [972, 297] width 24 height 65
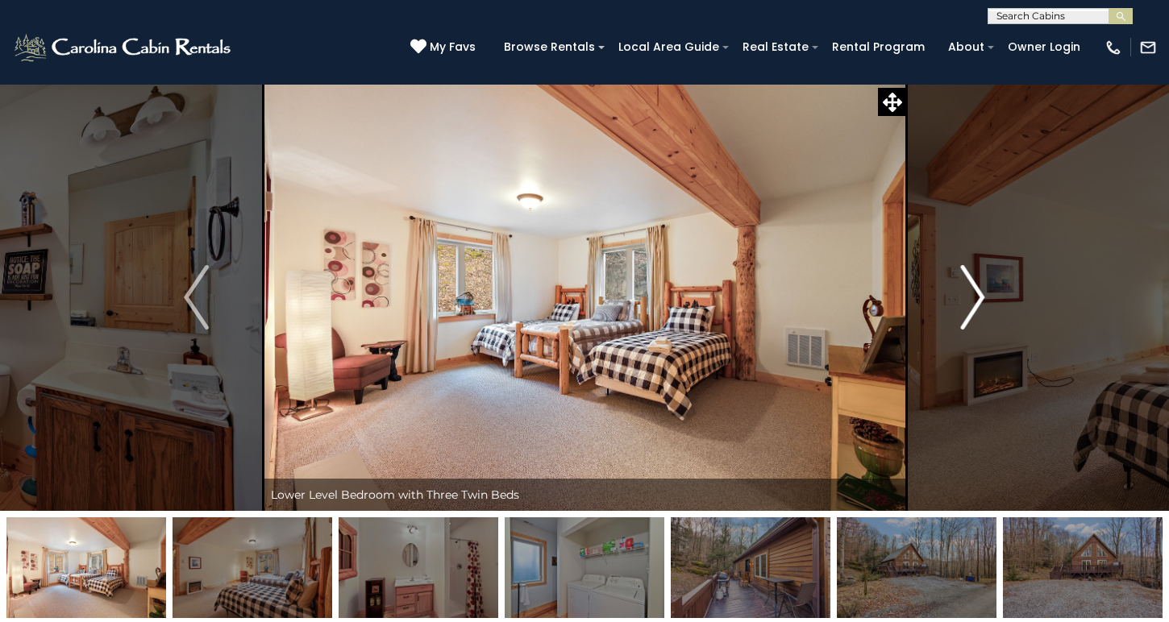
click at [974, 305] on img "Next" at bounding box center [972, 297] width 24 height 65
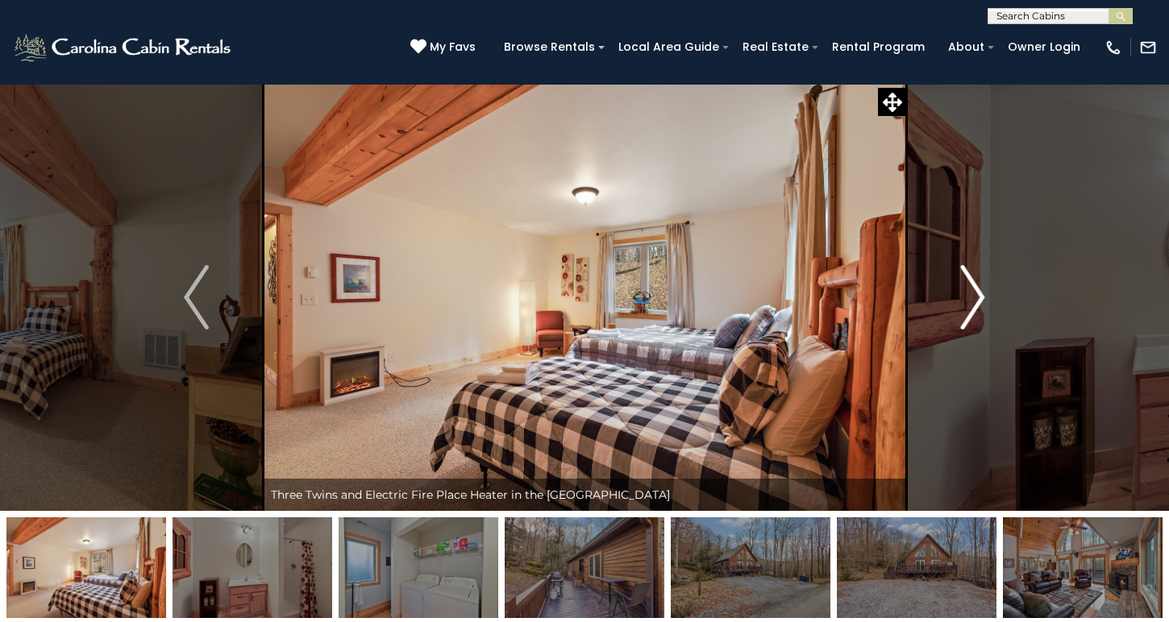
click at [974, 305] on img "Next" at bounding box center [972, 297] width 24 height 65
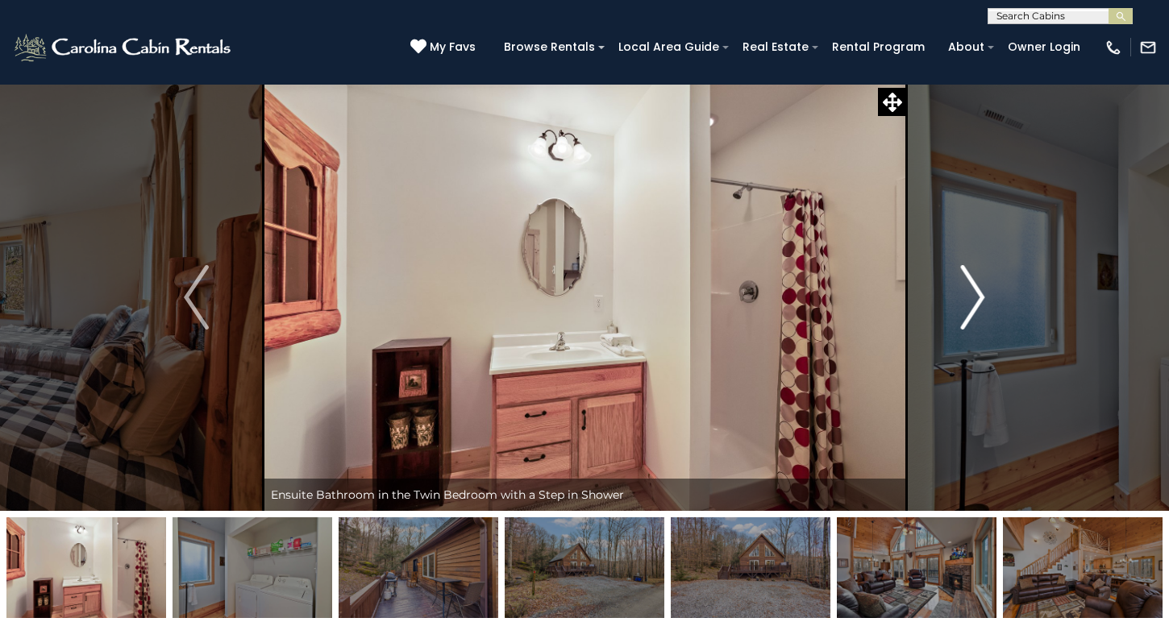
click at [974, 305] on img "Next" at bounding box center [972, 297] width 24 height 65
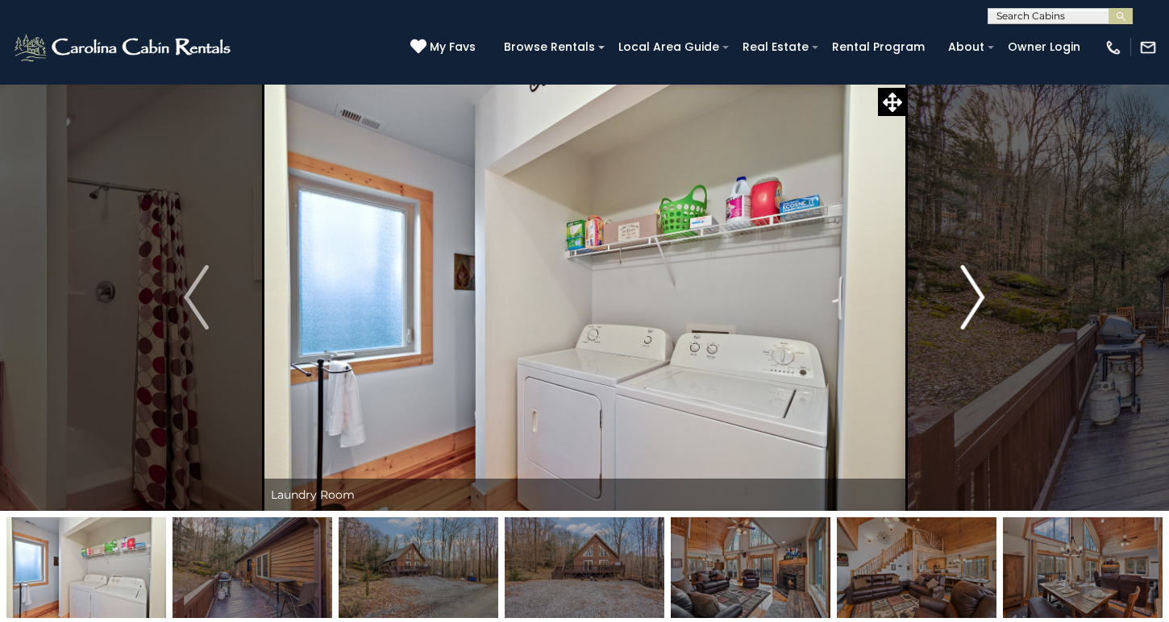
click at [974, 305] on img "Next" at bounding box center [972, 297] width 24 height 65
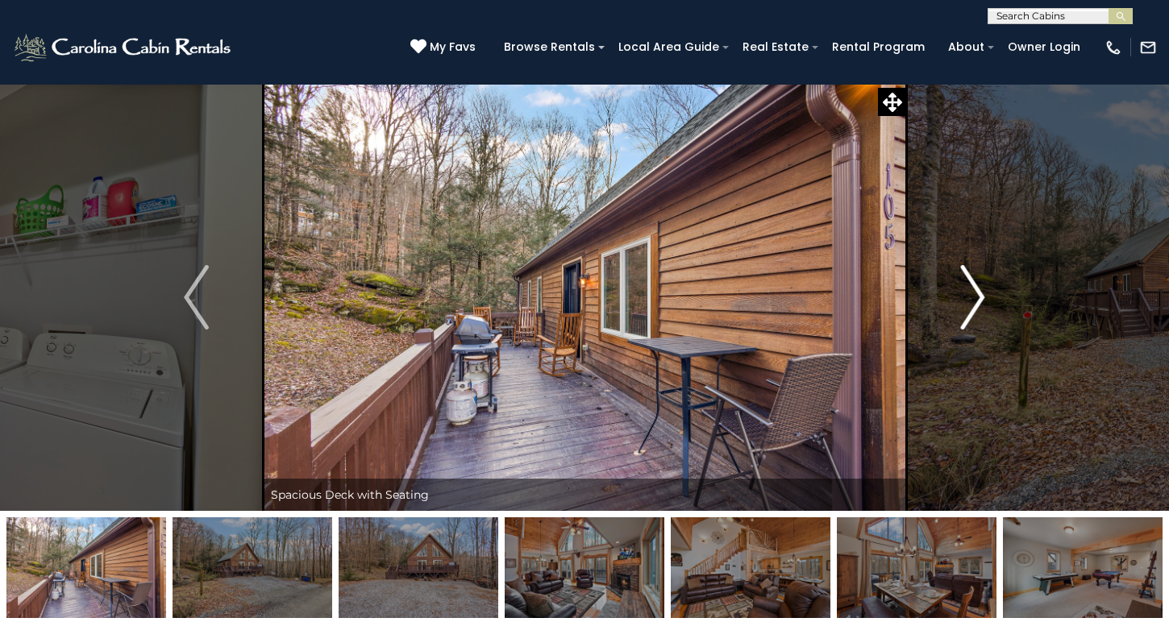
click at [974, 305] on img "Next" at bounding box center [972, 297] width 24 height 65
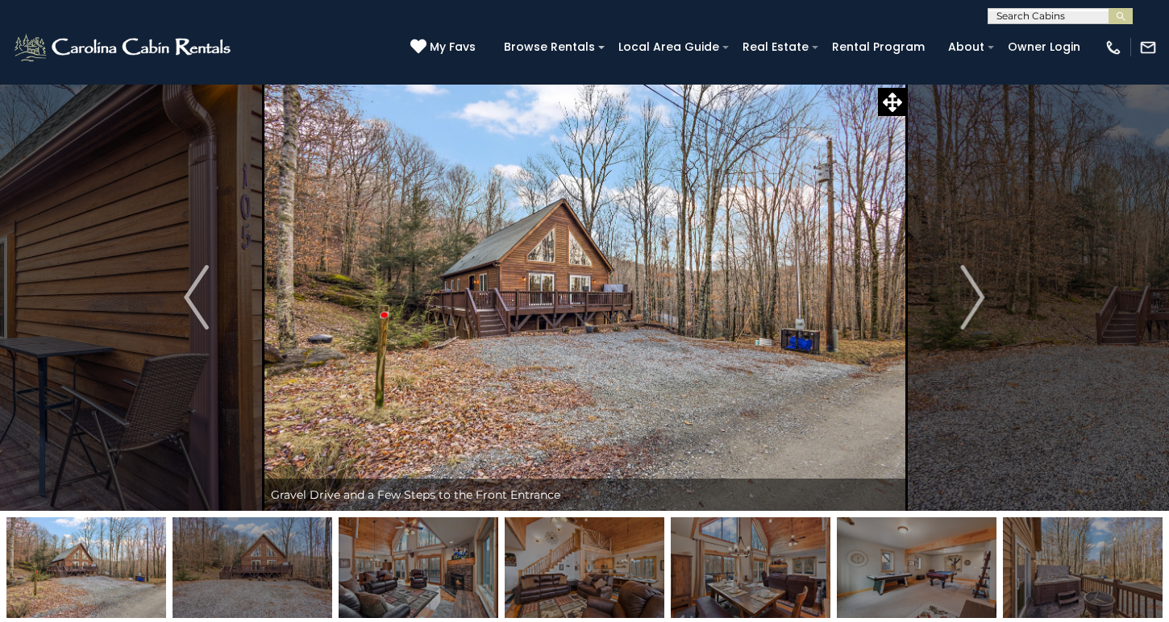
click at [288, 579] on img at bounding box center [253, 568] width 160 height 101
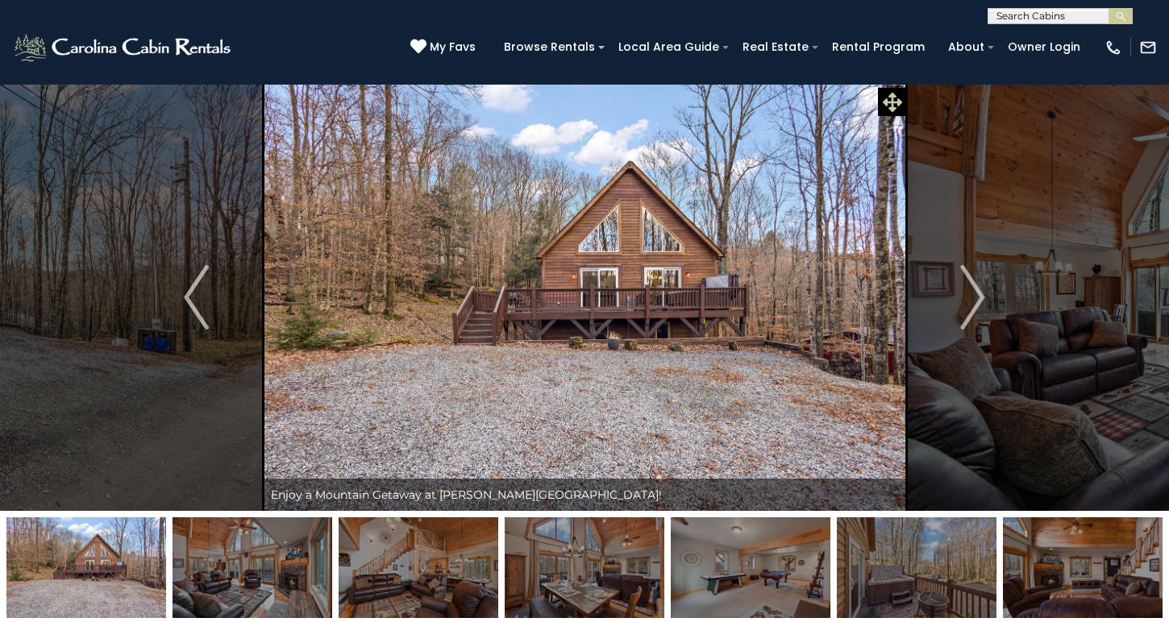
click at [893, 103] on icon at bounding box center [892, 102] width 19 height 19
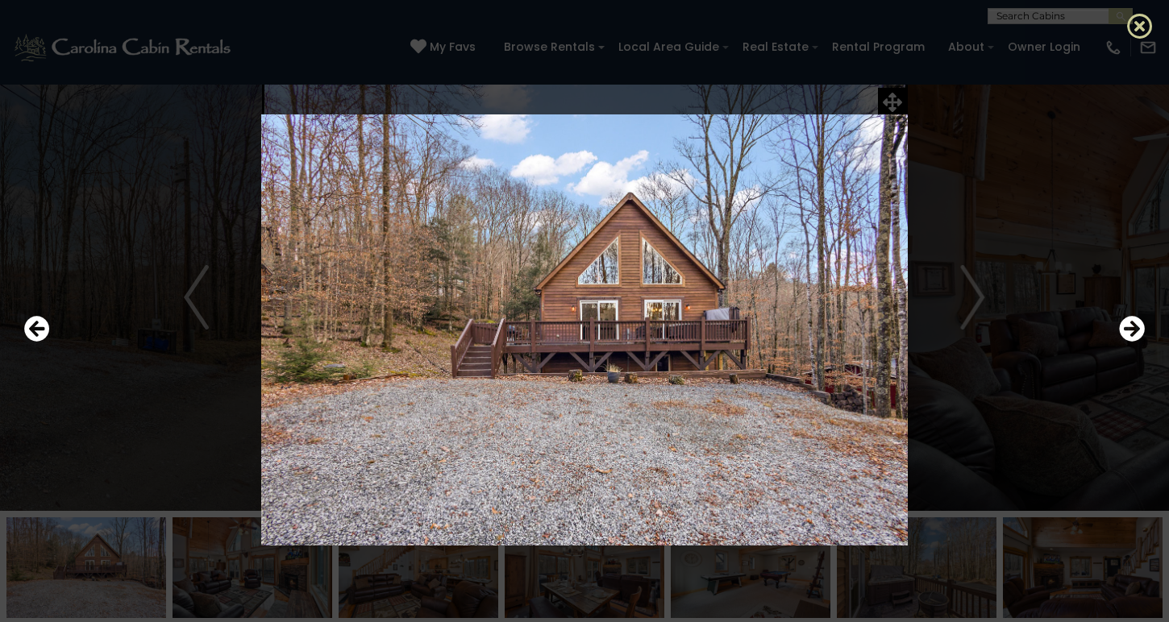
click at [1142, 14] on icon at bounding box center [1140, 26] width 26 height 26
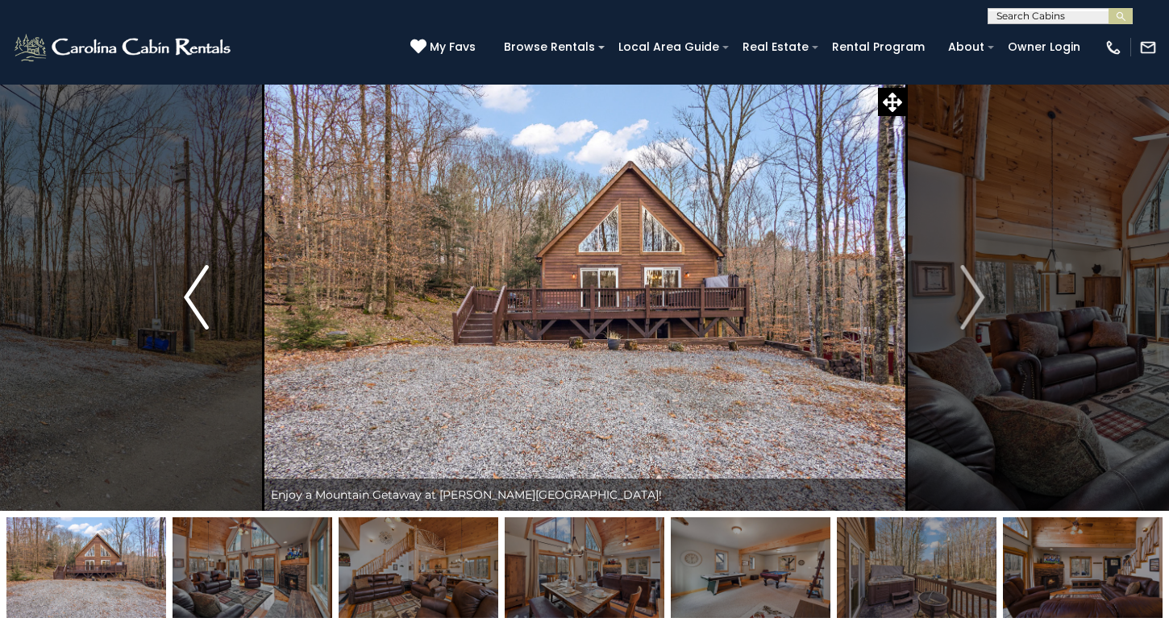
click at [192, 293] on img "Previous" at bounding box center [196, 297] width 24 height 65
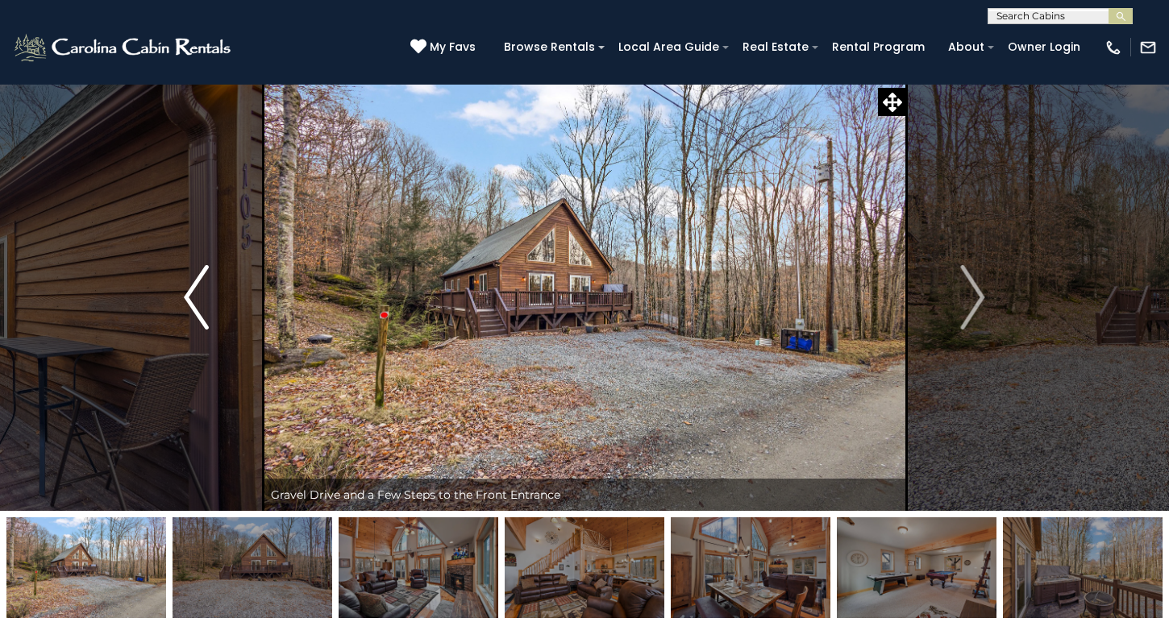
click at [192, 293] on img "Previous" at bounding box center [196, 297] width 24 height 65
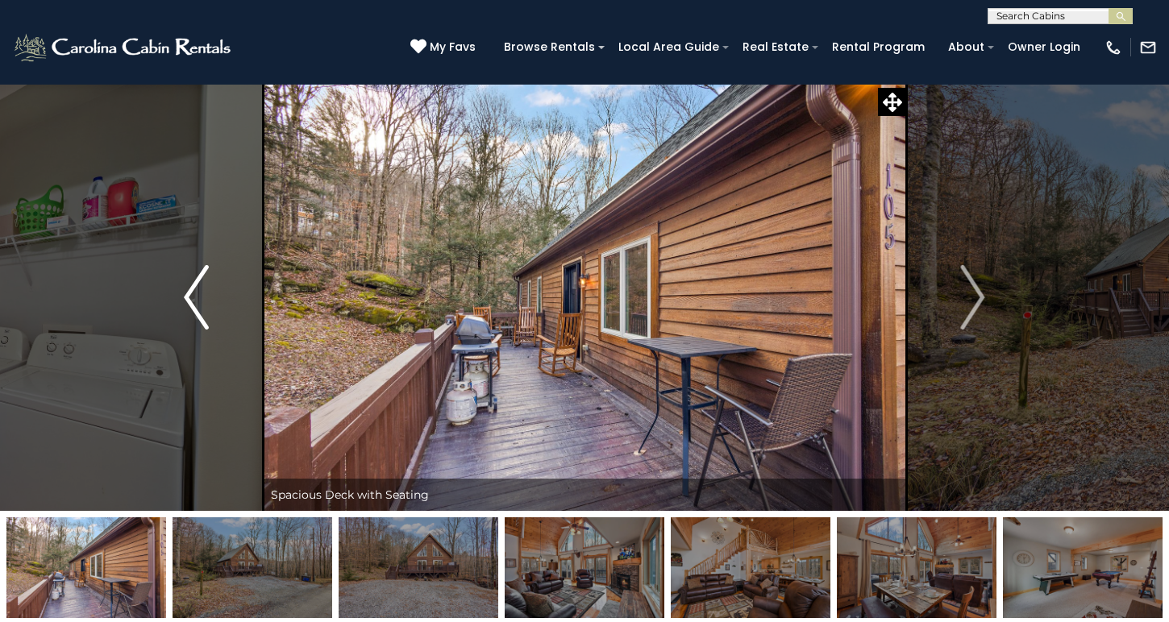
click at [192, 295] on img "Previous" at bounding box center [196, 297] width 24 height 65
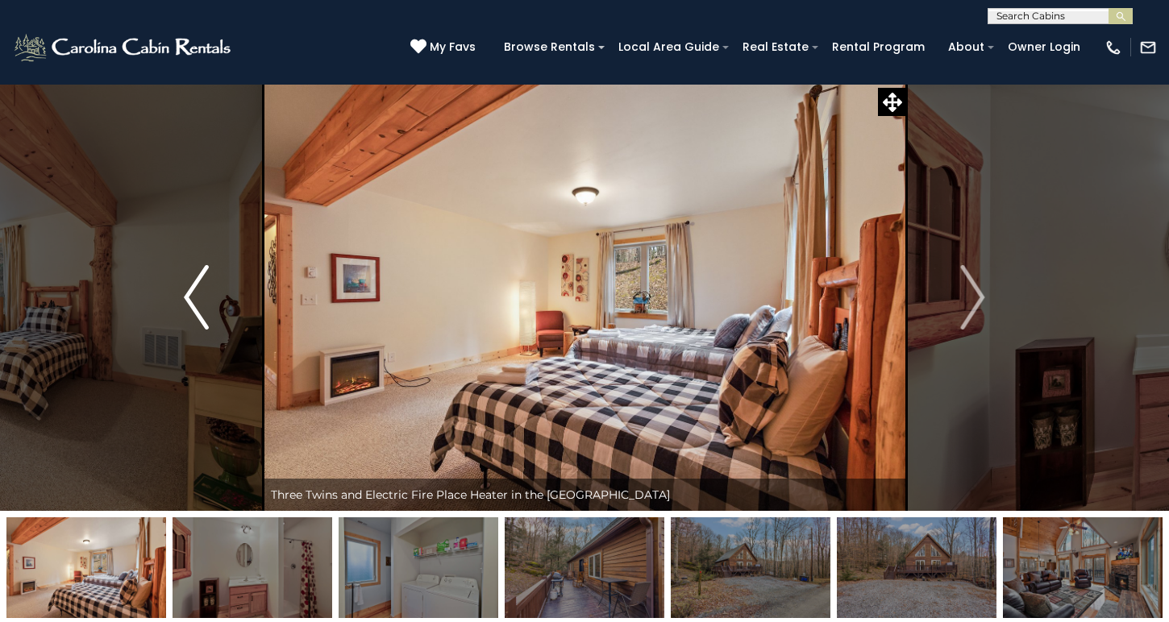
click at [192, 297] on img "Previous" at bounding box center [196, 297] width 24 height 65
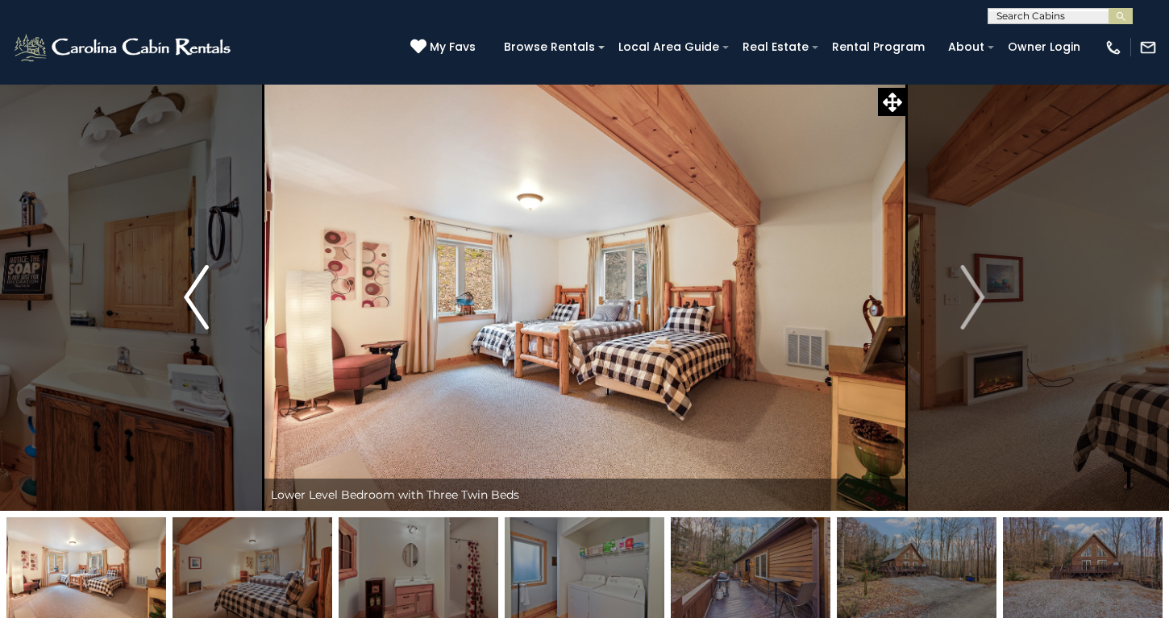
click at [192, 297] on img "Previous" at bounding box center [196, 297] width 24 height 65
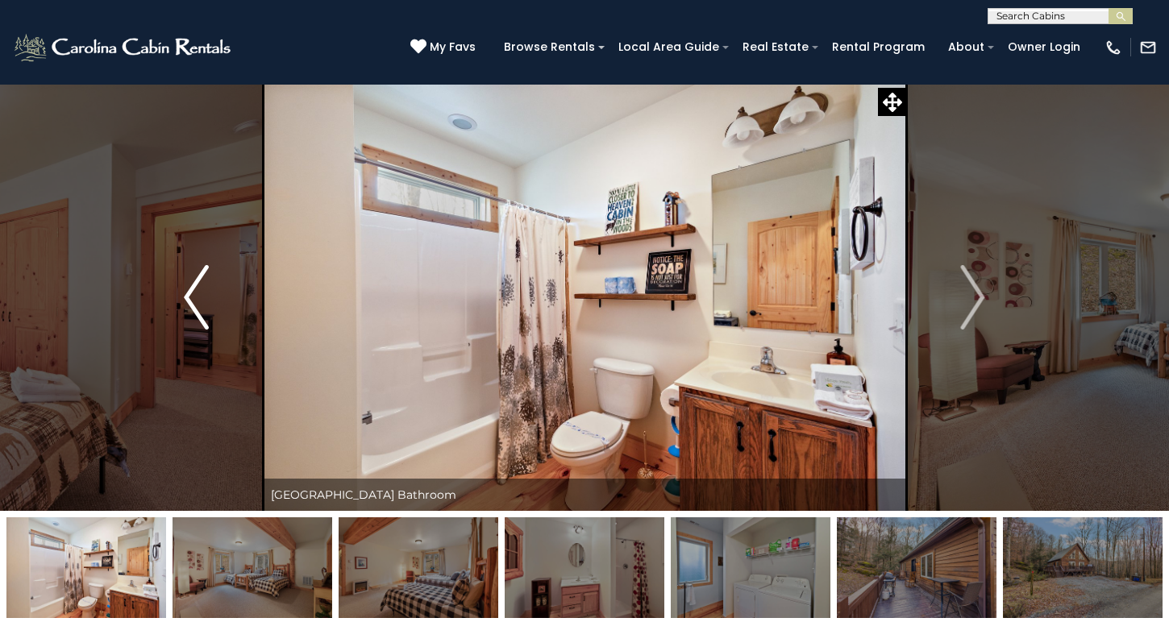
click at [192, 297] on img "Previous" at bounding box center [196, 297] width 24 height 65
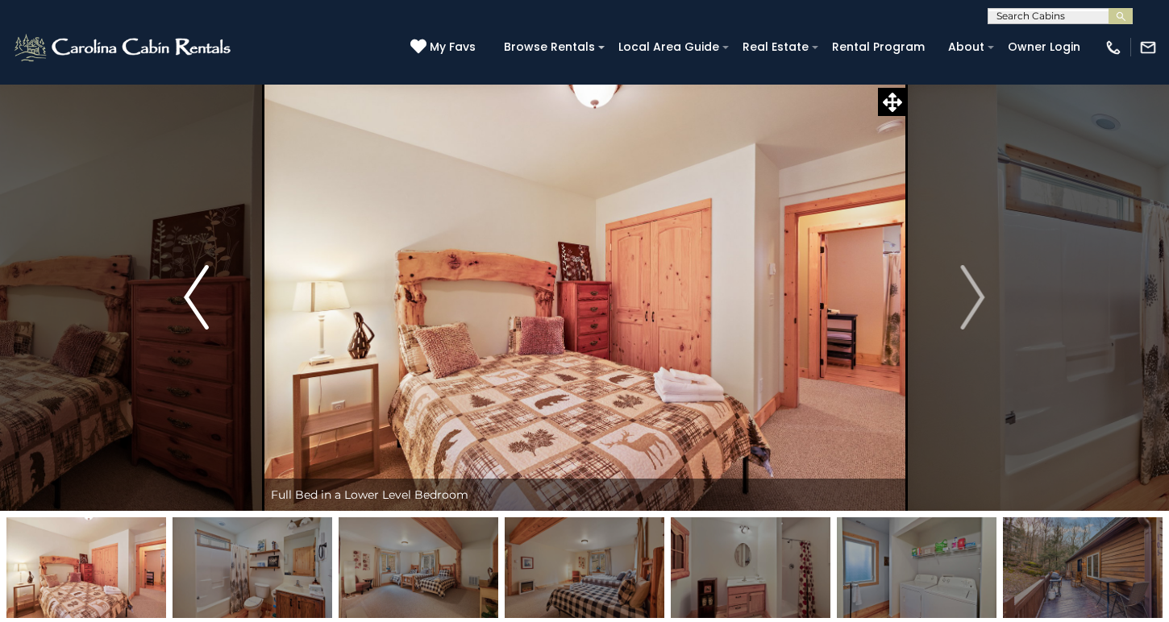
click at [192, 297] on img "Previous" at bounding box center [196, 297] width 24 height 65
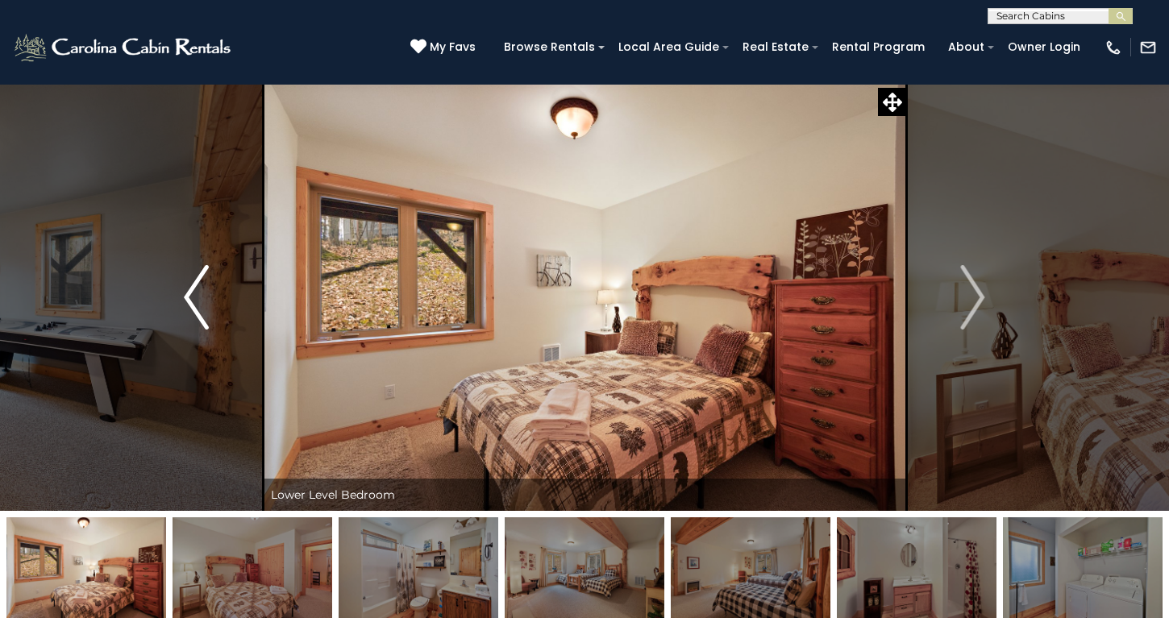
click at [192, 297] on img "Previous" at bounding box center [196, 297] width 24 height 65
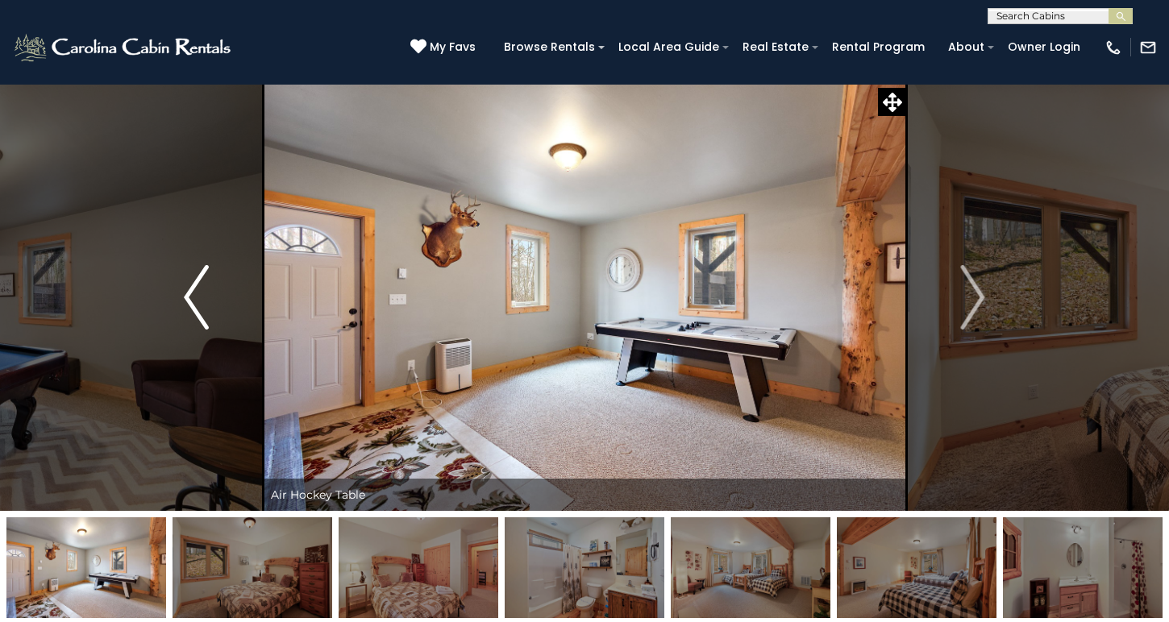
click at [205, 286] on img "Previous" at bounding box center [196, 297] width 24 height 65
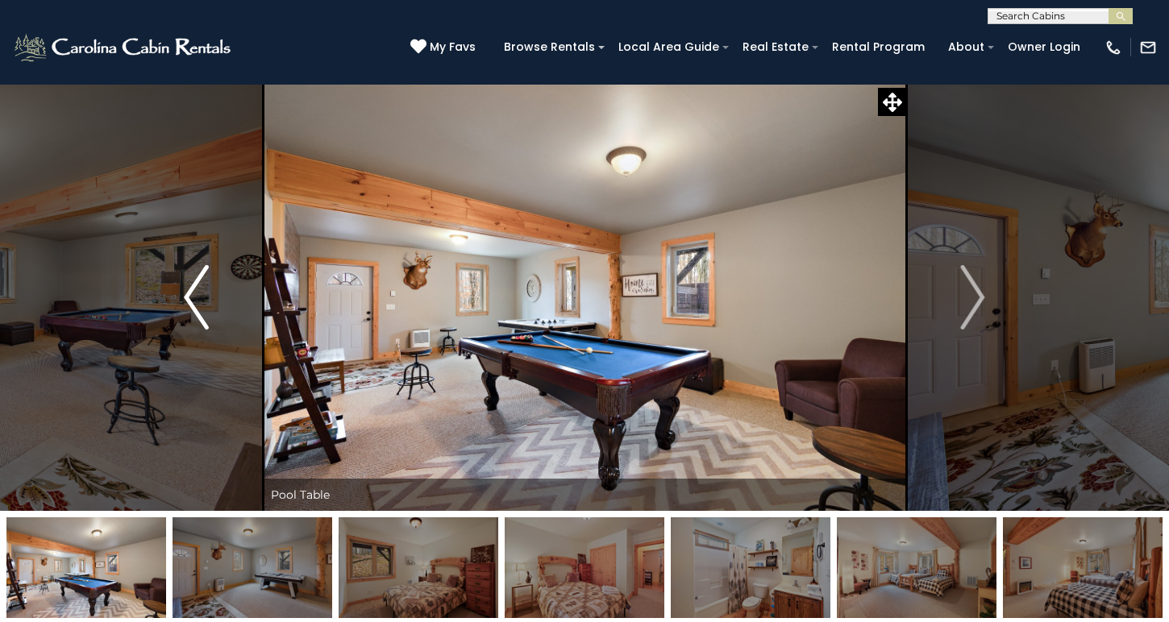
click at [205, 286] on img "Previous" at bounding box center [196, 297] width 24 height 65
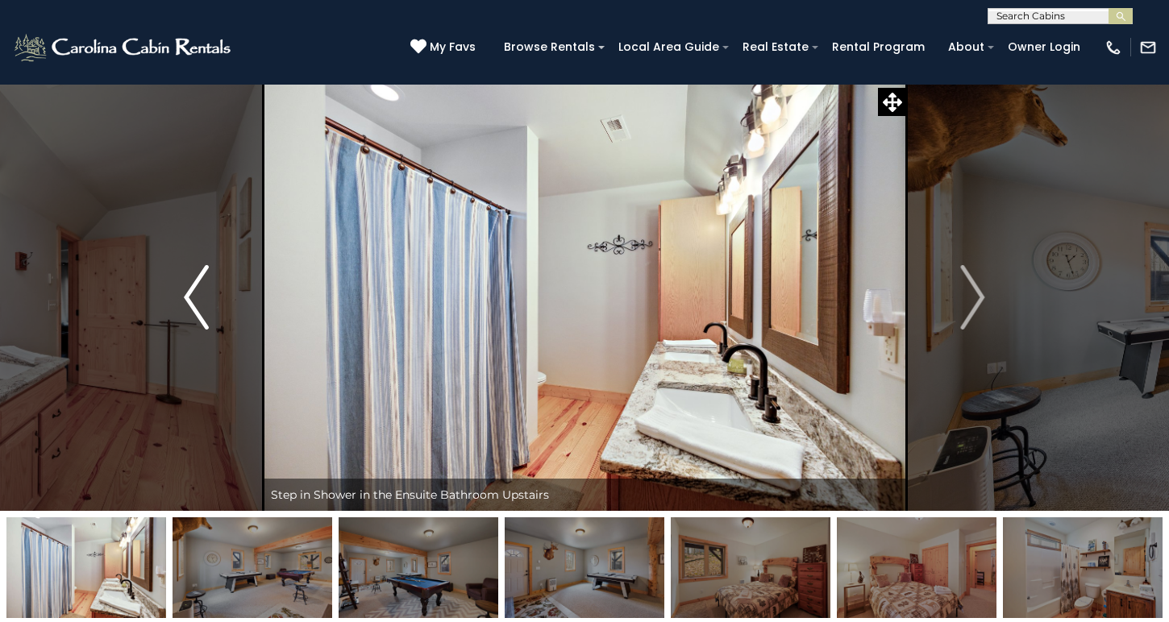
click at [205, 286] on img "Previous" at bounding box center [196, 297] width 24 height 65
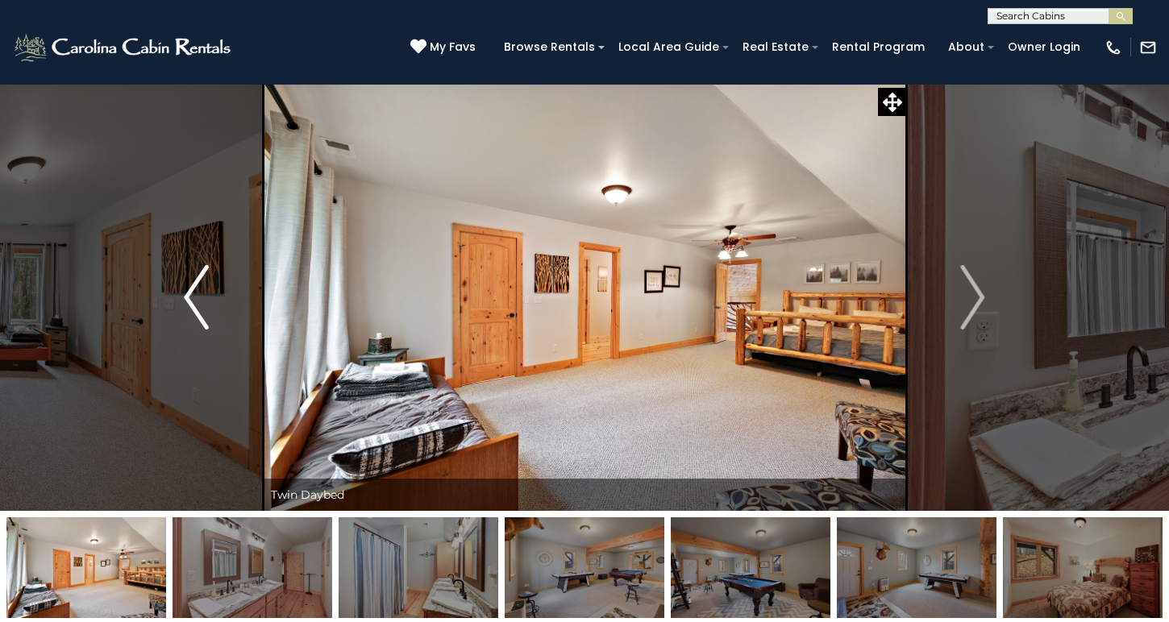
click at [205, 286] on img "Previous" at bounding box center [196, 297] width 24 height 65
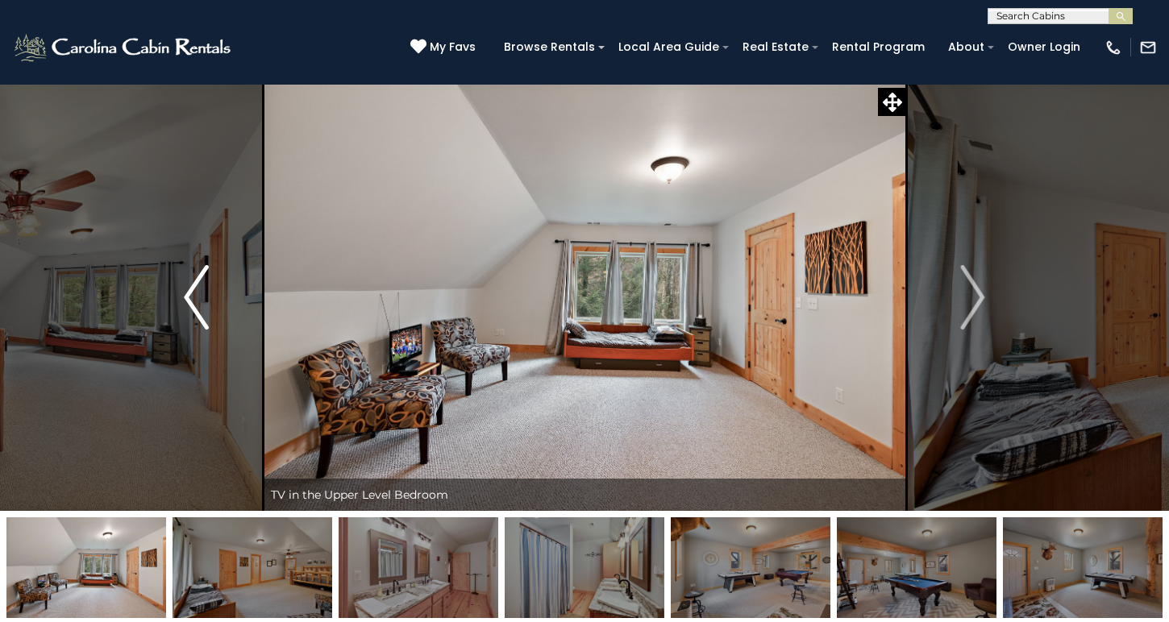
click at [205, 286] on img "Previous" at bounding box center [196, 297] width 24 height 65
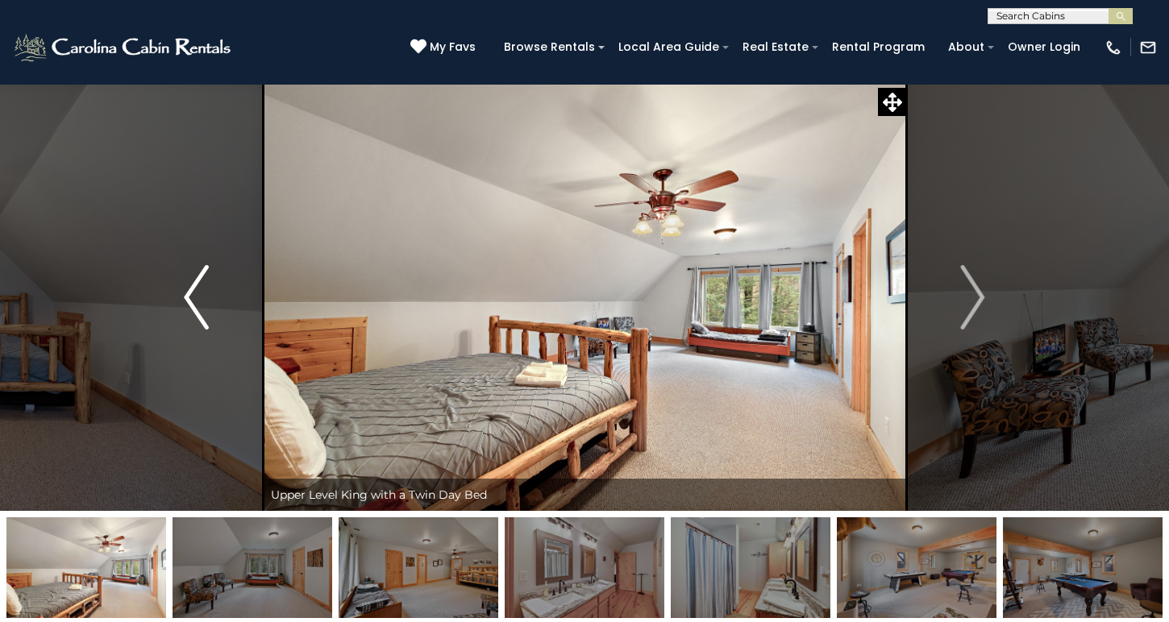
click at [205, 286] on img "Previous" at bounding box center [196, 297] width 24 height 65
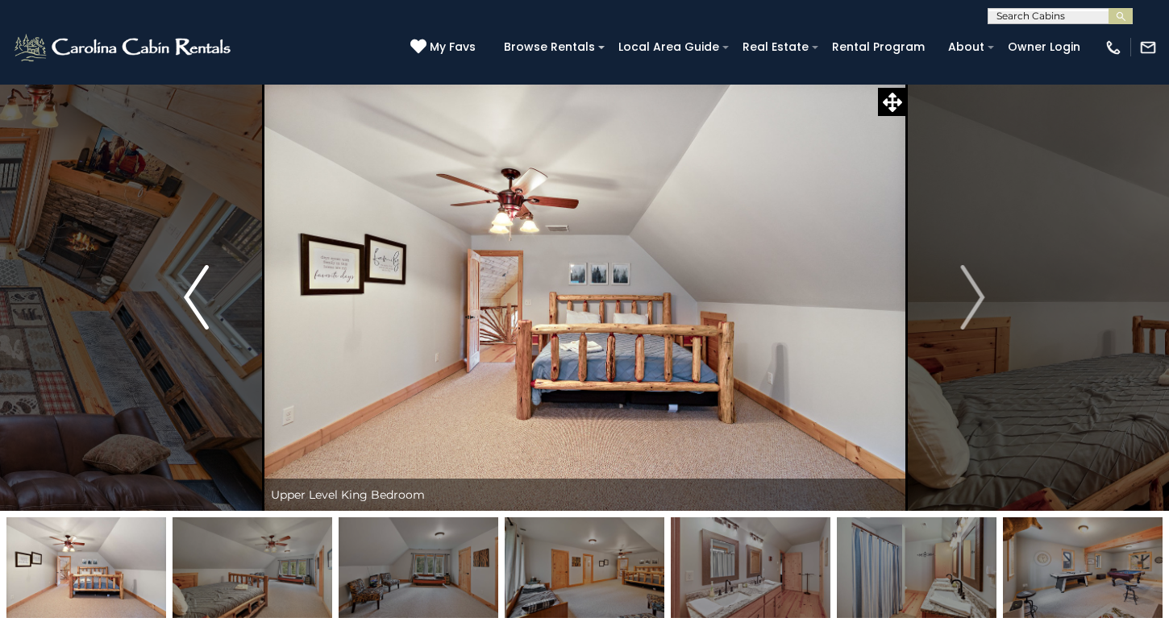
click at [205, 286] on img "Previous" at bounding box center [196, 297] width 24 height 65
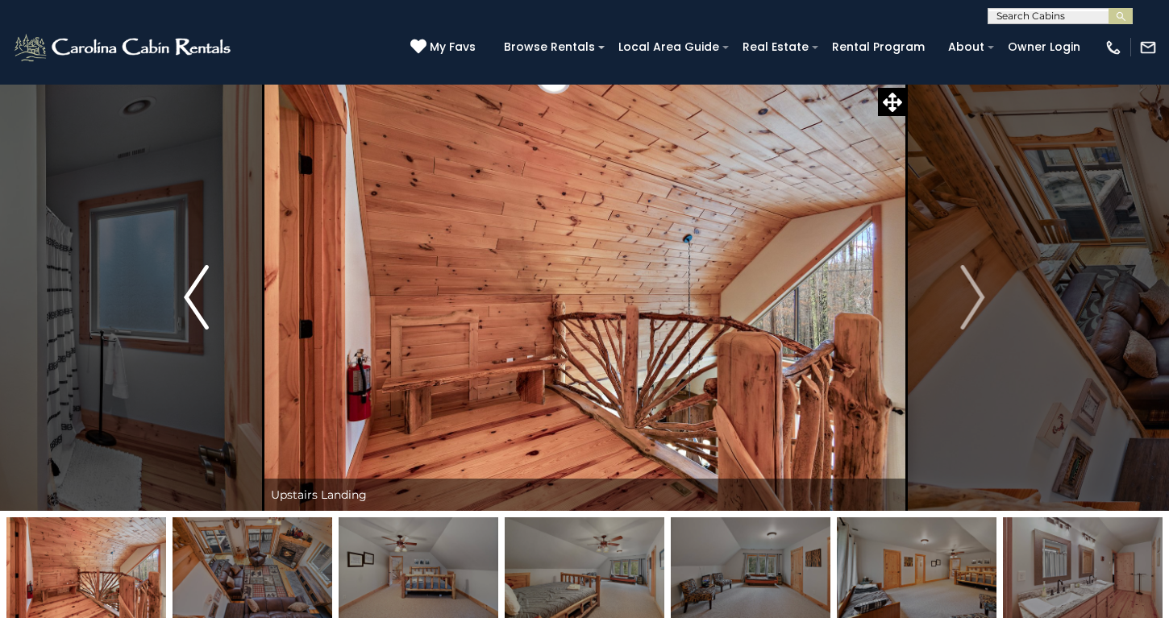
click at [205, 286] on img "Previous" at bounding box center [196, 297] width 24 height 65
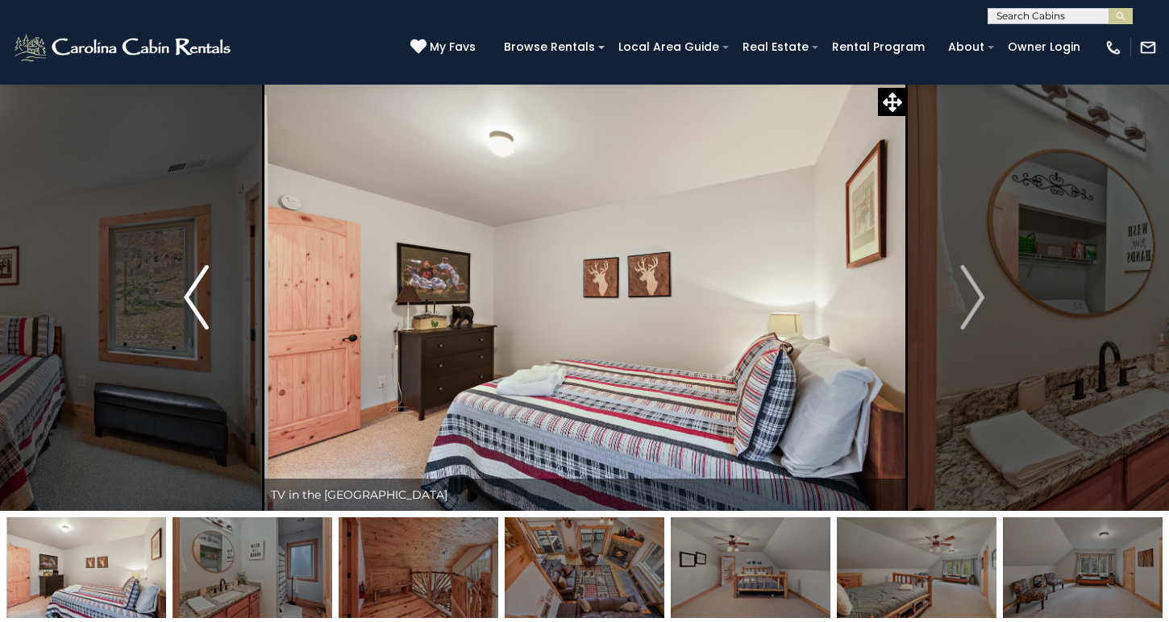
click at [205, 286] on img "Previous" at bounding box center [196, 297] width 24 height 65
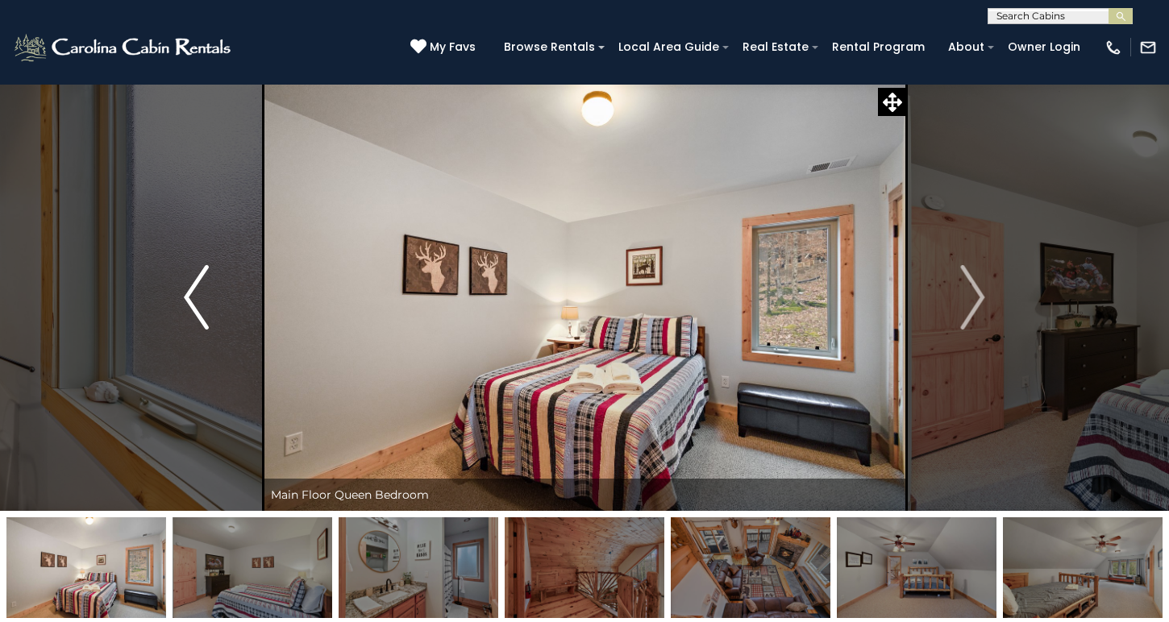
click at [205, 286] on img "Previous" at bounding box center [196, 297] width 24 height 65
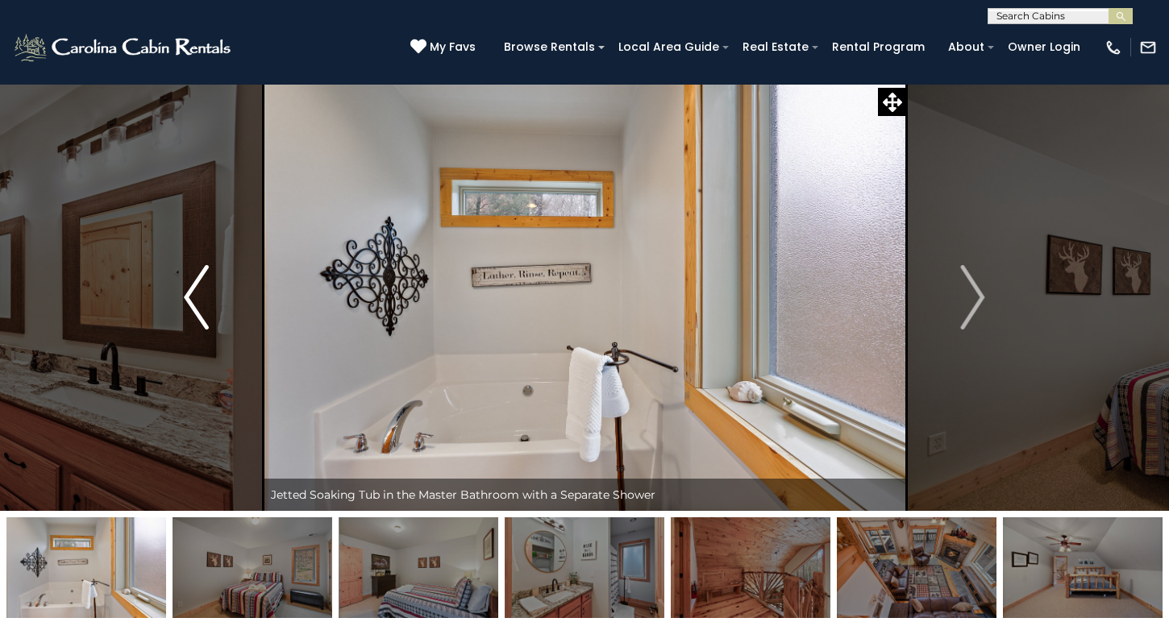
click at [205, 286] on img "Previous" at bounding box center [196, 297] width 24 height 65
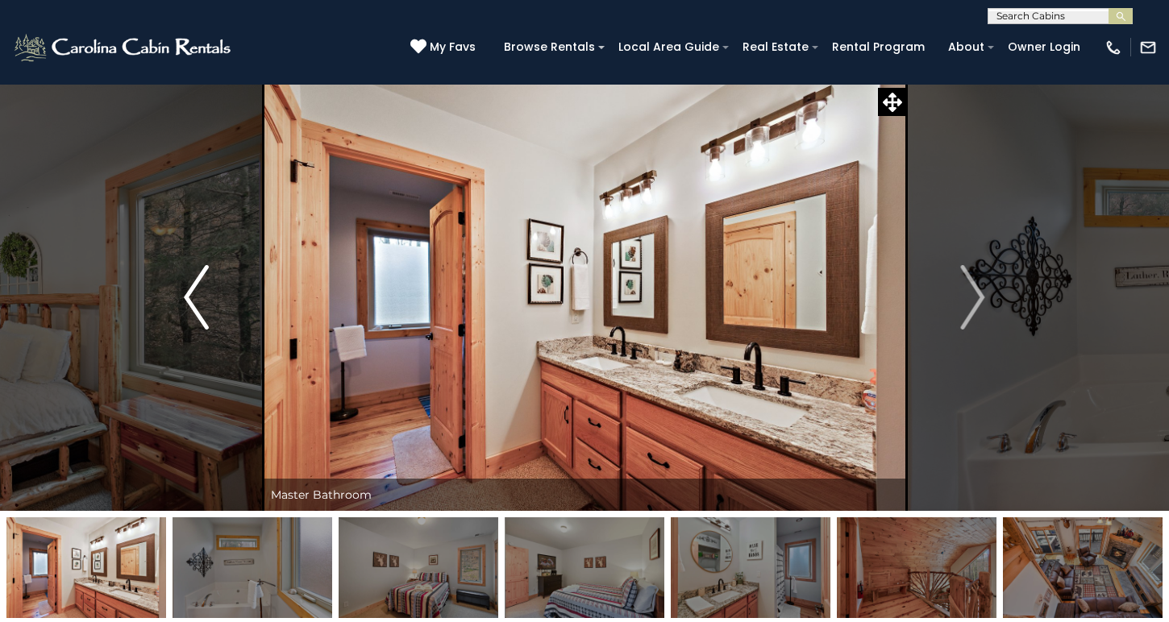
click at [205, 286] on img "Previous" at bounding box center [196, 297] width 24 height 65
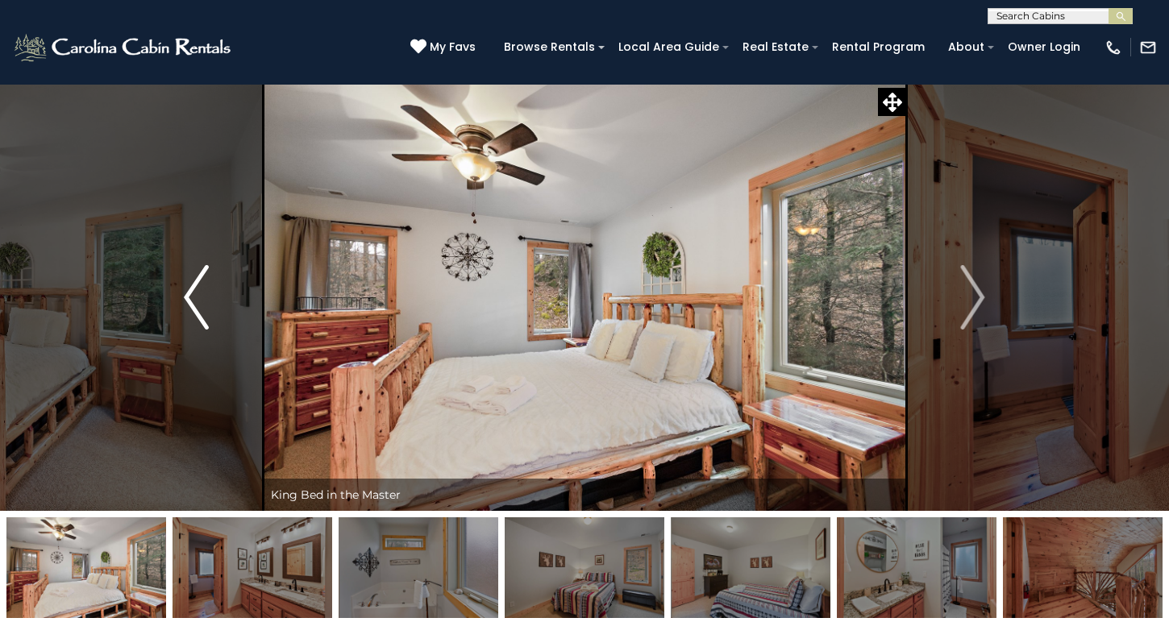
click at [205, 286] on img "Previous" at bounding box center [196, 297] width 24 height 65
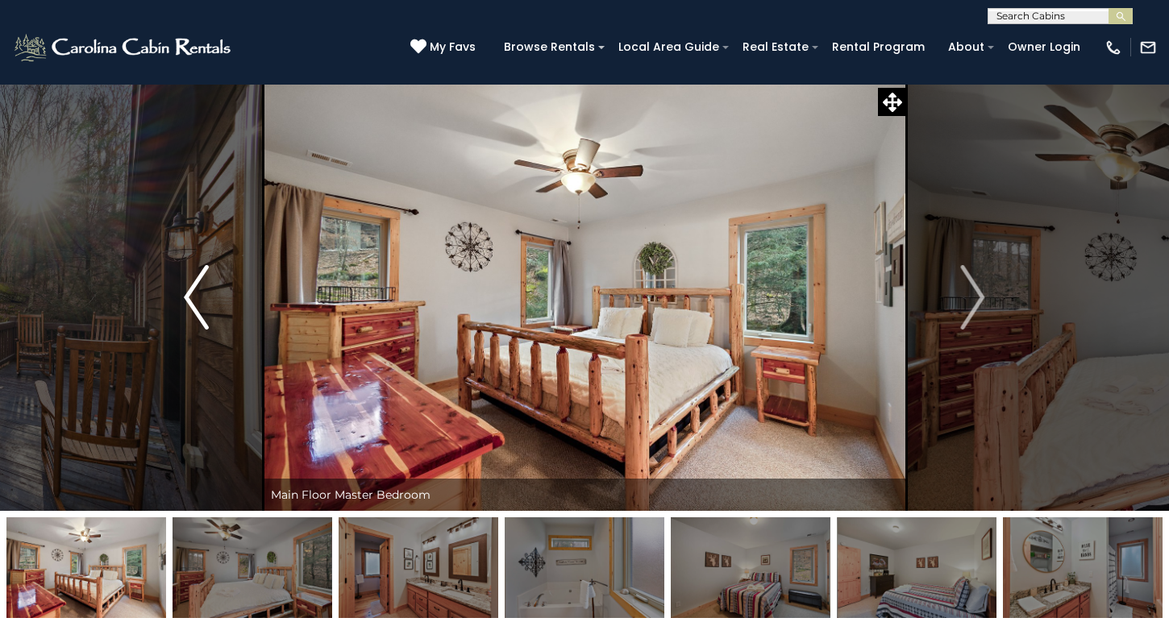
click at [205, 286] on img "Previous" at bounding box center [196, 297] width 24 height 65
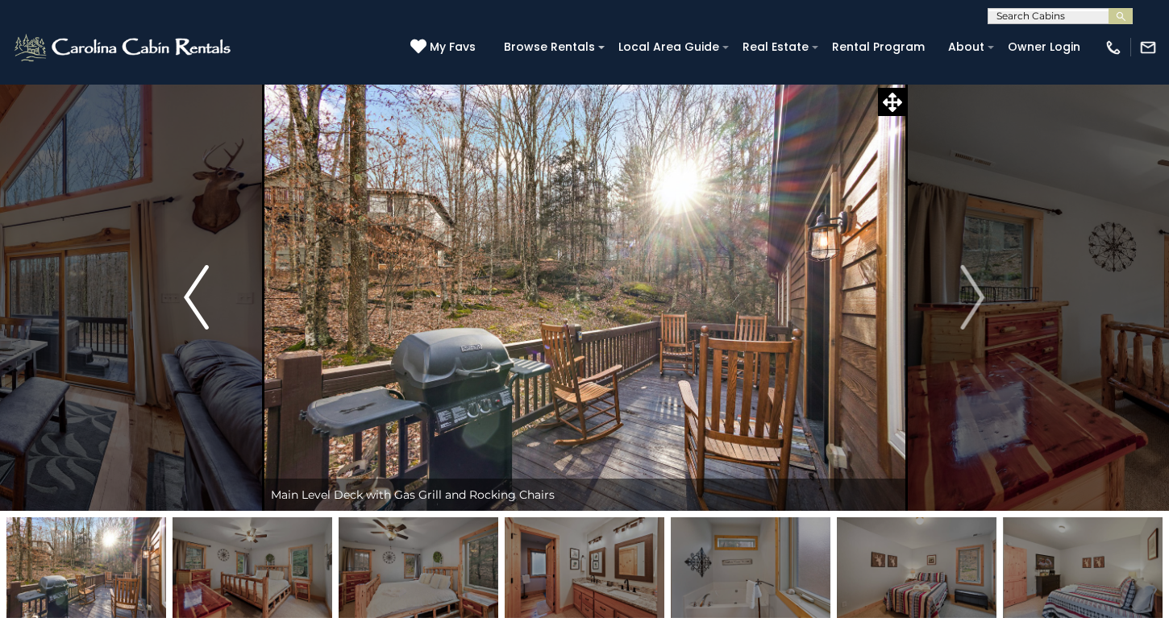
click at [205, 286] on img "Previous" at bounding box center [196, 297] width 24 height 65
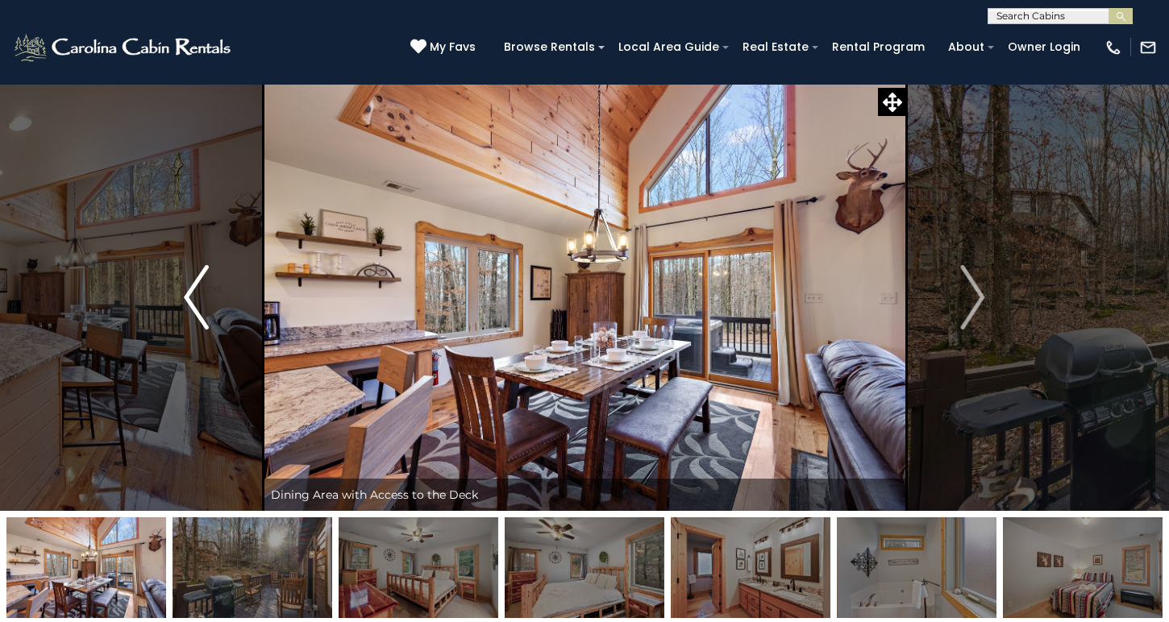
click at [200, 327] on img "Previous" at bounding box center [196, 297] width 24 height 65
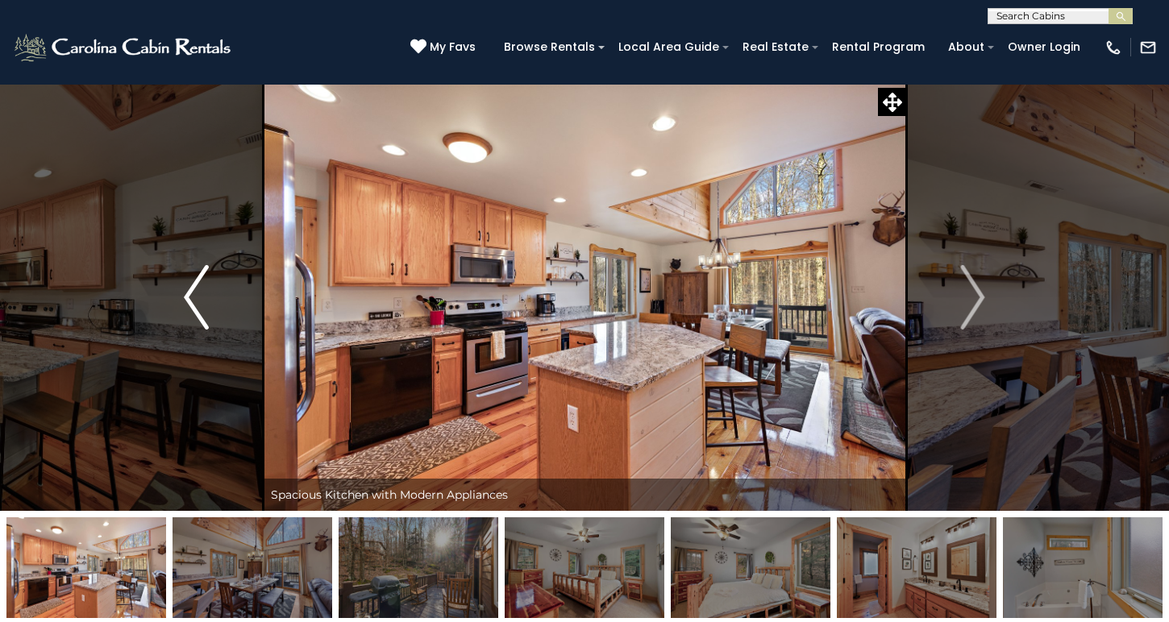
click at [200, 327] on img "Previous" at bounding box center [196, 297] width 24 height 65
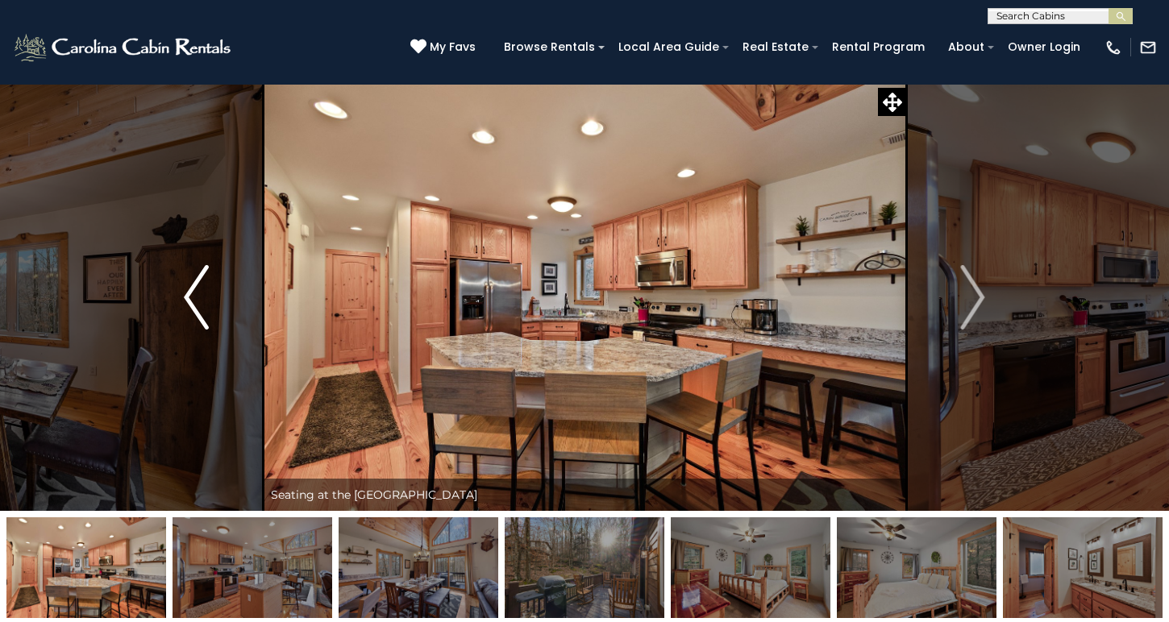
click at [200, 327] on img "Previous" at bounding box center [196, 297] width 24 height 65
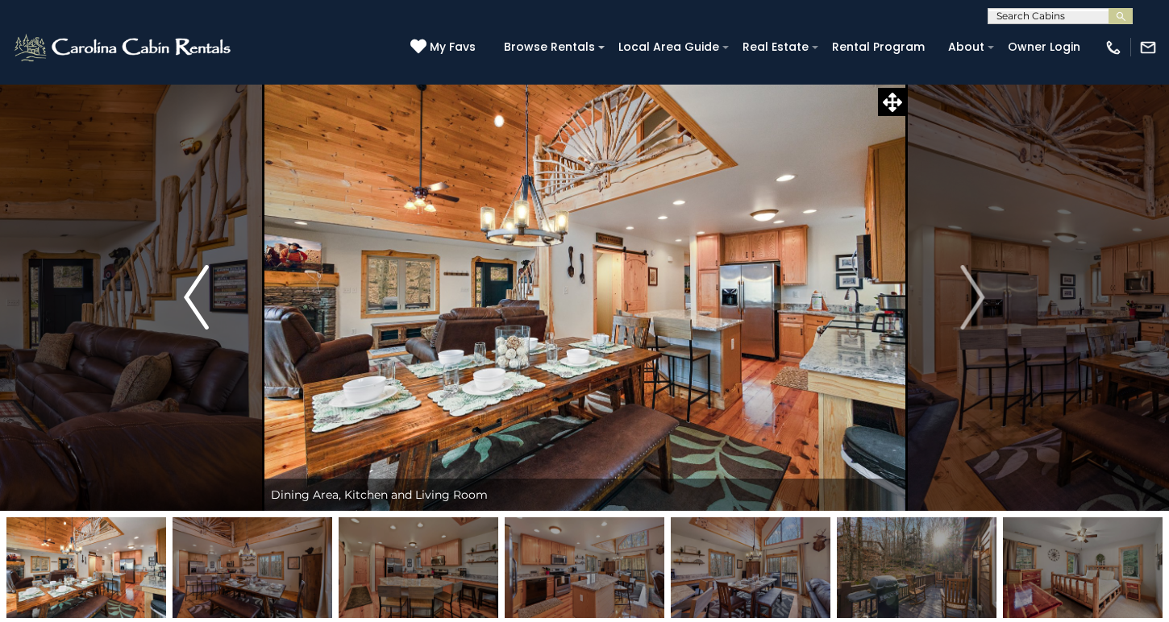
click at [200, 327] on img "Previous" at bounding box center [196, 297] width 24 height 65
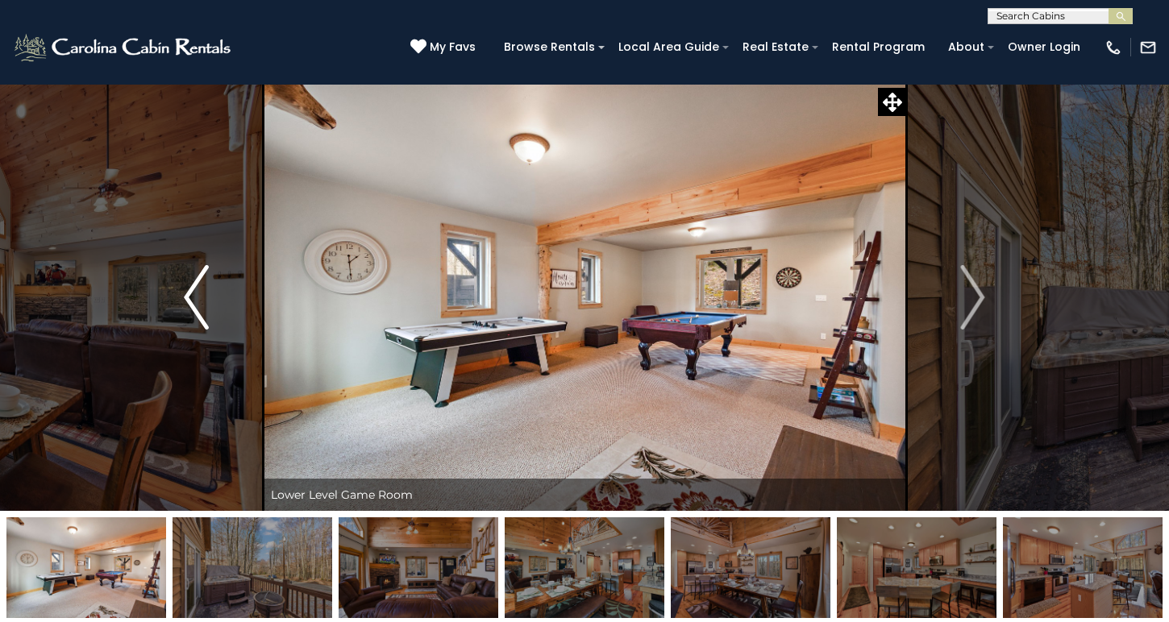
click at [200, 327] on img "Previous" at bounding box center [196, 297] width 24 height 65
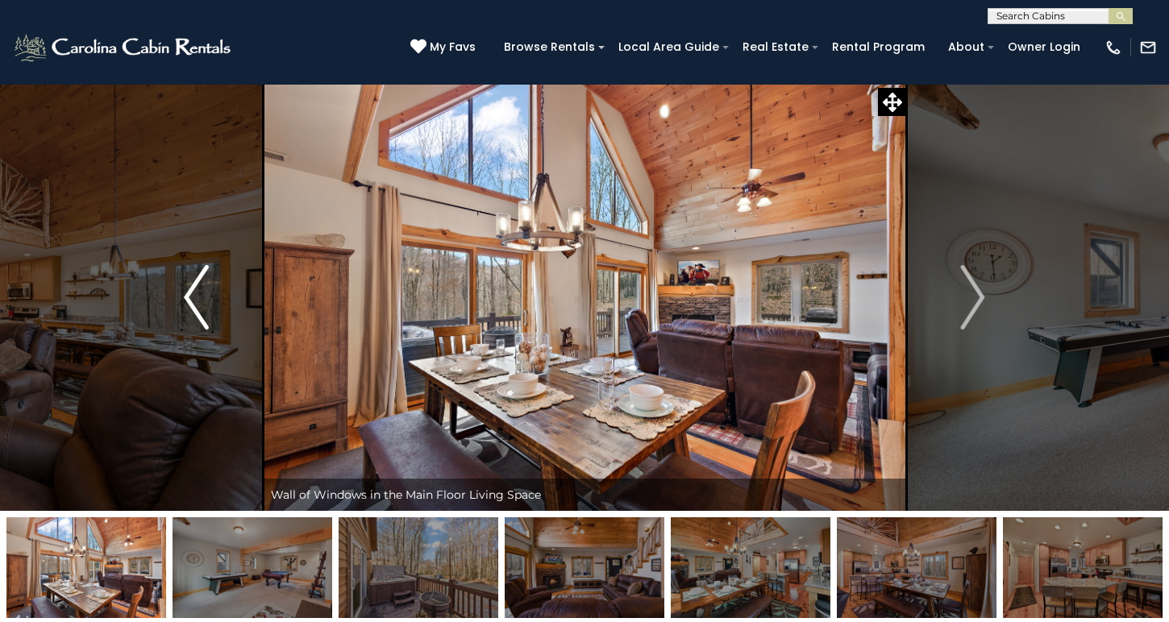
click at [200, 327] on img "Previous" at bounding box center [196, 297] width 24 height 65
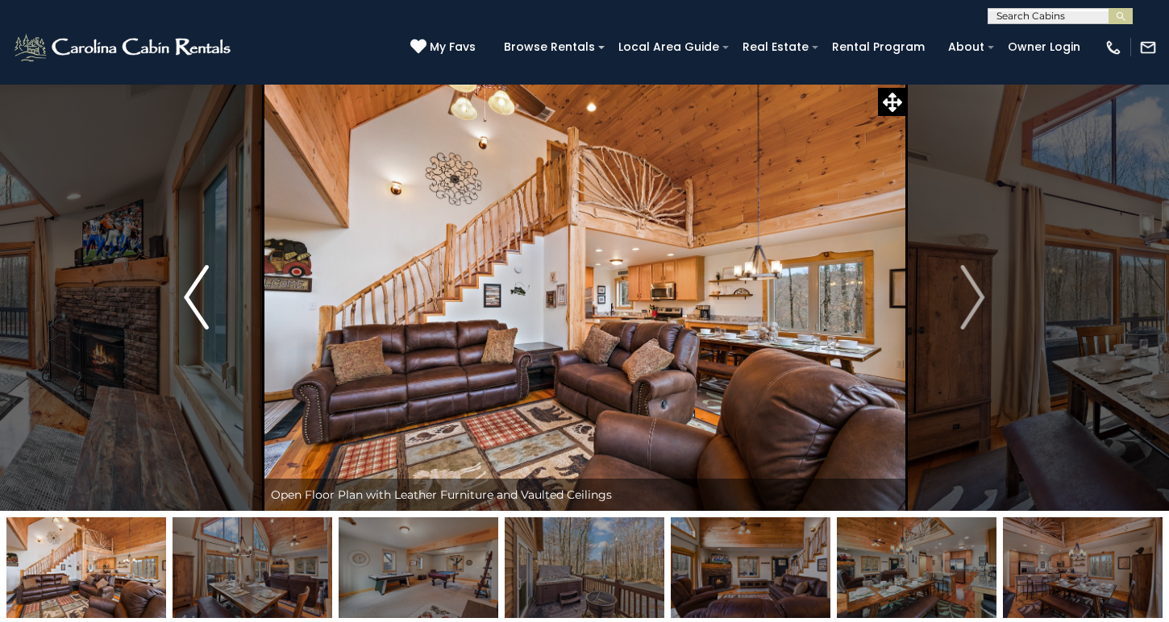
click at [200, 327] on img "Previous" at bounding box center [196, 297] width 24 height 65
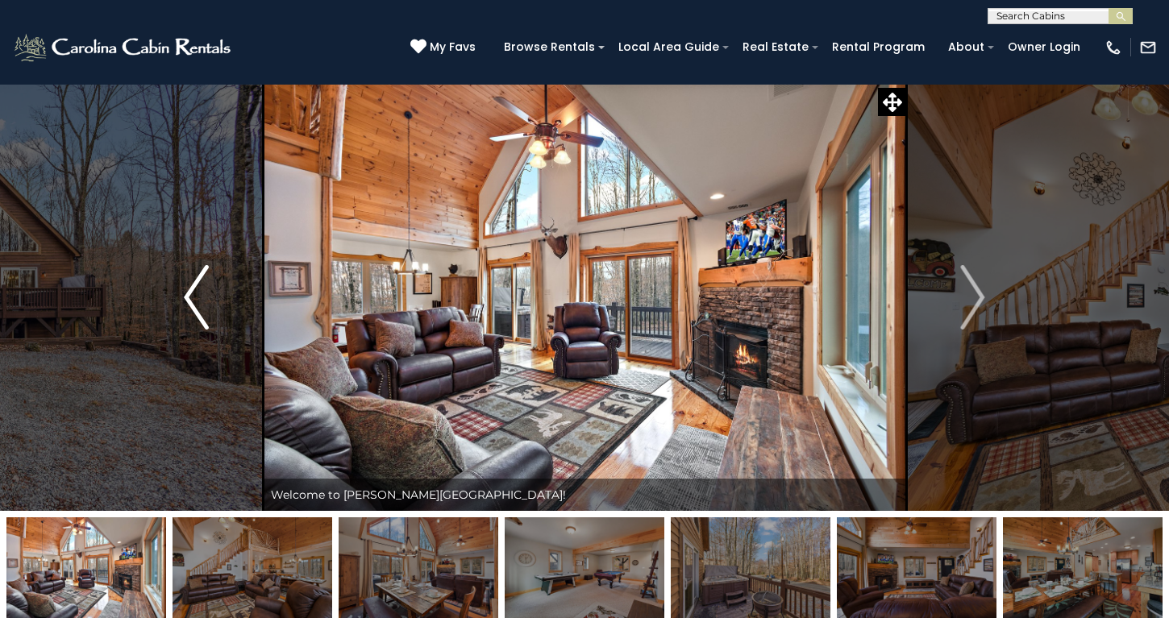
click at [200, 327] on img "Previous" at bounding box center [196, 297] width 24 height 65
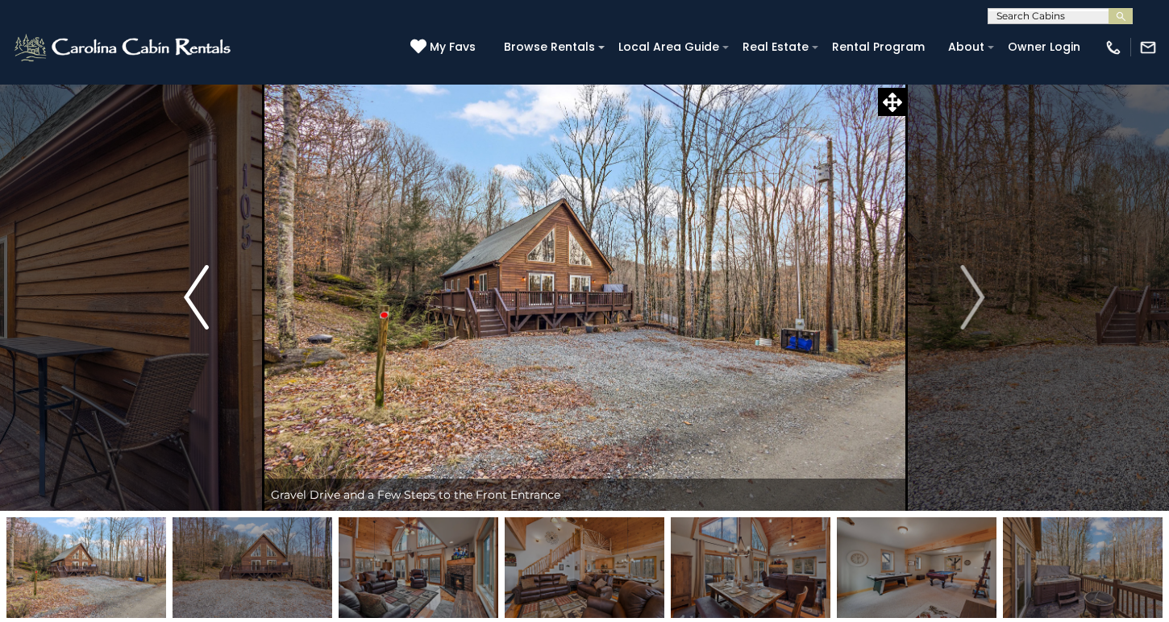
click at [200, 327] on img "Previous" at bounding box center [196, 297] width 24 height 65
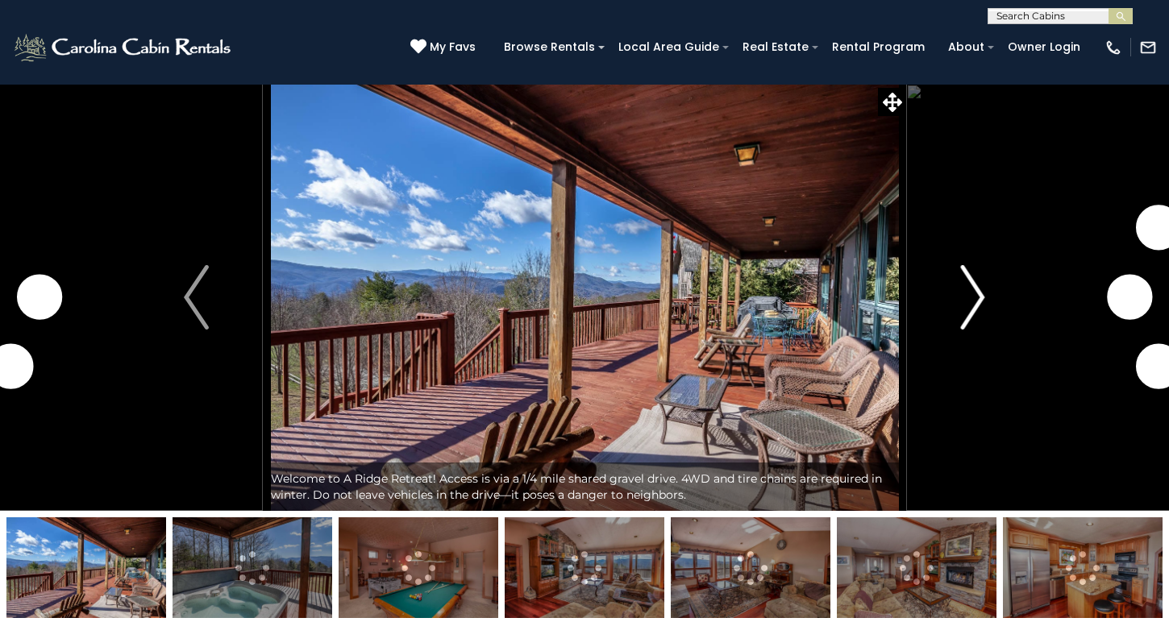
click at [983, 306] on img "Next" at bounding box center [972, 297] width 24 height 65
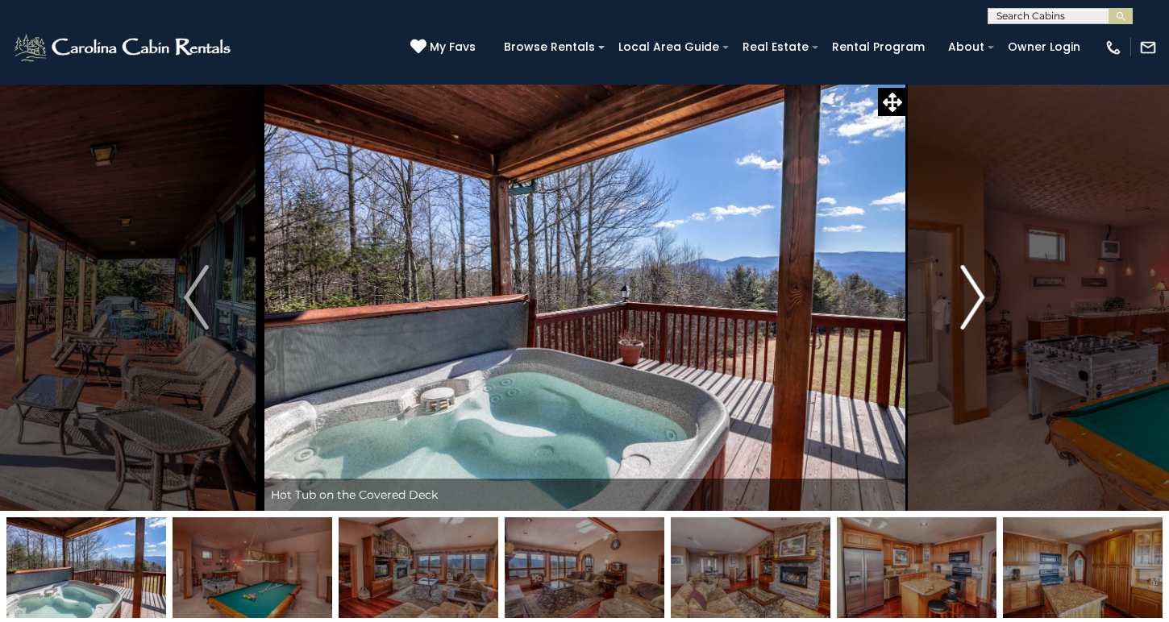
click at [982, 306] on img "Next" at bounding box center [972, 297] width 24 height 65
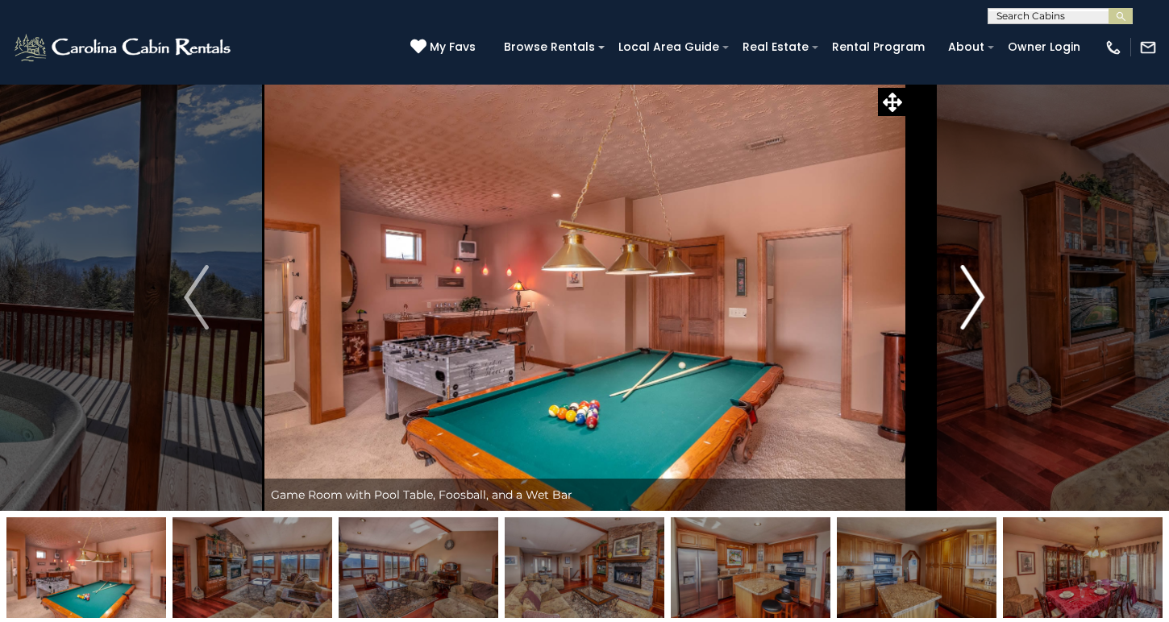
click at [982, 306] on img "Next" at bounding box center [972, 297] width 24 height 65
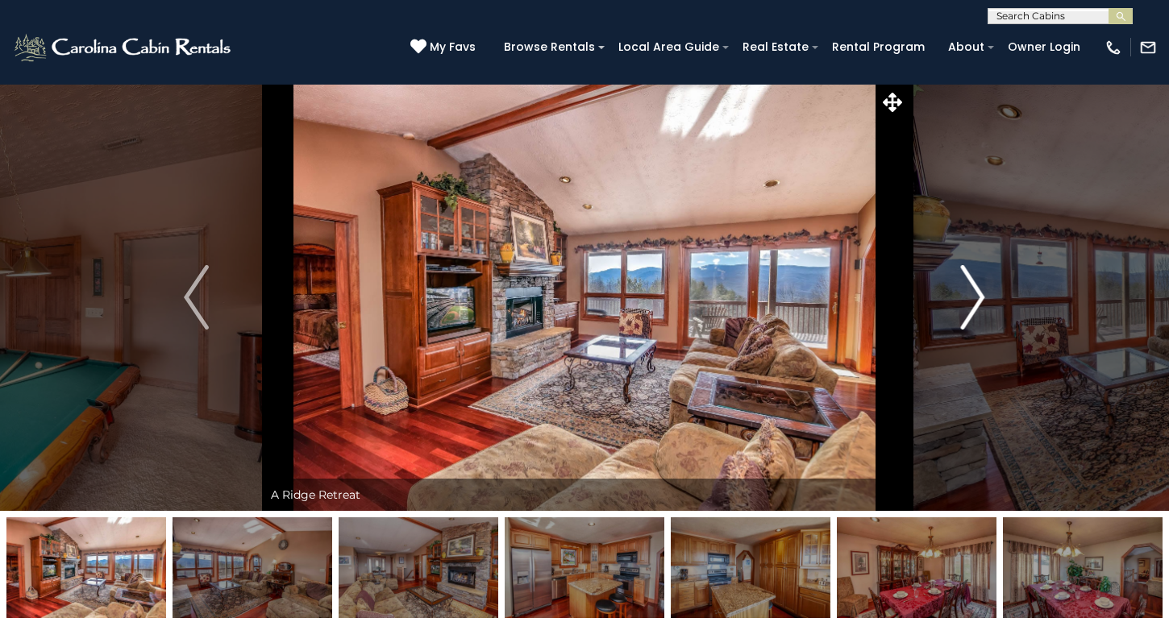
click at [982, 306] on img "Next" at bounding box center [972, 297] width 24 height 65
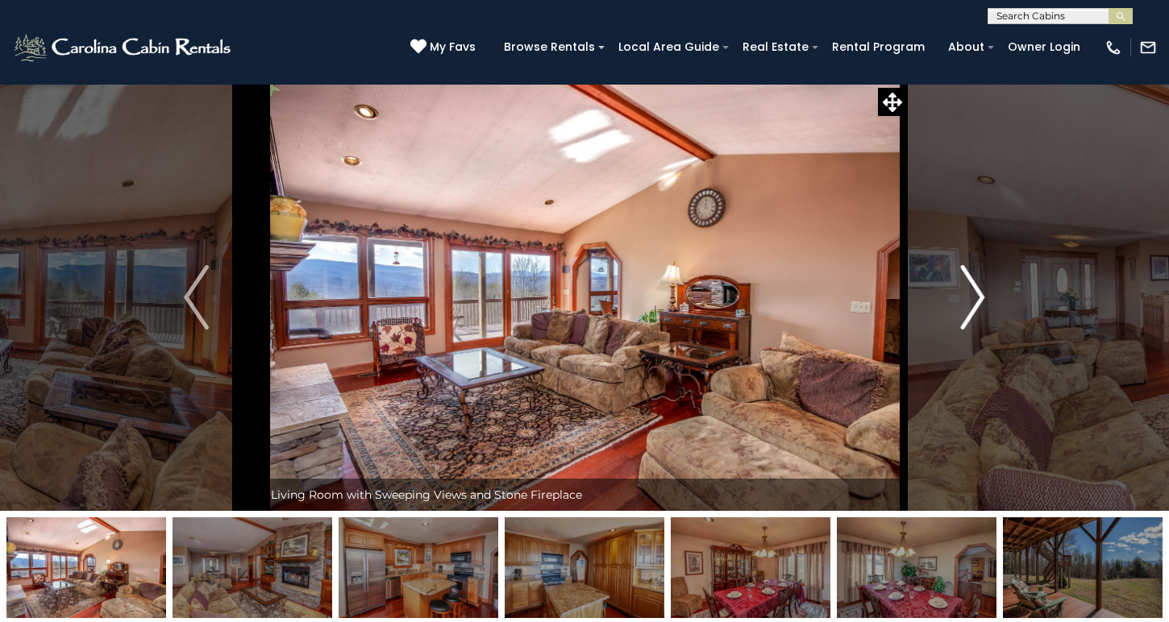
click at [982, 306] on img "Next" at bounding box center [972, 297] width 24 height 65
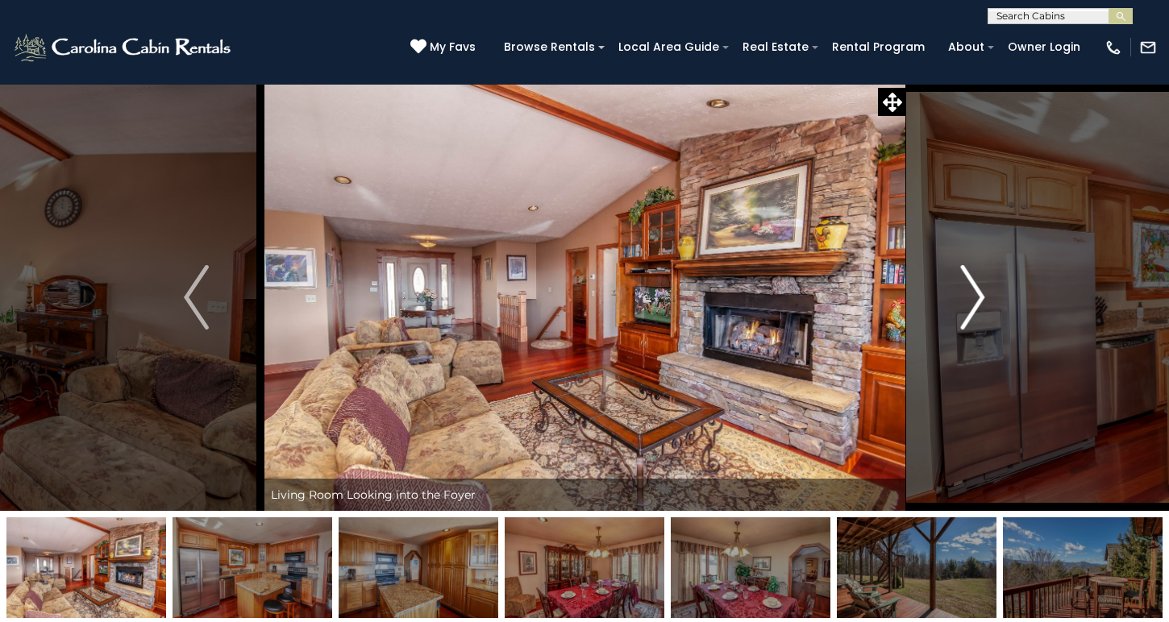
click at [982, 306] on img "Next" at bounding box center [972, 297] width 24 height 65
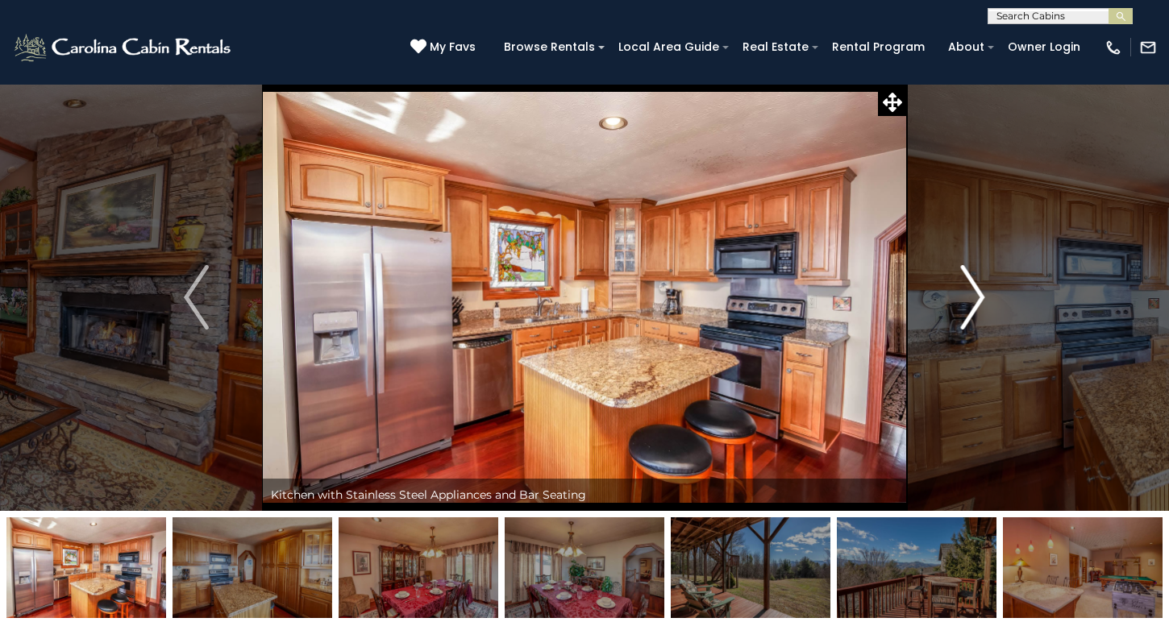
click at [982, 306] on img "Next" at bounding box center [972, 297] width 24 height 65
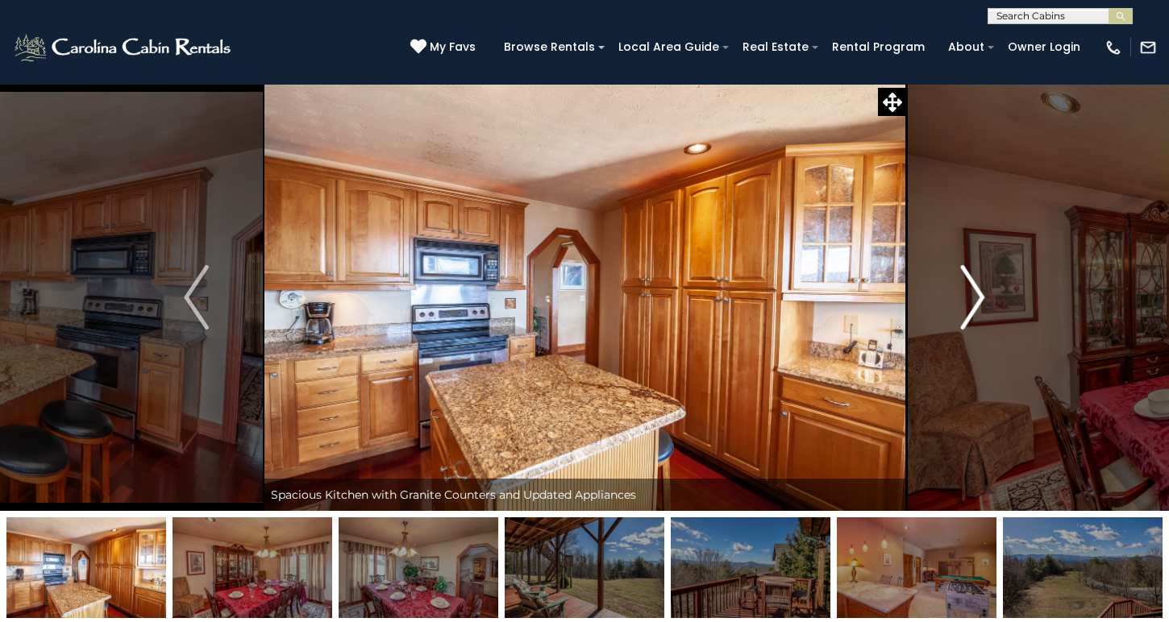
click at [982, 306] on img "Next" at bounding box center [972, 297] width 24 height 65
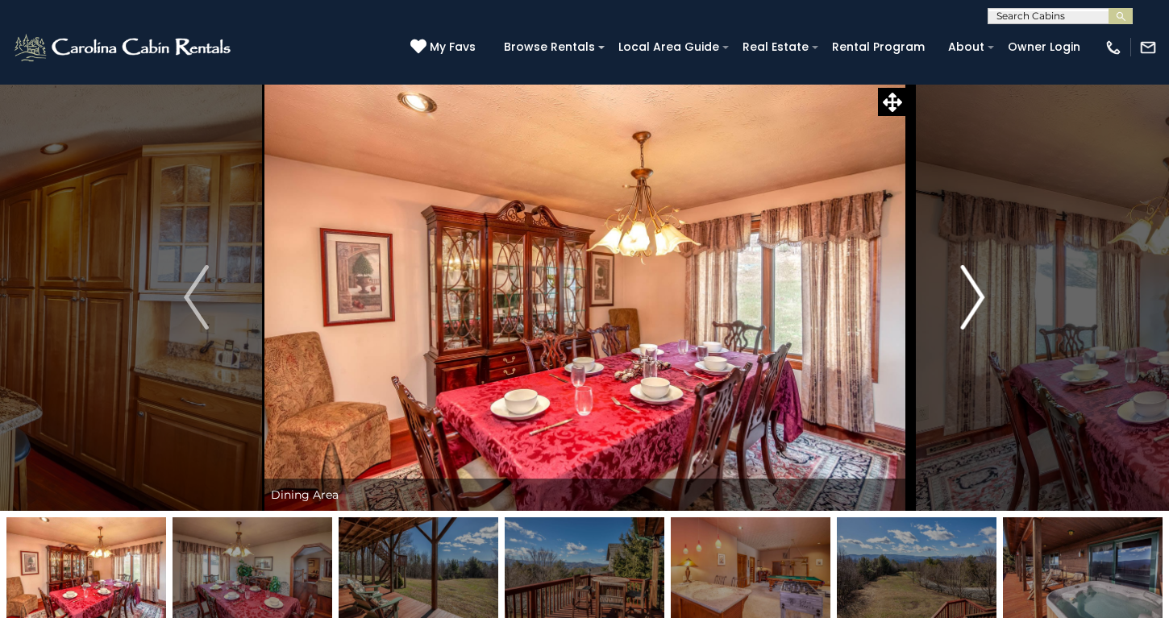
click at [982, 306] on img "Next" at bounding box center [972, 297] width 24 height 65
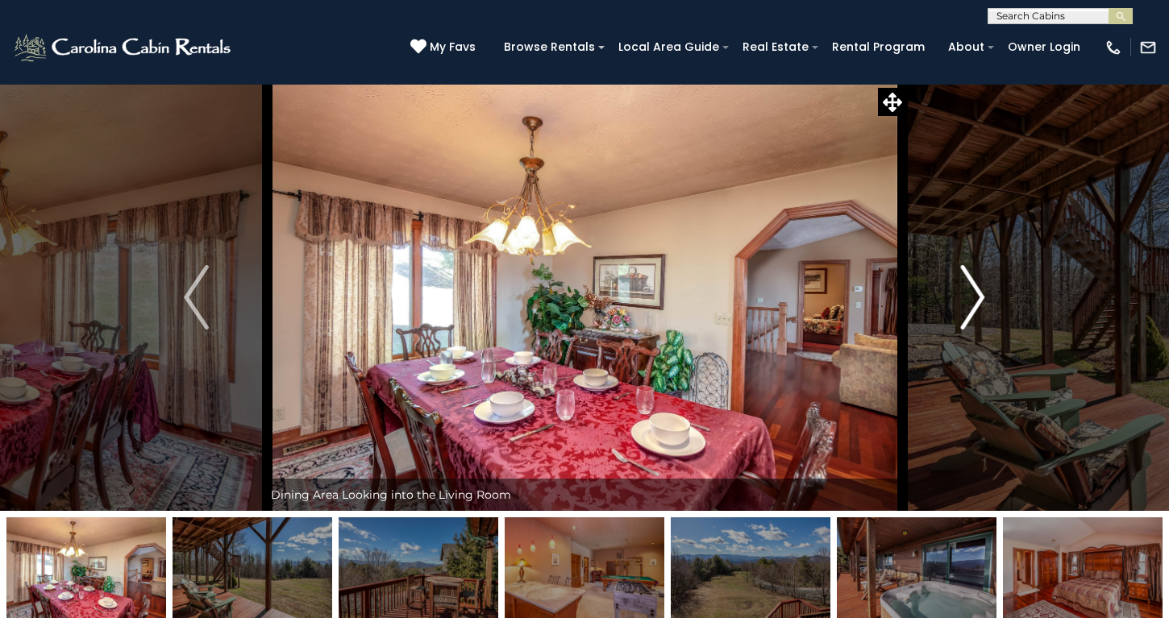
click at [982, 307] on img "Next" at bounding box center [972, 297] width 24 height 65
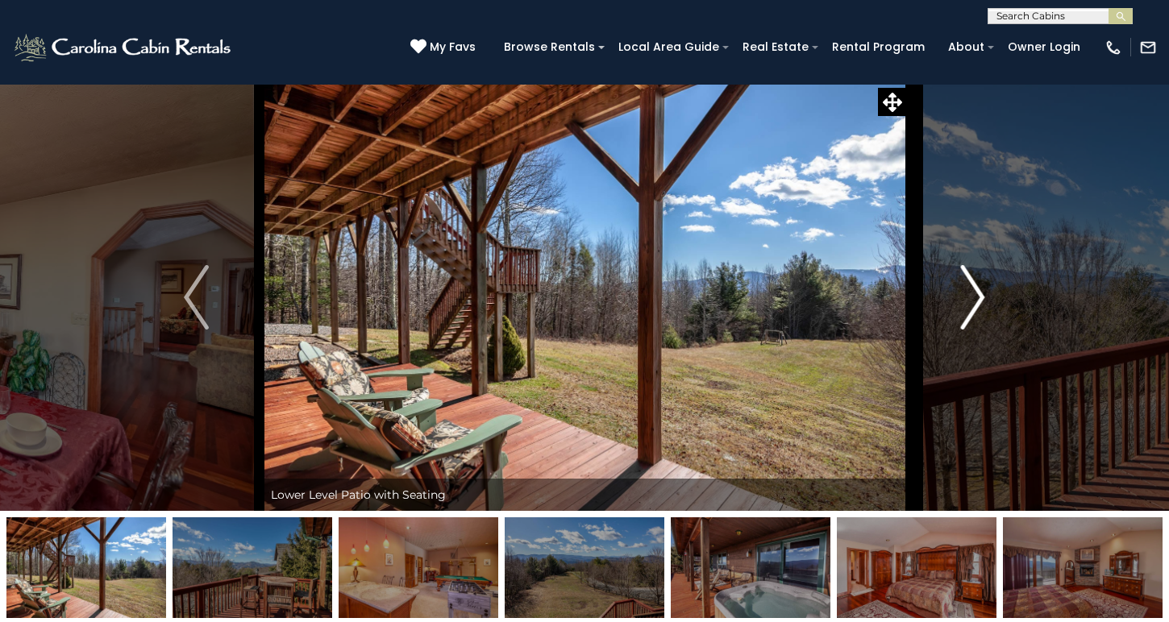
click at [979, 310] on img "Next" at bounding box center [972, 297] width 24 height 65
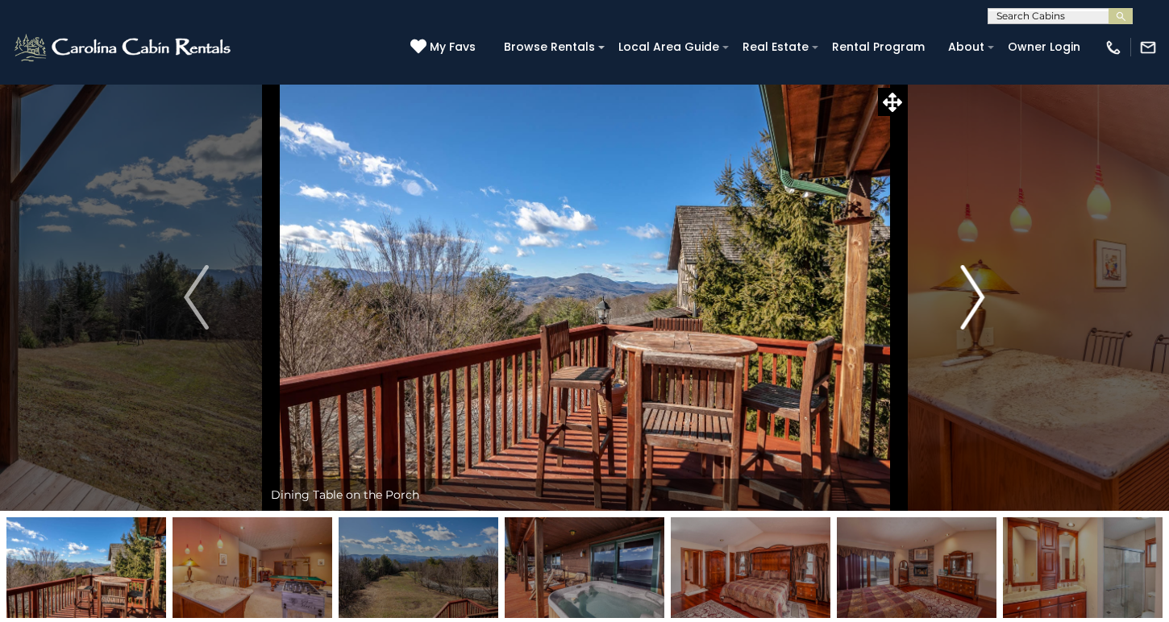
click at [979, 310] on img "Next" at bounding box center [972, 297] width 24 height 65
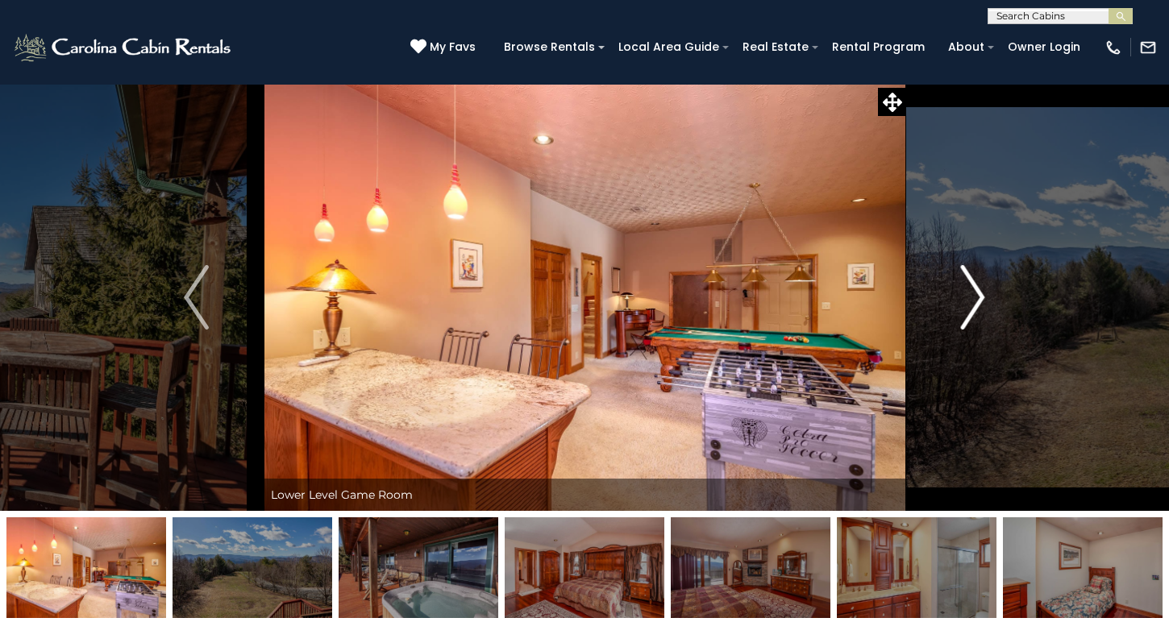
click at [979, 311] on img "Next" at bounding box center [972, 297] width 24 height 65
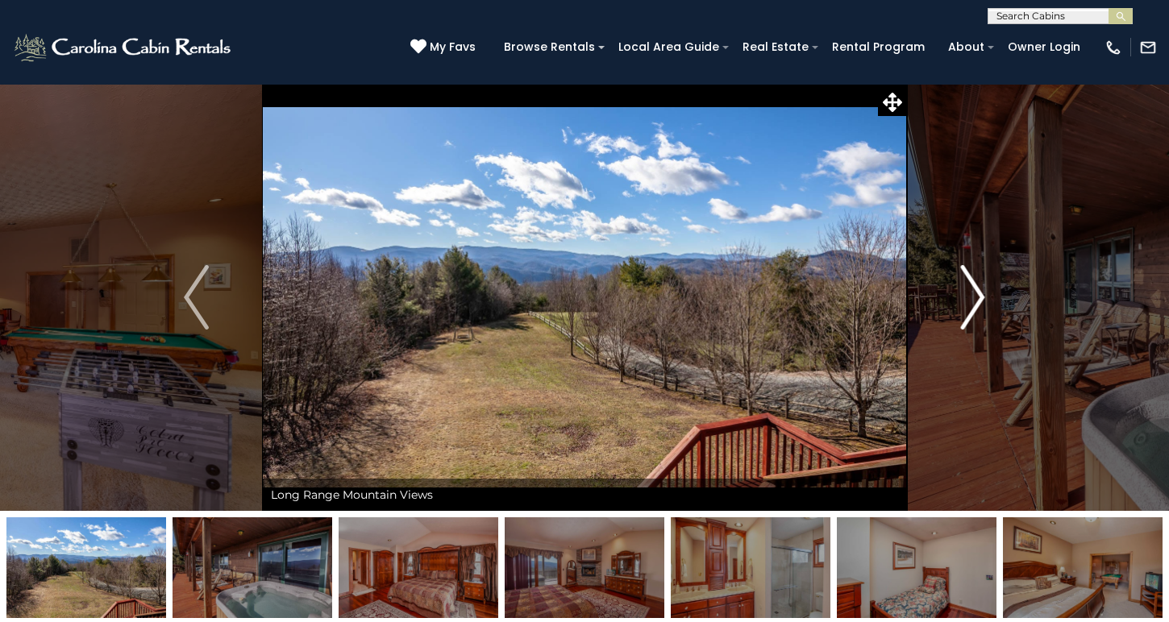
click at [979, 311] on img "Next" at bounding box center [972, 297] width 24 height 65
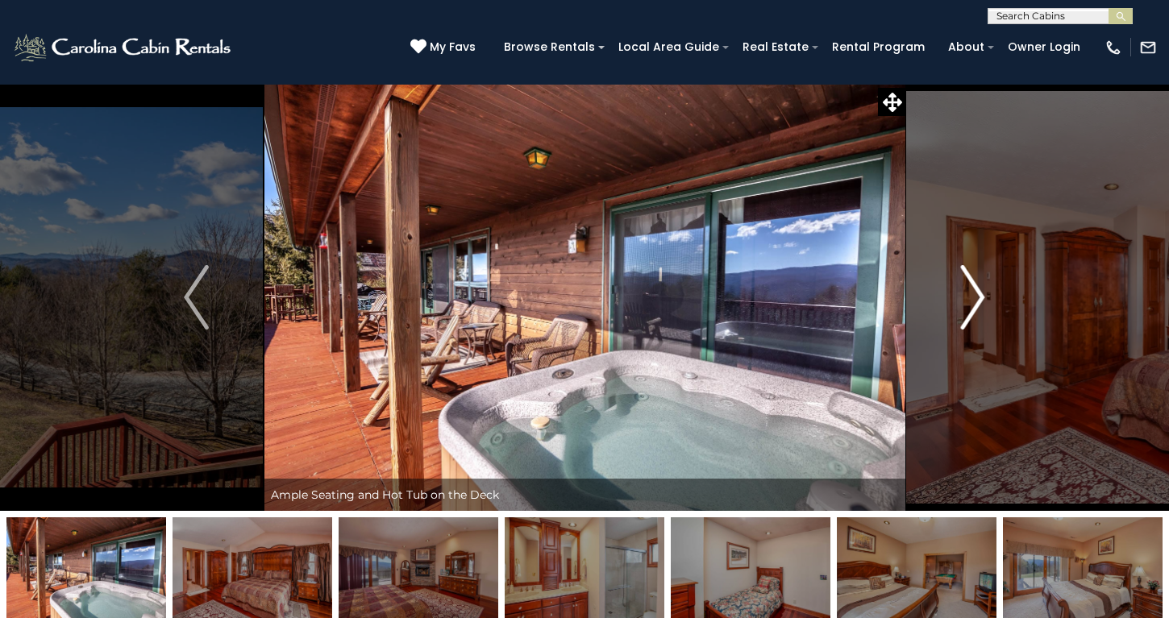
click at [979, 311] on img "Next" at bounding box center [972, 297] width 24 height 65
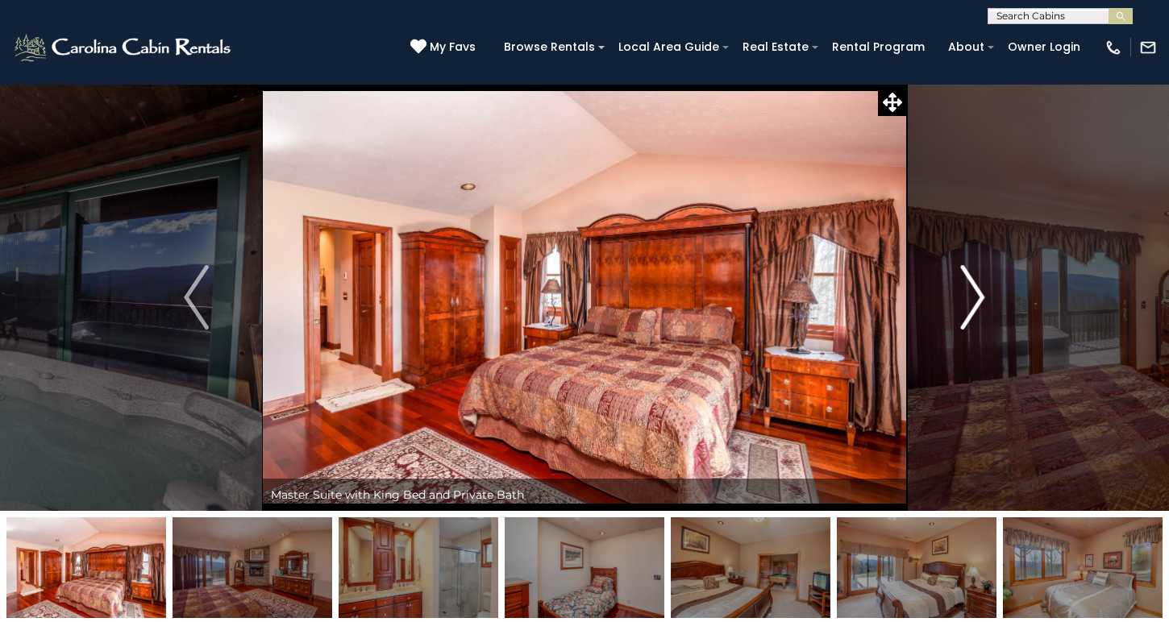
click at [979, 311] on img "Next" at bounding box center [972, 297] width 24 height 65
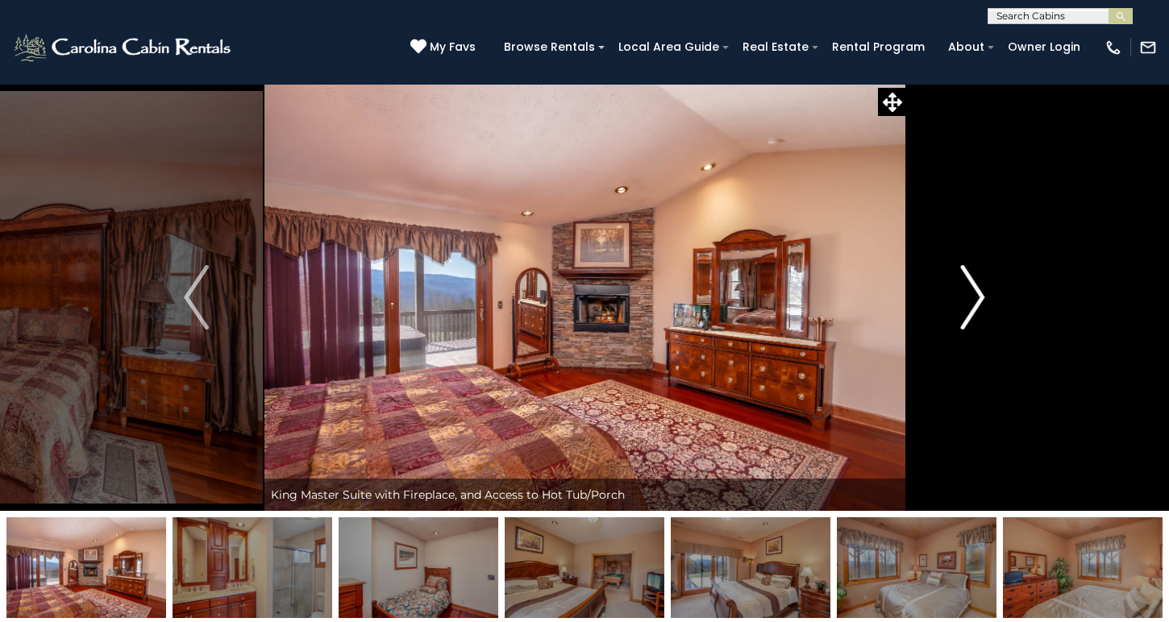
click at [979, 311] on img "Next" at bounding box center [972, 297] width 24 height 65
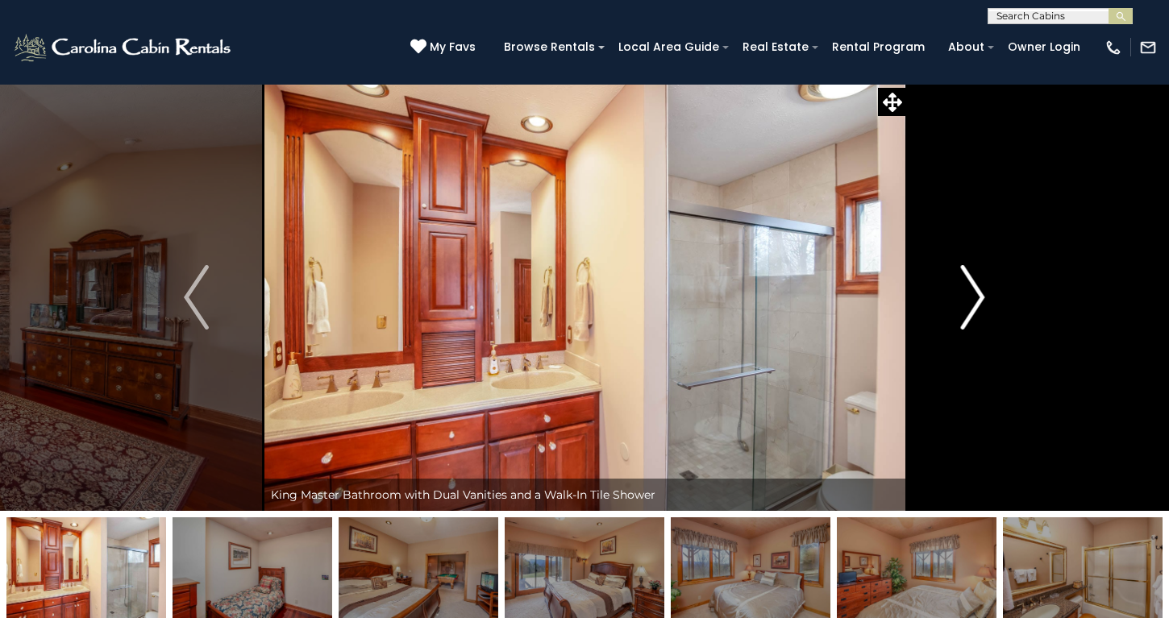
click at [979, 311] on img "Next" at bounding box center [972, 297] width 24 height 65
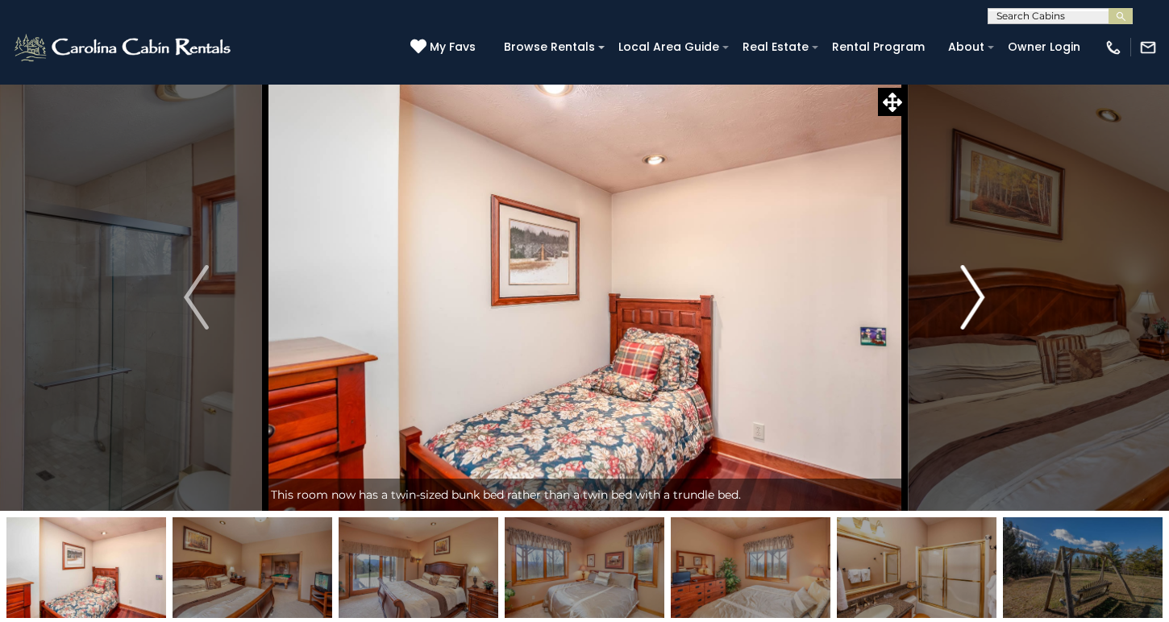
click at [979, 311] on img "Next" at bounding box center [972, 297] width 24 height 65
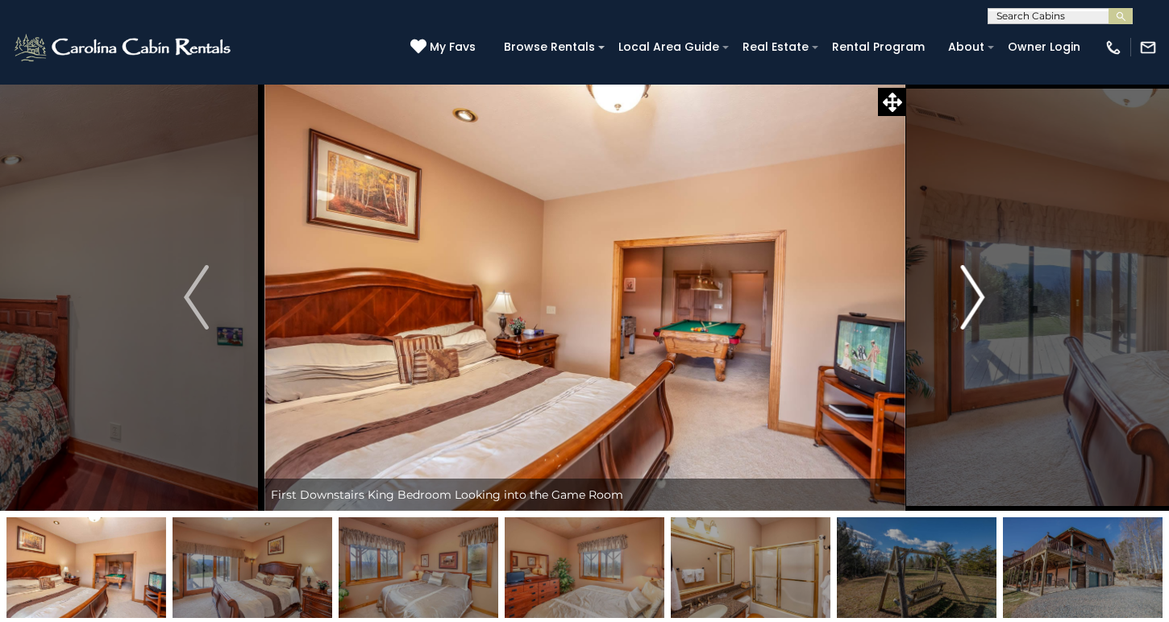
click at [979, 311] on img "Next" at bounding box center [972, 297] width 24 height 65
